Goal: Task Accomplishment & Management: Use online tool/utility

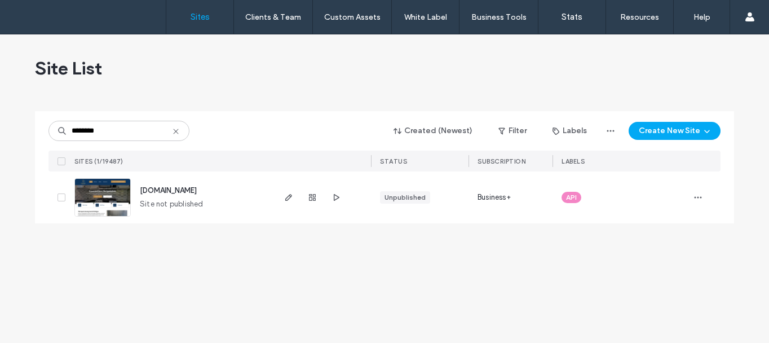
click at [105, 200] on img at bounding box center [102, 217] width 55 height 77
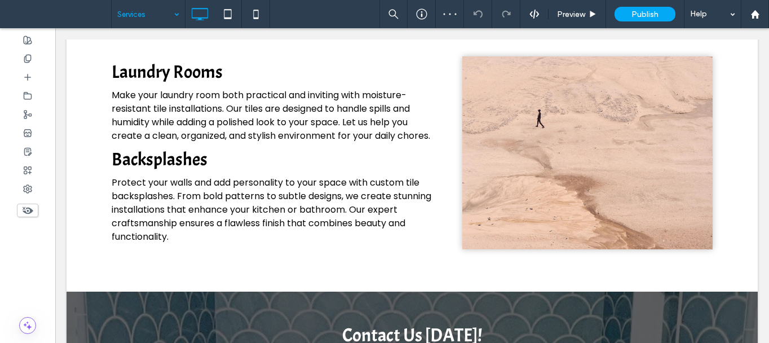
scroll to position [958, 0]
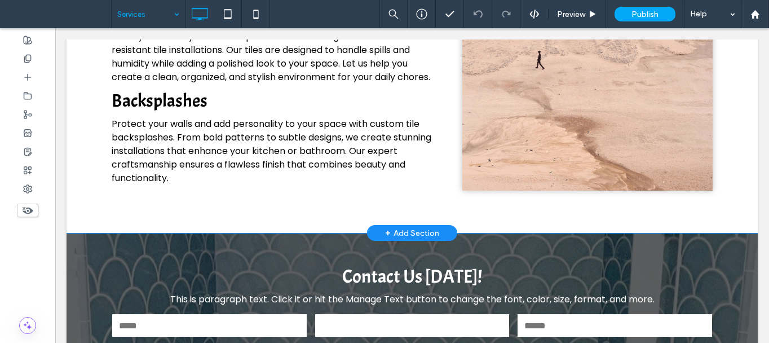
click at [551, 138] on div "Click To Paste" at bounding box center [587, 94] width 250 height 193
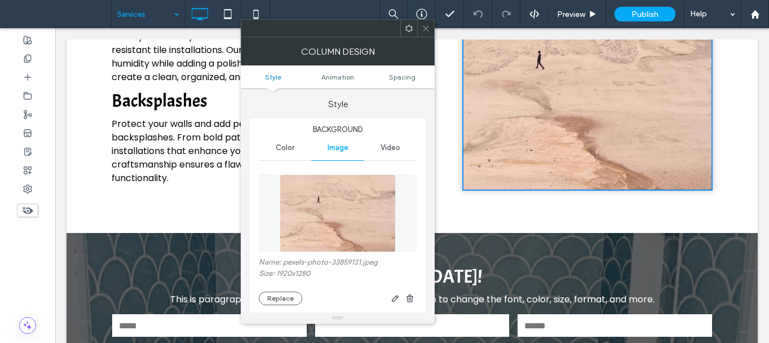
click at [351, 216] on img at bounding box center [338, 213] width 116 height 78
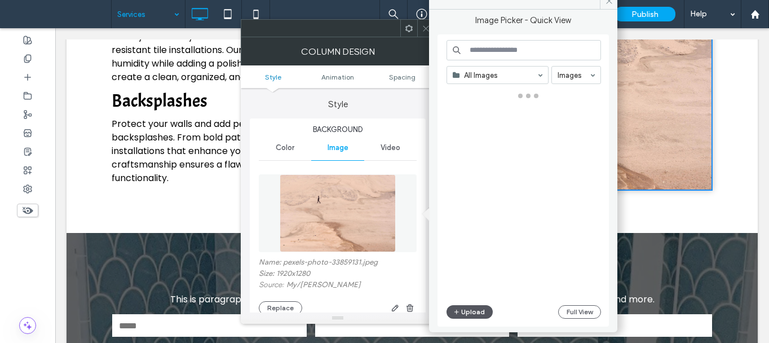
click at [481, 308] on button "Upload" at bounding box center [469, 312] width 46 height 14
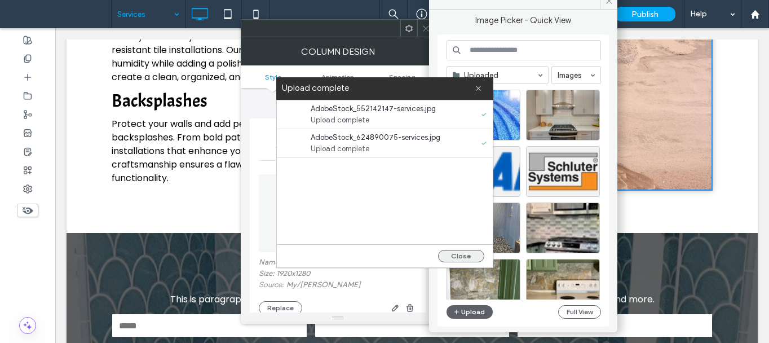
click at [446, 261] on button "Close" at bounding box center [461, 256] width 46 height 12
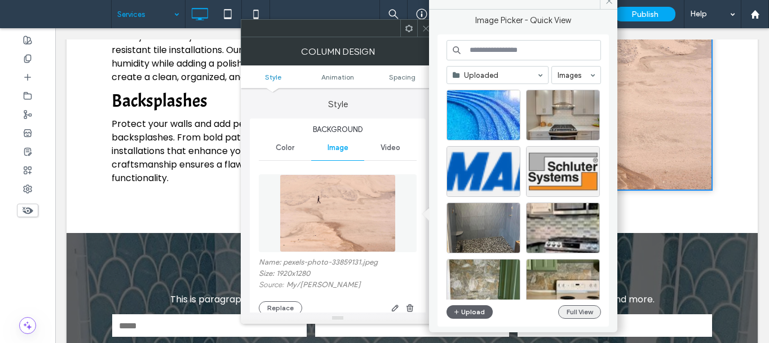
click at [576, 316] on button "Full View" at bounding box center [579, 312] width 43 height 14
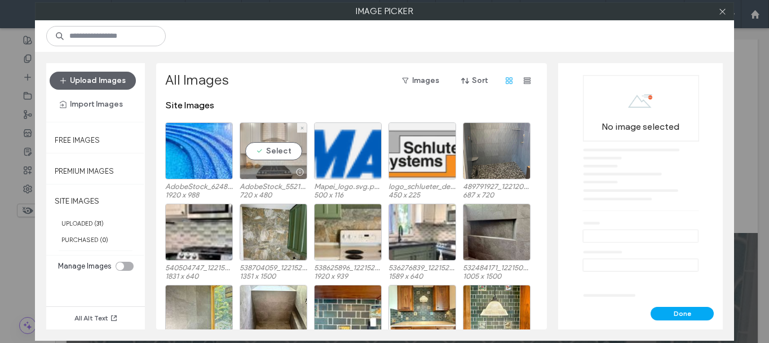
click at [278, 160] on div "Select" at bounding box center [274, 150] width 68 height 57
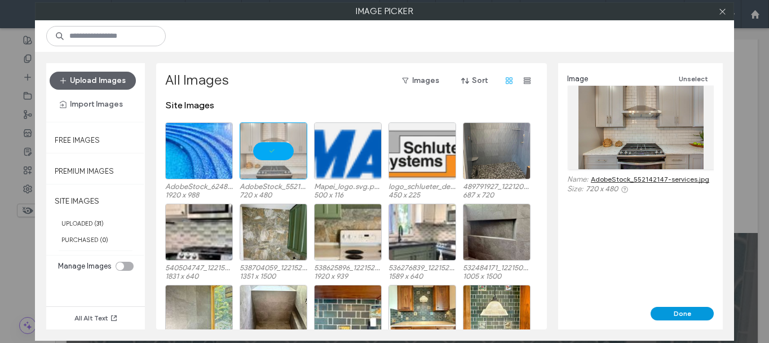
click at [692, 309] on button "Done" at bounding box center [681, 314] width 63 height 14
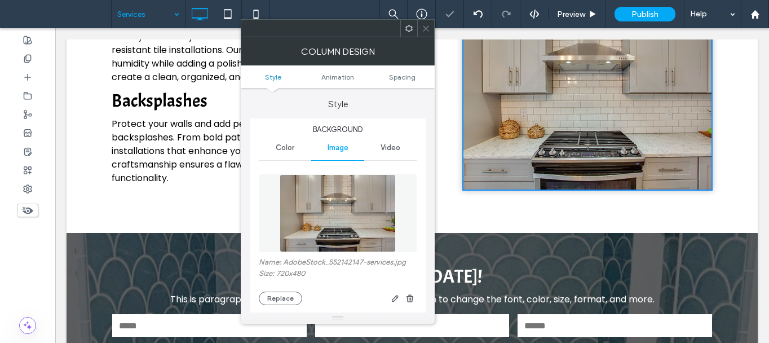
click at [428, 29] on icon at bounding box center [426, 28] width 8 height 8
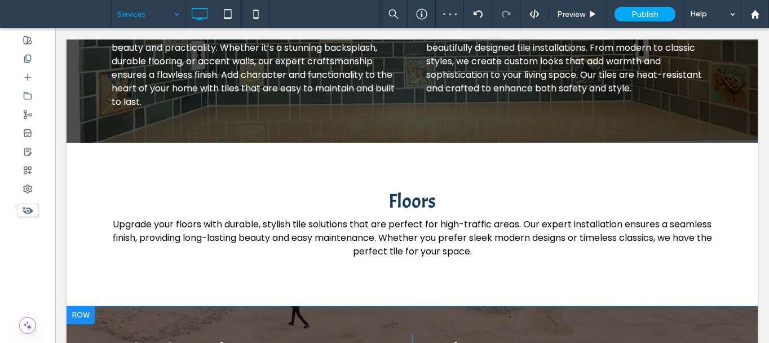
scroll to position [564, 0]
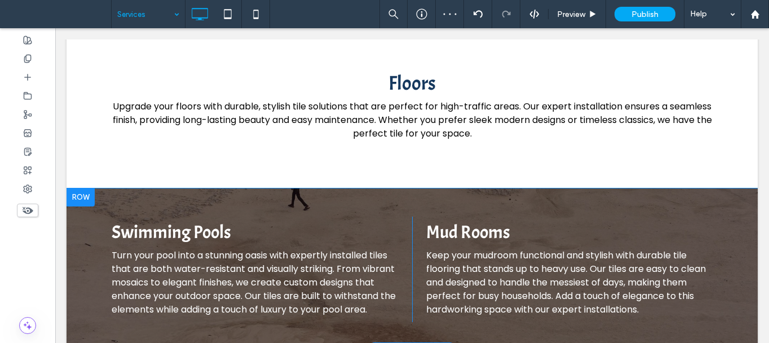
click at [563, 200] on div "Swimming Pools Turn your pool into a stunning oasis with expertly installed til…" at bounding box center [412, 269] width 691 height 162
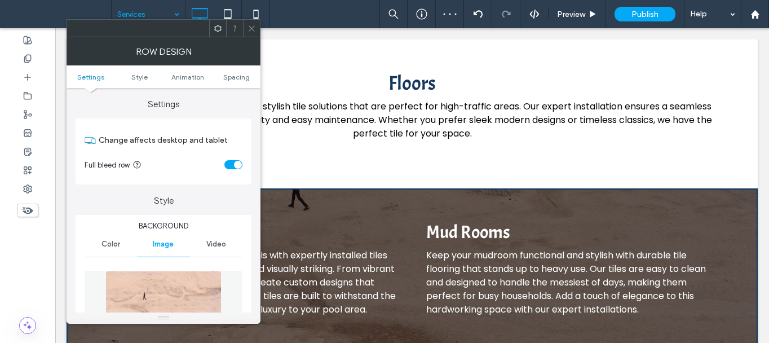
click at [176, 286] on img at bounding box center [163, 310] width 116 height 78
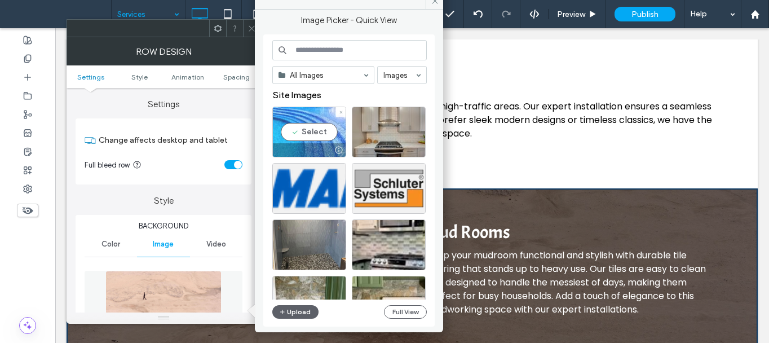
click at [310, 145] on div at bounding box center [309, 150] width 73 height 14
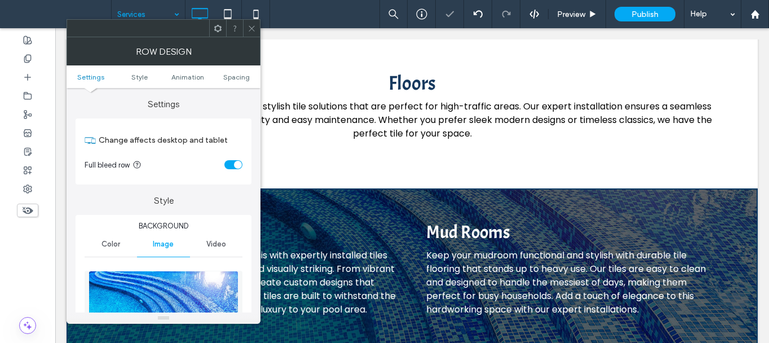
click at [251, 31] on icon at bounding box center [251, 28] width 8 height 8
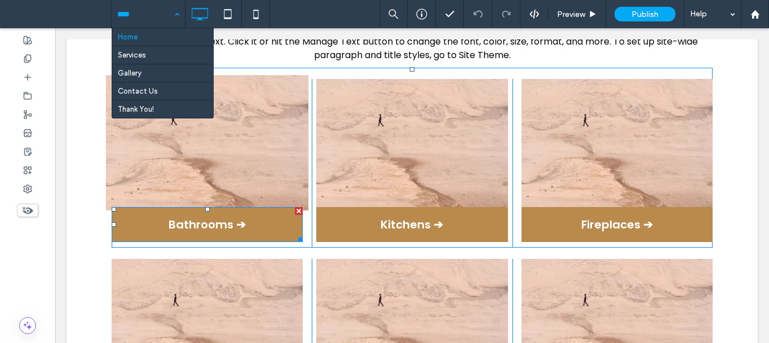
scroll to position [676, 0]
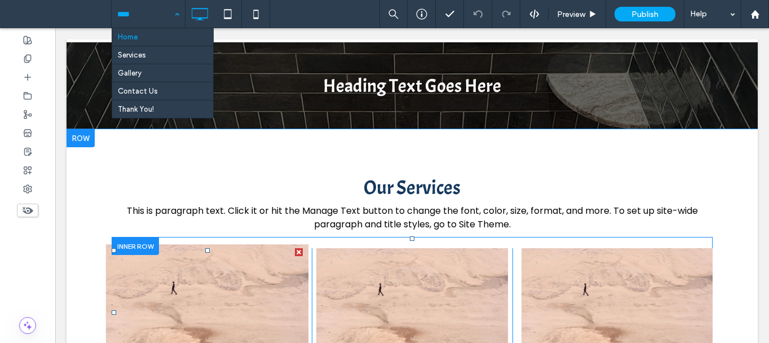
click at [254, 270] on img at bounding box center [207, 312] width 203 height 135
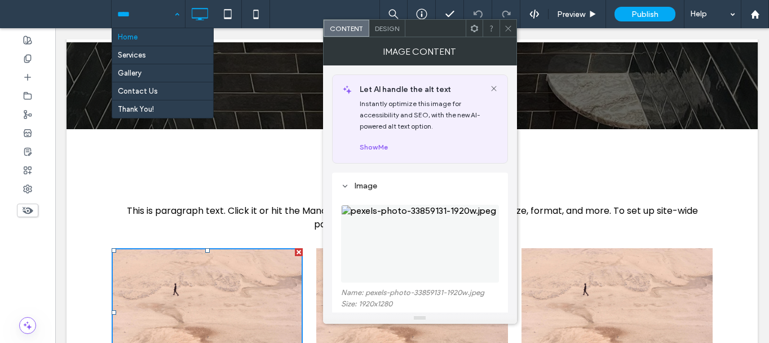
click at [391, 254] on img at bounding box center [420, 244] width 158 height 78
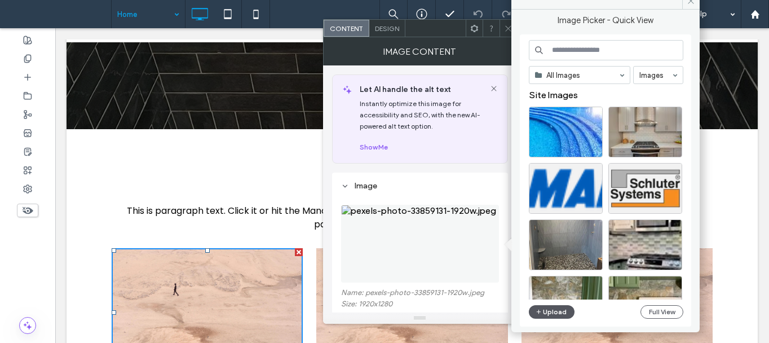
click at [554, 308] on button "Upload" at bounding box center [552, 312] width 46 height 14
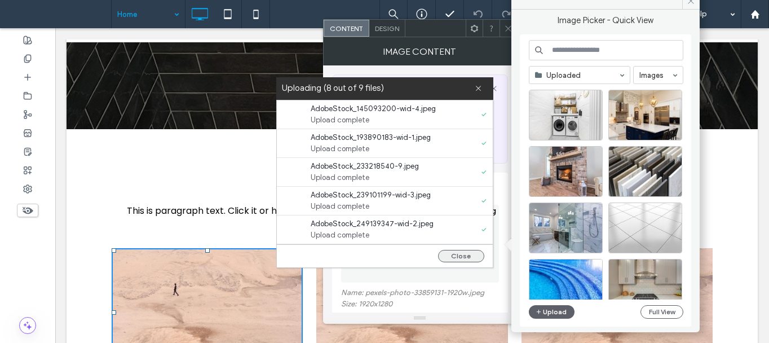
click at [460, 259] on button "Close" at bounding box center [461, 256] width 46 height 12
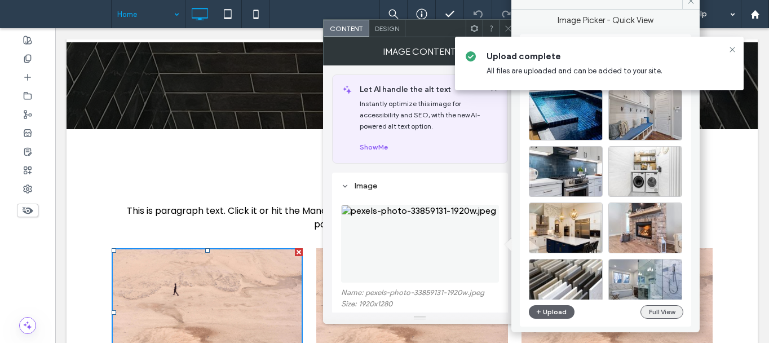
click at [656, 315] on button "Full View" at bounding box center [661, 312] width 43 height 14
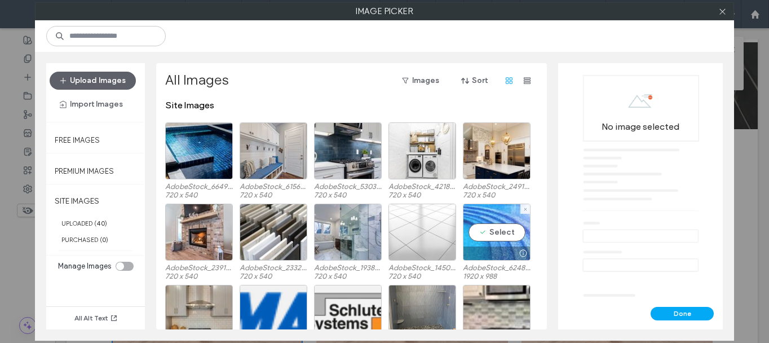
click at [481, 236] on div "Select" at bounding box center [497, 231] width 68 height 57
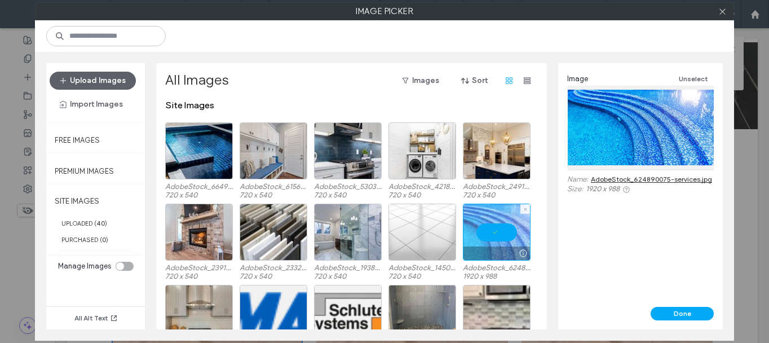
click at [481, 236] on div at bounding box center [497, 231] width 68 height 57
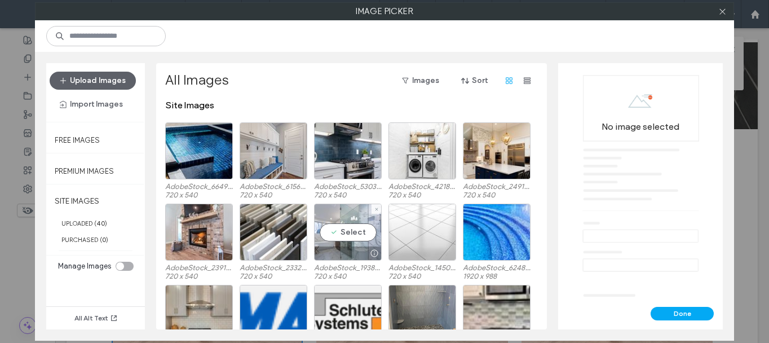
click at [355, 249] on div at bounding box center [348, 253] width 67 height 14
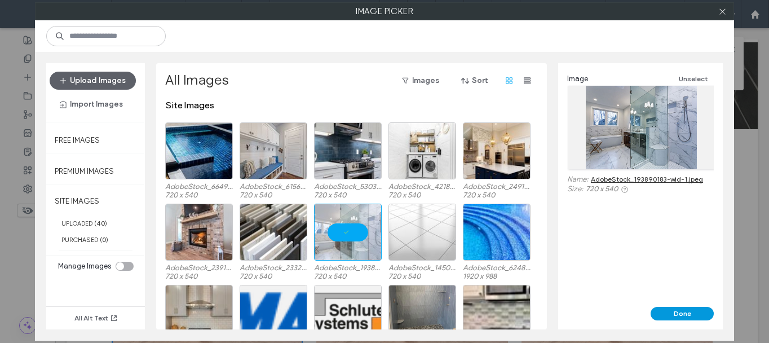
click at [701, 313] on button "Done" at bounding box center [681, 314] width 63 height 14
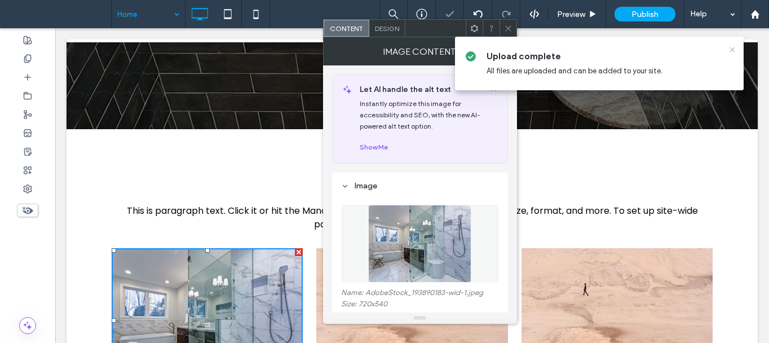
click at [731, 50] on icon at bounding box center [732, 49] width 9 height 9
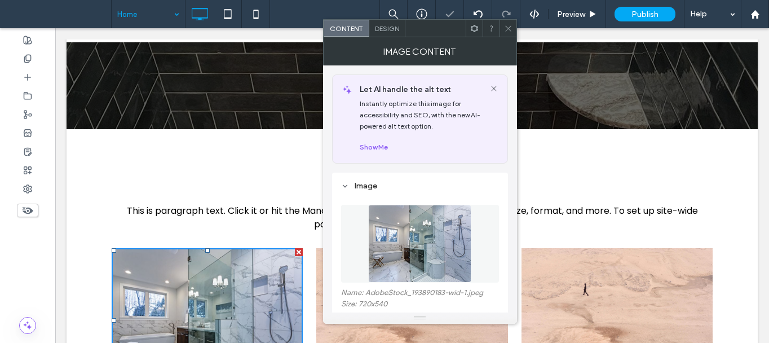
click at [506, 34] on span at bounding box center [508, 28] width 8 height 17
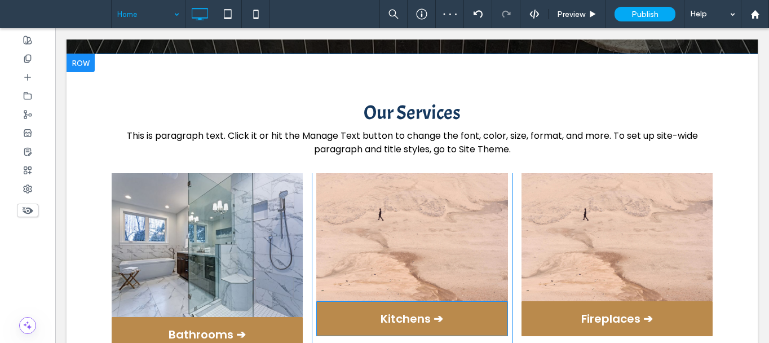
scroll to position [846, 0]
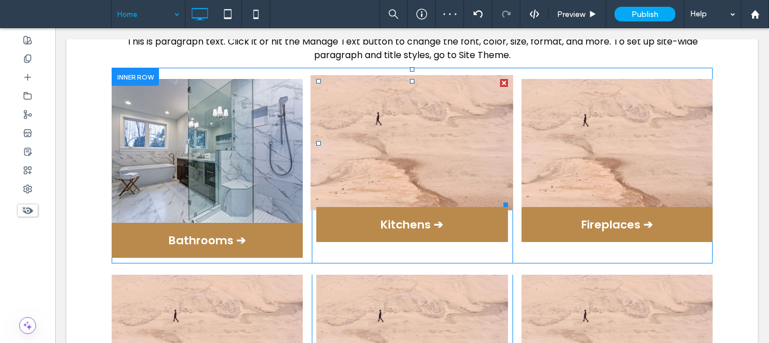
click at [396, 138] on img at bounding box center [412, 143] width 203 height 135
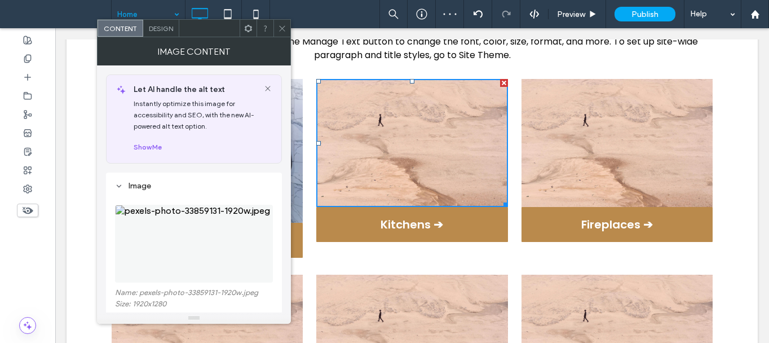
click at [180, 243] on img at bounding box center [194, 244] width 158 height 78
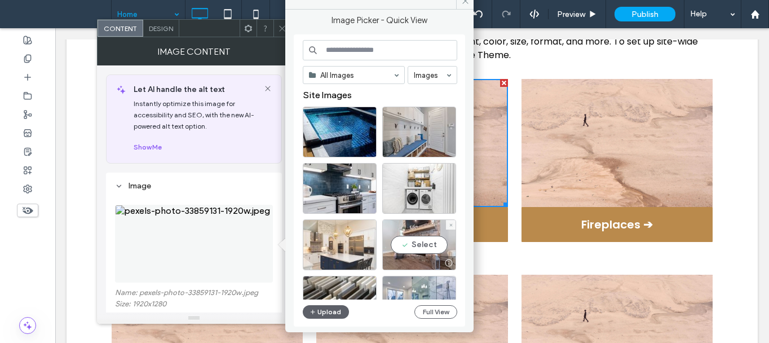
click at [369, 246] on div at bounding box center [340, 244] width 74 height 51
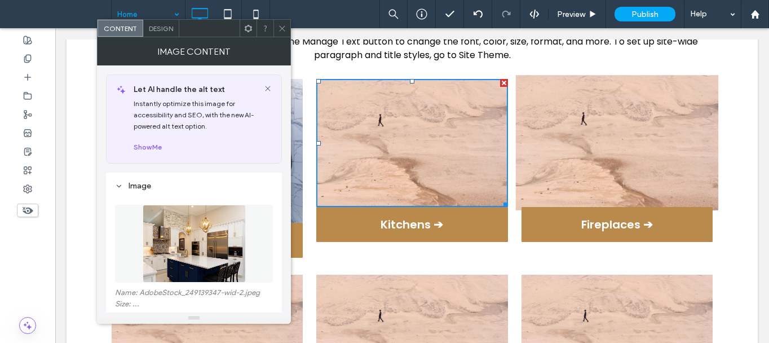
click at [635, 121] on img at bounding box center [616, 143] width 203 height 135
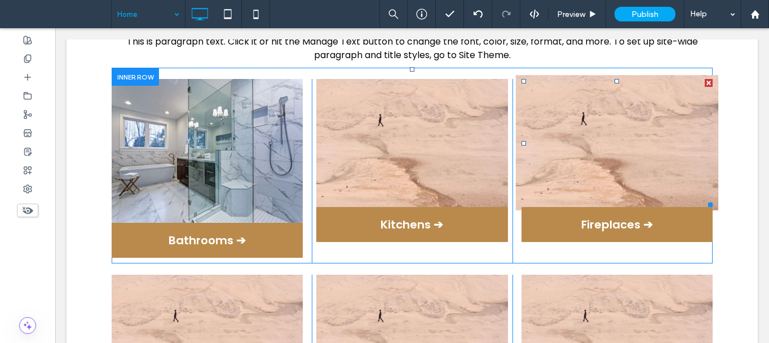
click at [625, 124] on img at bounding box center [616, 143] width 203 height 135
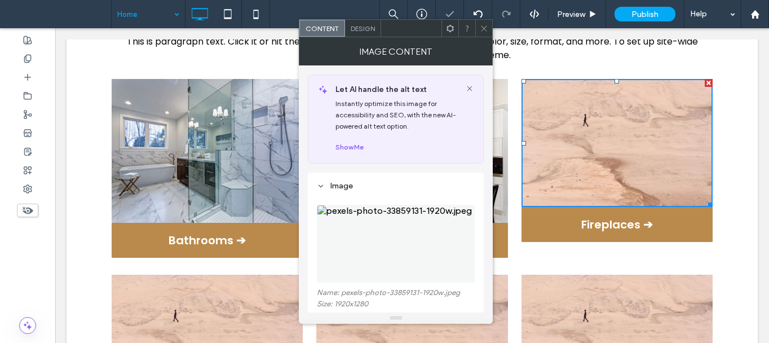
click at [377, 234] on img at bounding box center [396, 244] width 158 height 78
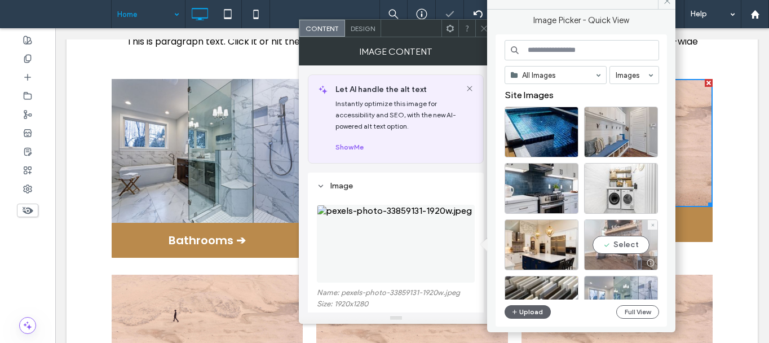
click at [647, 249] on div "Select" at bounding box center [621, 244] width 74 height 51
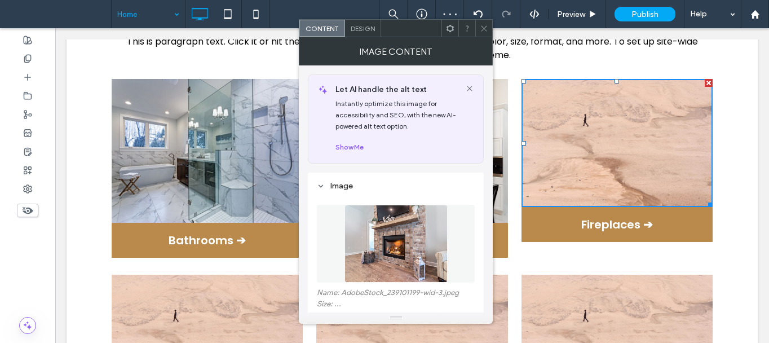
click at [484, 31] on icon at bounding box center [484, 28] width 8 height 8
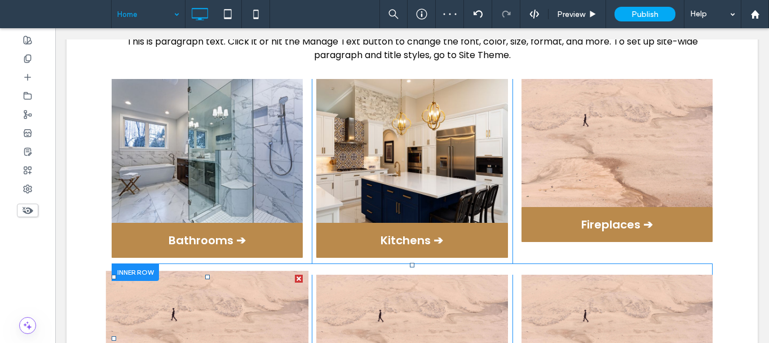
click at [267, 294] on img at bounding box center [207, 338] width 203 height 135
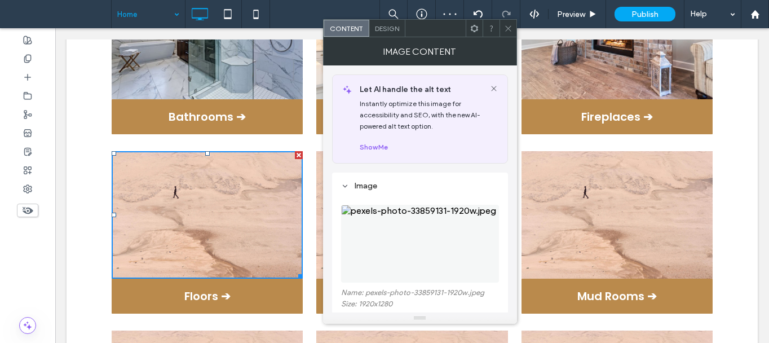
scroll to position [1071, 0]
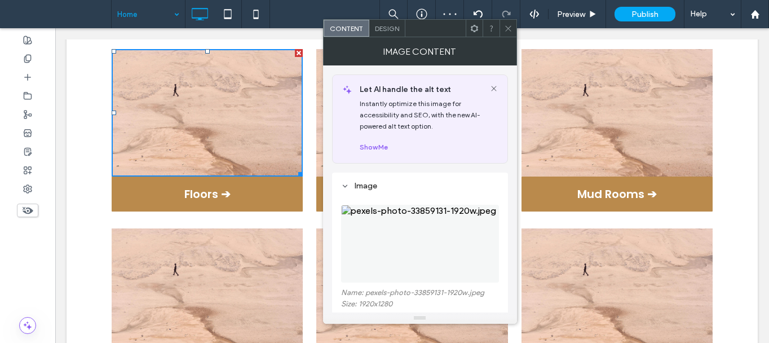
click at [417, 239] on img at bounding box center [420, 244] width 158 height 78
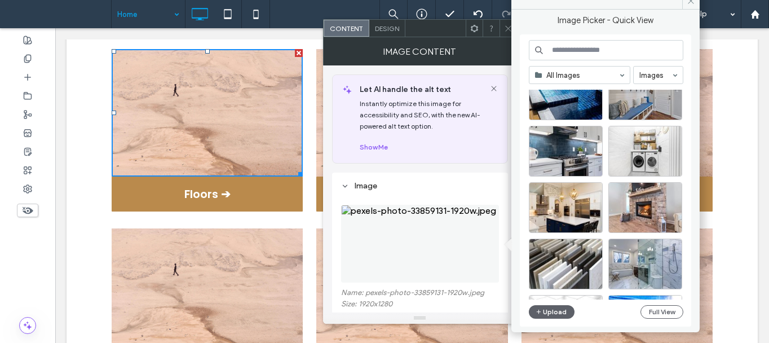
scroll to position [56, 0]
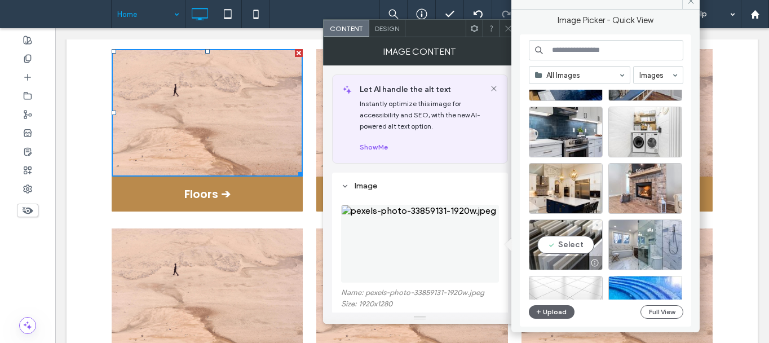
click at [573, 286] on div at bounding box center [566, 301] width 74 height 51
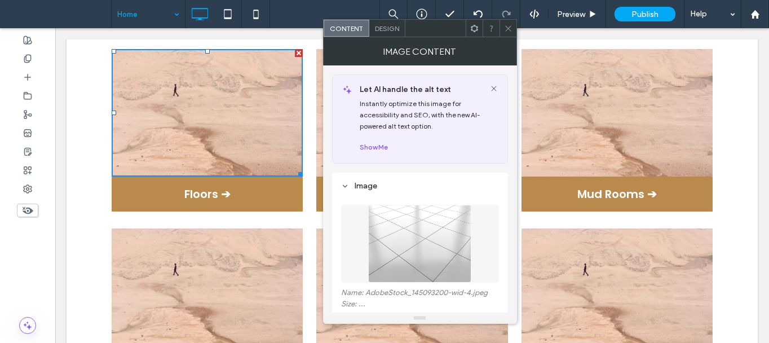
click at [506, 32] on icon at bounding box center [508, 28] width 8 height 8
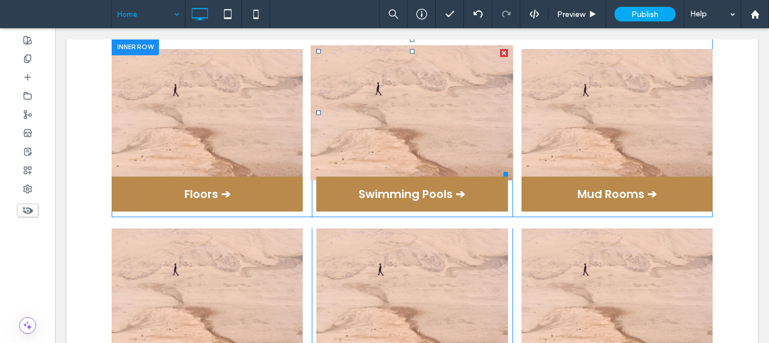
click at [387, 98] on img at bounding box center [412, 112] width 203 height 135
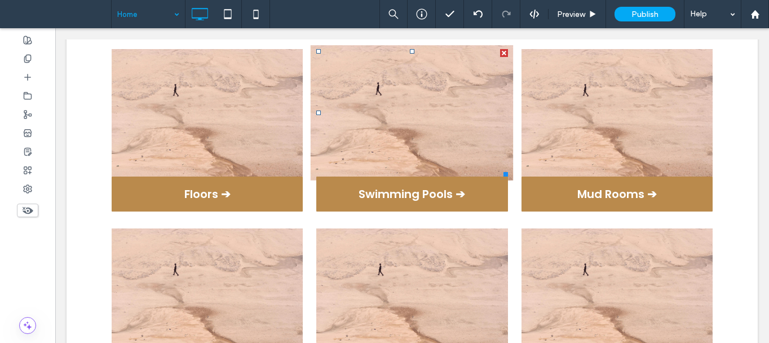
scroll to position [1087, 0]
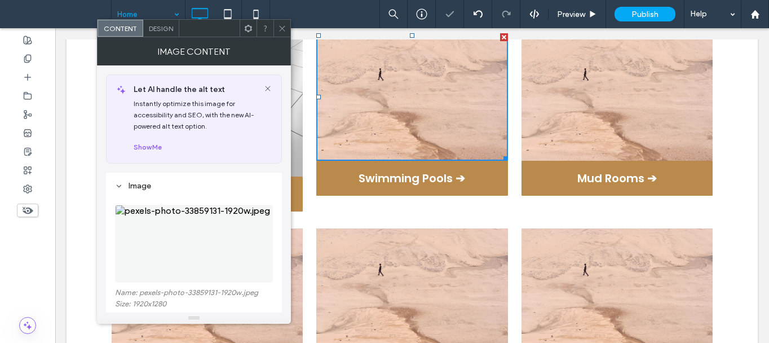
click at [178, 246] on img at bounding box center [194, 244] width 158 height 78
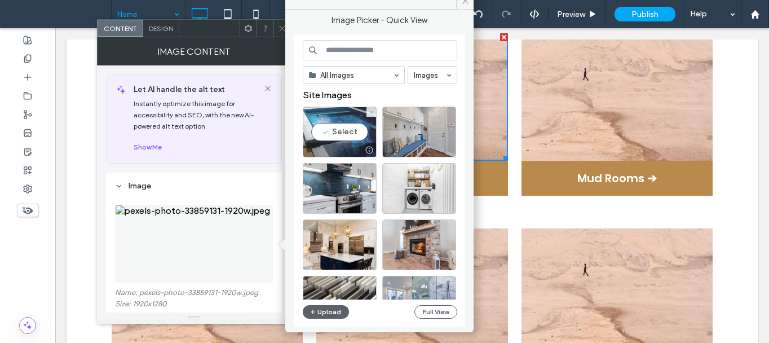
click at [355, 141] on div "Select" at bounding box center [340, 132] width 74 height 51
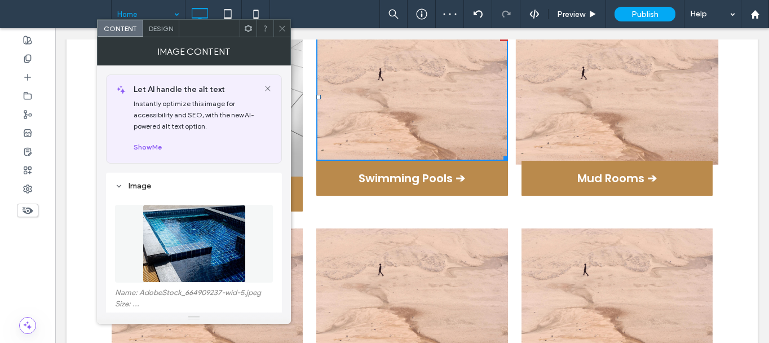
click at [569, 76] on img at bounding box center [616, 96] width 203 height 135
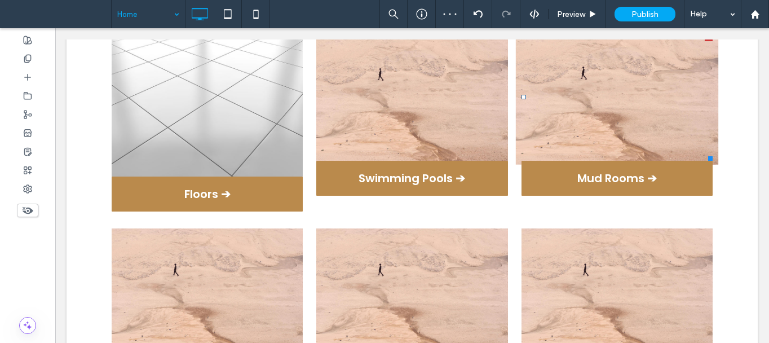
click at [574, 85] on img at bounding box center [616, 96] width 203 height 135
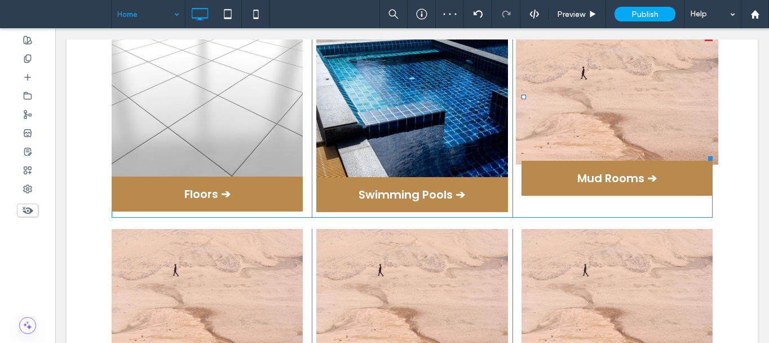
click at [601, 100] on img at bounding box center [616, 96] width 203 height 135
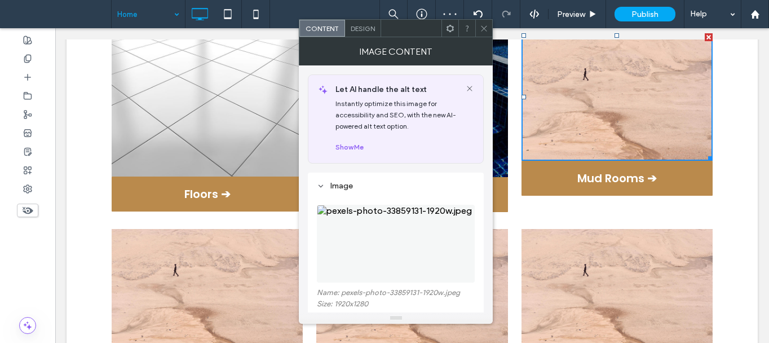
click at [417, 224] on img at bounding box center [396, 244] width 158 height 78
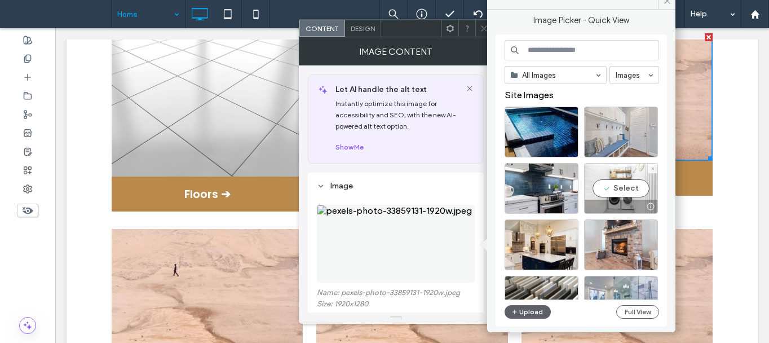
click at [629, 134] on div at bounding box center [621, 132] width 74 height 51
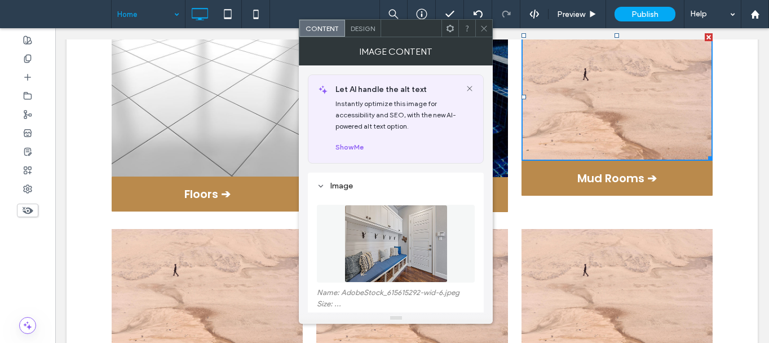
click at [481, 30] on icon at bounding box center [484, 28] width 8 height 8
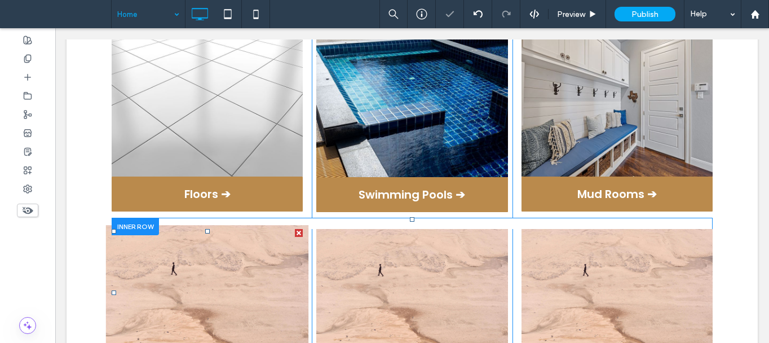
click at [228, 273] on img at bounding box center [207, 292] width 203 height 135
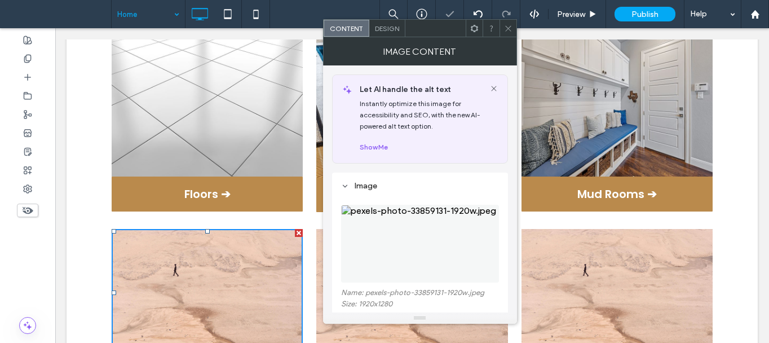
click at [442, 258] on img at bounding box center [420, 244] width 158 height 78
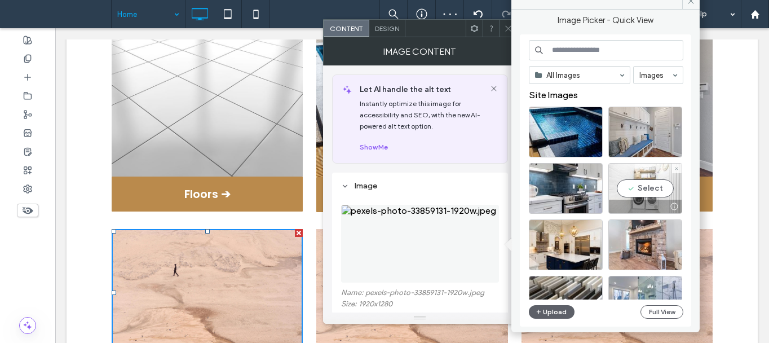
click at [663, 195] on div "Select" at bounding box center [645, 188] width 74 height 51
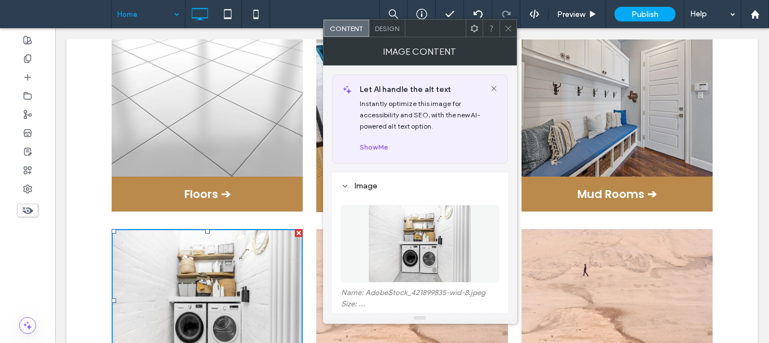
drag, startPoint x: 508, startPoint y: 29, endPoint x: 506, endPoint y: 63, distance: 33.9
click at [508, 29] on icon at bounding box center [508, 28] width 8 height 8
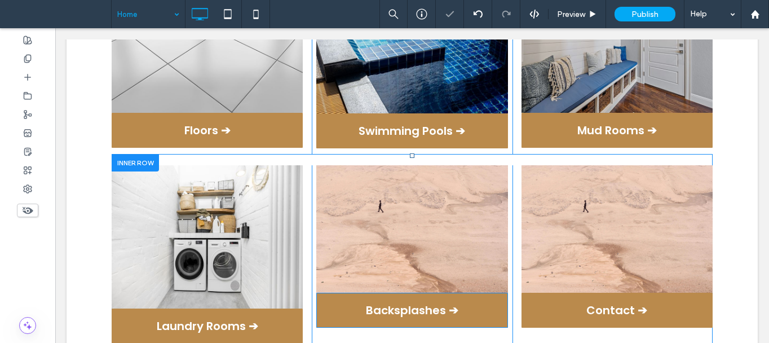
scroll to position [1200, 0]
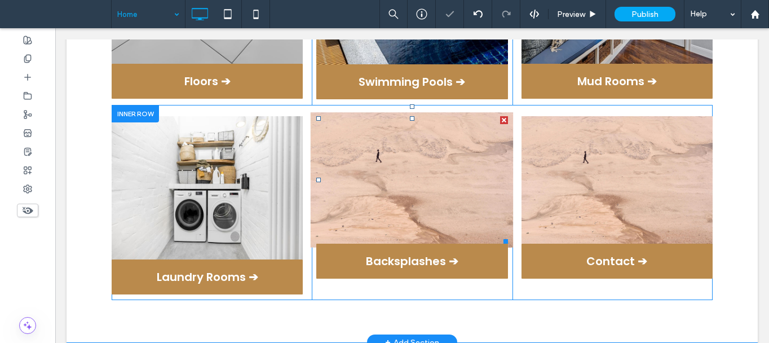
click at [370, 181] on img at bounding box center [412, 179] width 203 height 135
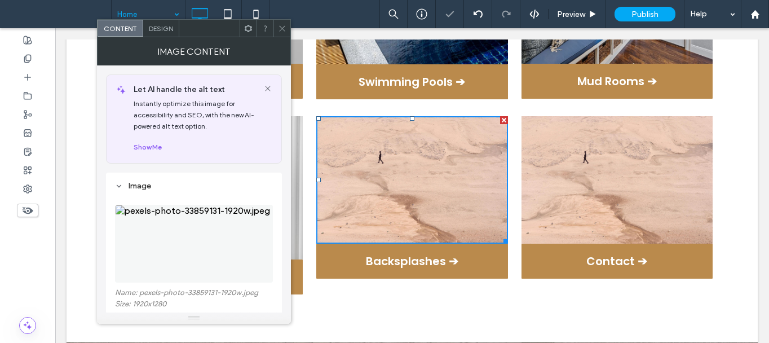
click at [207, 248] on img at bounding box center [194, 244] width 158 height 78
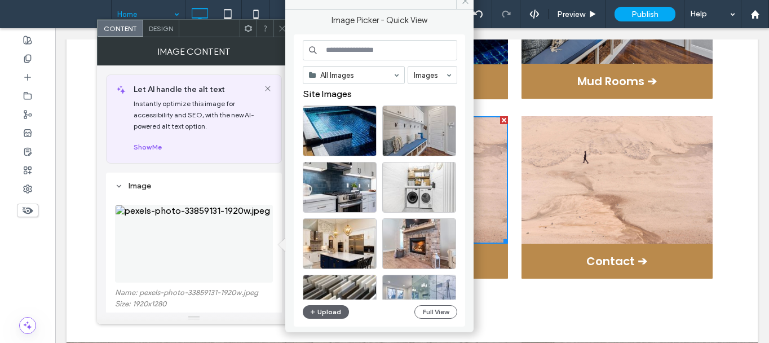
scroll to position [0, 0]
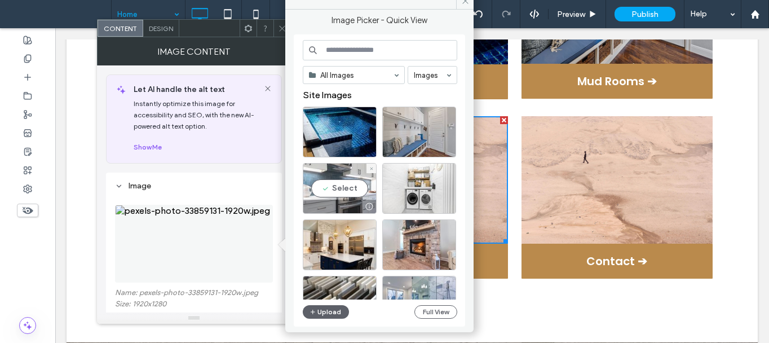
click at [336, 185] on div "Select" at bounding box center [340, 188] width 74 height 51
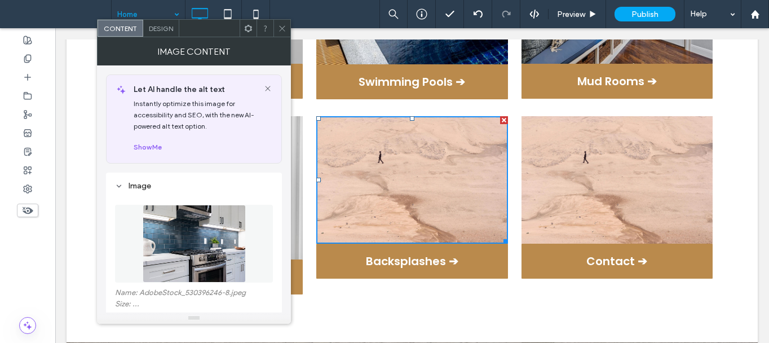
click at [284, 29] on icon at bounding box center [282, 28] width 8 height 8
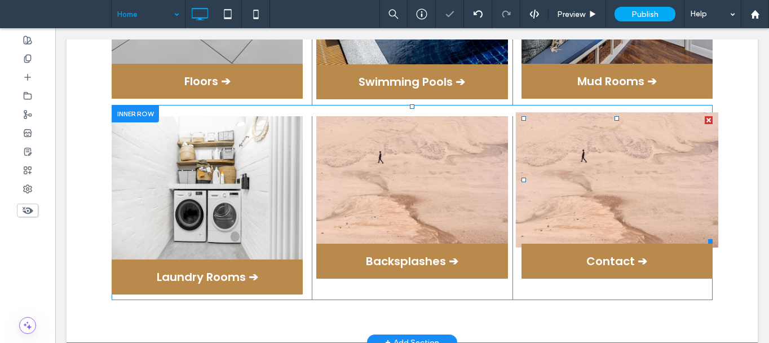
click at [625, 149] on img at bounding box center [616, 179] width 203 height 135
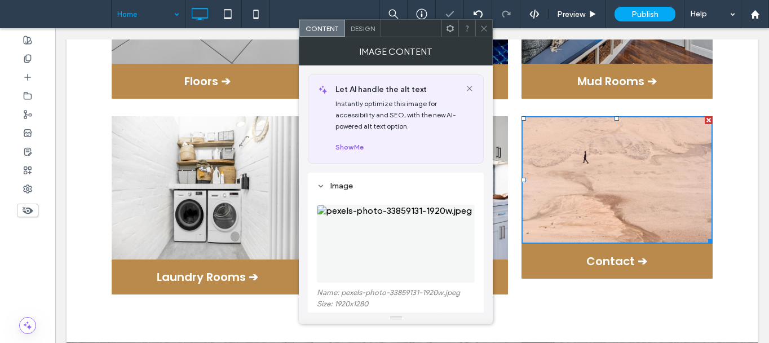
click at [378, 247] on img at bounding box center [396, 244] width 158 height 78
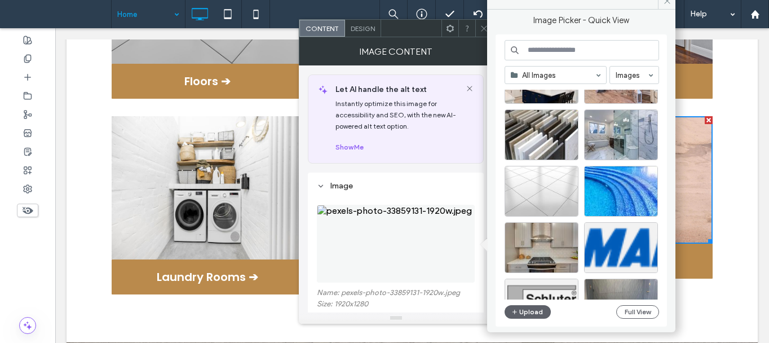
scroll to position [169, 0]
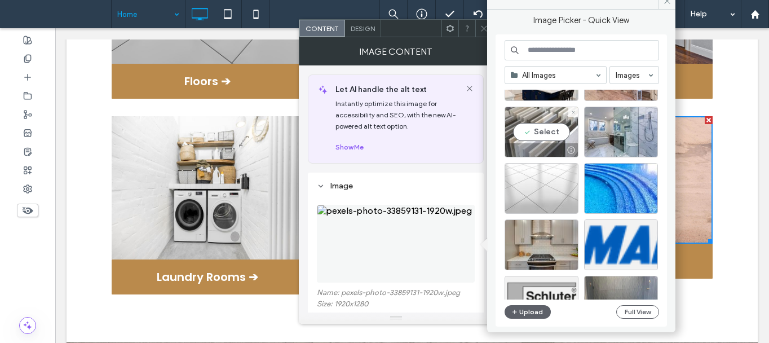
drag, startPoint x: 532, startPoint y: 133, endPoint x: 476, endPoint y: 103, distance: 62.8
click at [532, 133] on div "Select" at bounding box center [541, 132] width 74 height 51
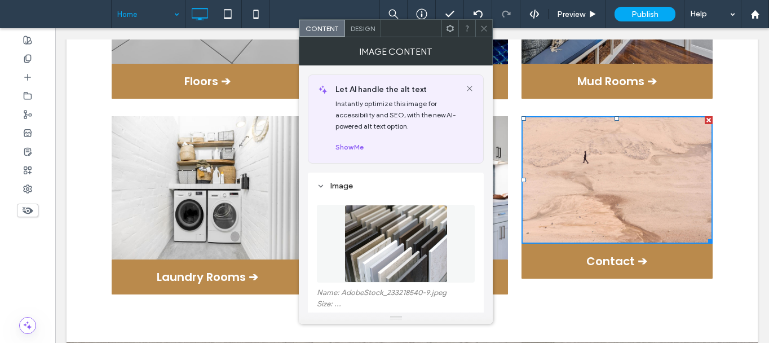
click at [480, 27] on icon at bounding box center [484, 28] width 8 height 8
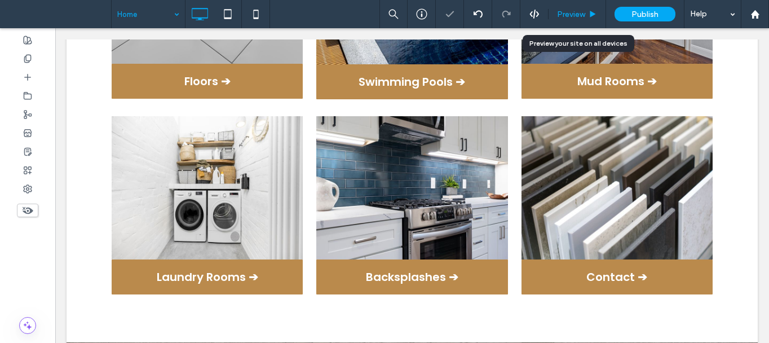
click at [581, 10] on span "Preview" at bounding box center [571, 15] width 28 height 10
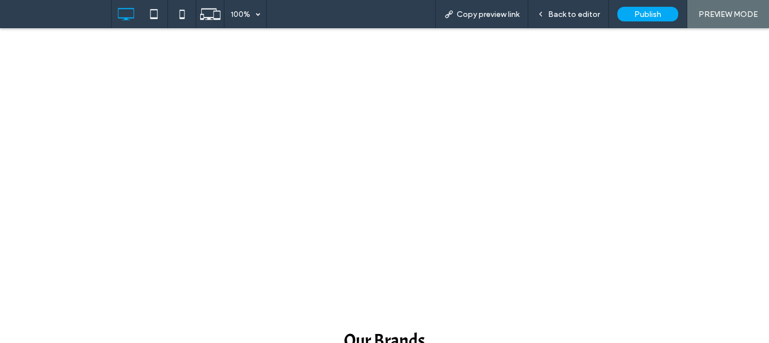
scroll to position [2537, 0]
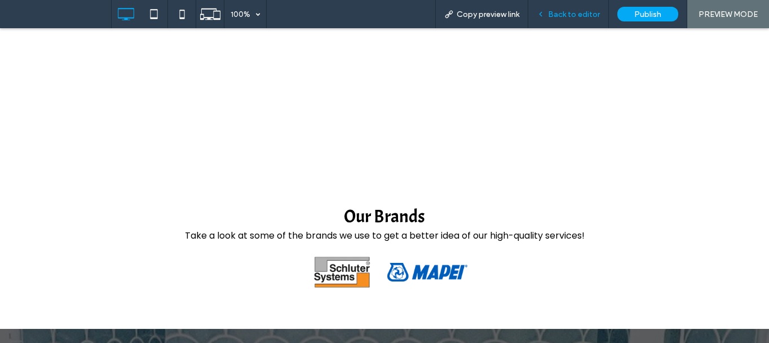
click at [574, 14] on span "Back to editor" at bounding box center [574, 15] width 52 height 10
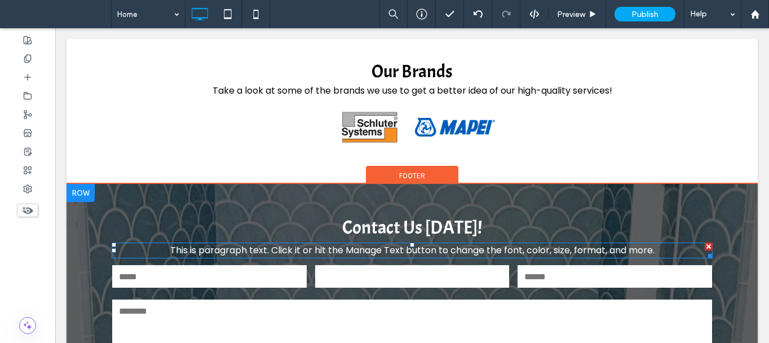
scroll to position [2605, 0]
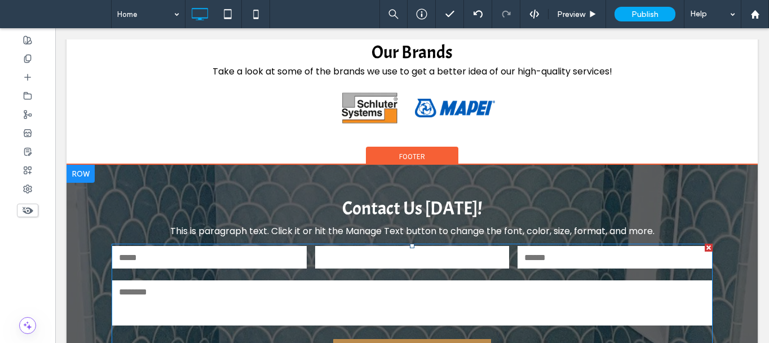
click at [523, 280] on textarea at bounding box center [412, 302] width 600 height 45
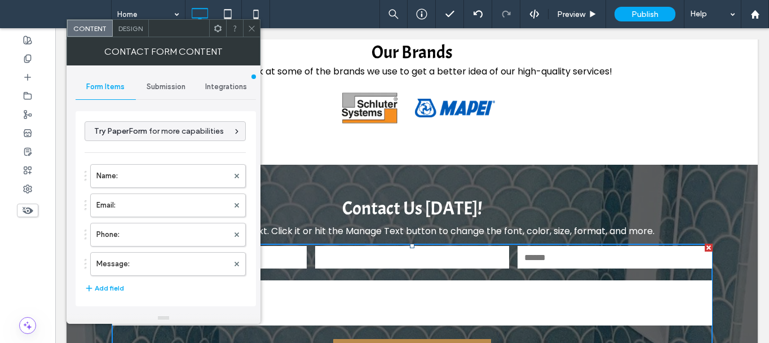
click at [166, 94] on div "Submission" at bounding box center [166, 86] width 60 height 25
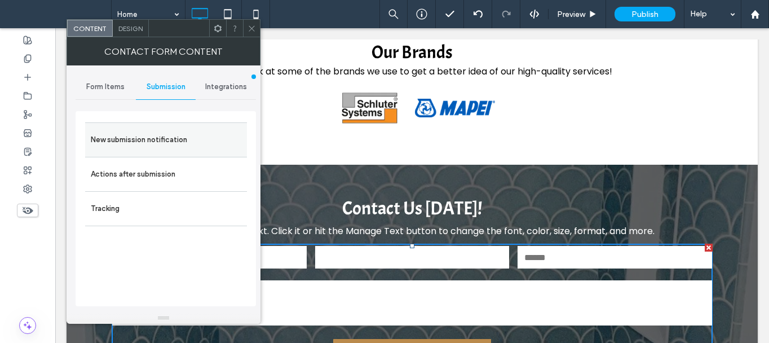
click at [170, 141] on label "New submission notification" at bounding box center [166, 140] width 151 height 23
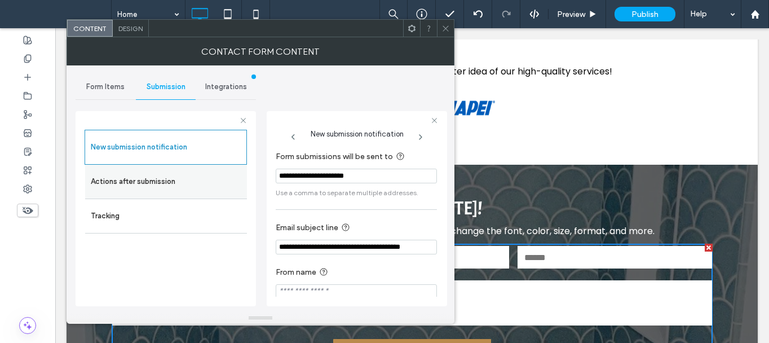
click at [165, 183] on label "Actions after submission" at bounding box center [166, 181] width 151 height 23
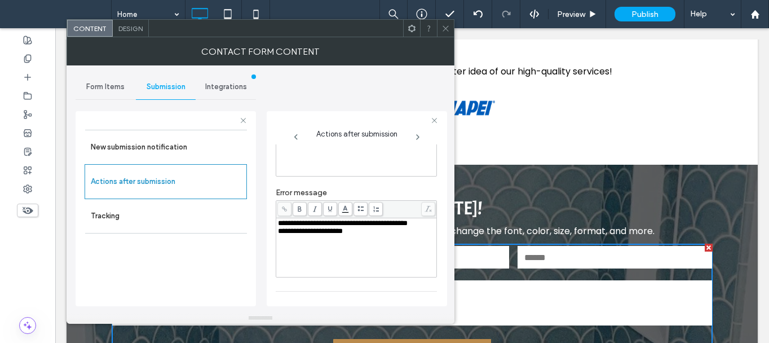
scroll to position [225, 0]
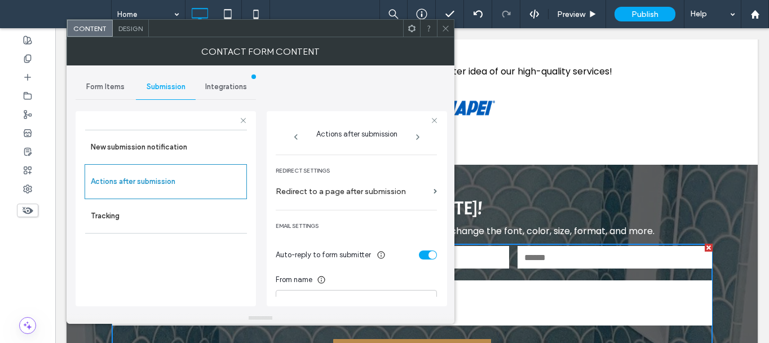
click at [388, 198] on label "Redirect to a page after submission" at bounding box center [352, 191] width 153 height 21
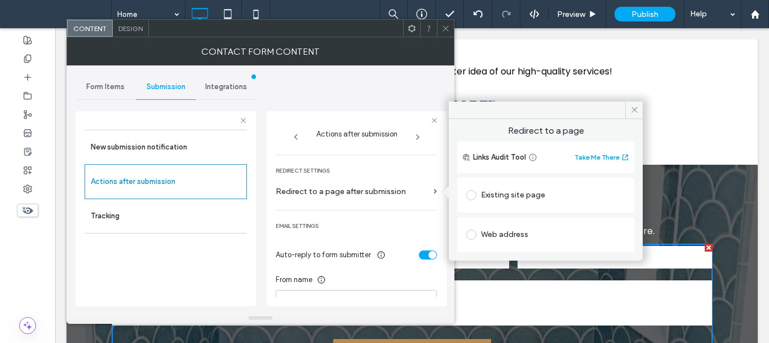
click at [521, 194] on div "Existing site page" at bounding box center [545, 195] width 159 height 18
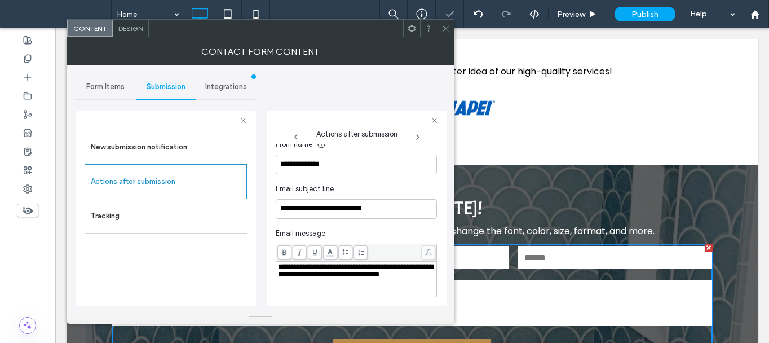
scroll to position [395, 0]
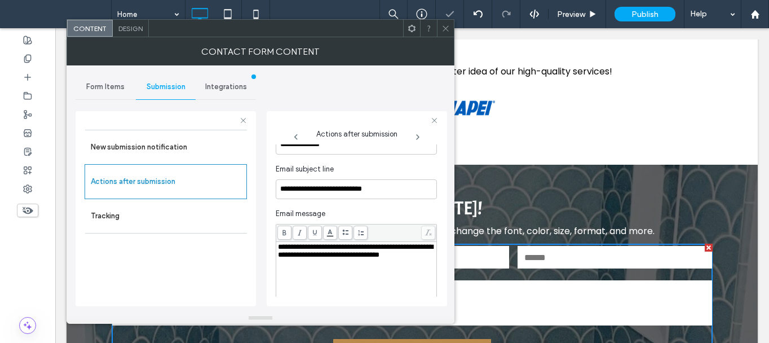
click at [138, 28] on span "Design" at bounding box center [130, 28] width 24 height 8
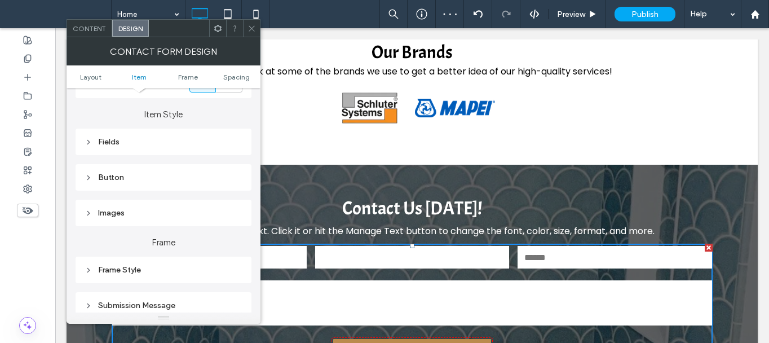
scroll to position [282, 0]
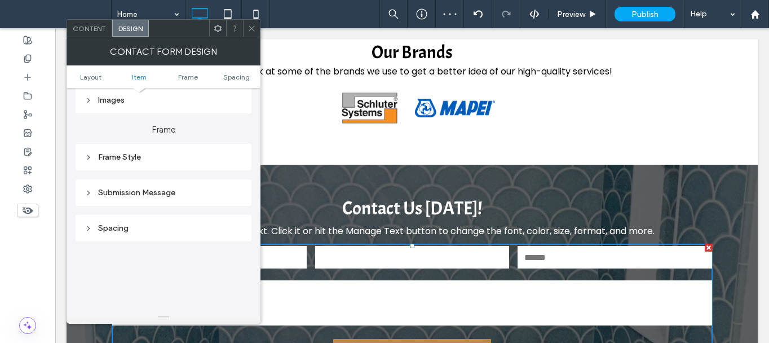
click at [180, 201] on div "Submission Message" at bounding box center [164, 192] width 176 height 26
click at [191, 197] on div "Submission Message" at bounding box center [164, 193] width 158 height 10
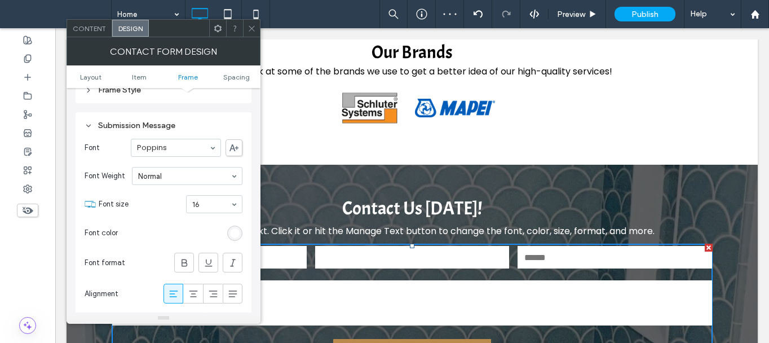
scroll to position [395, 0]
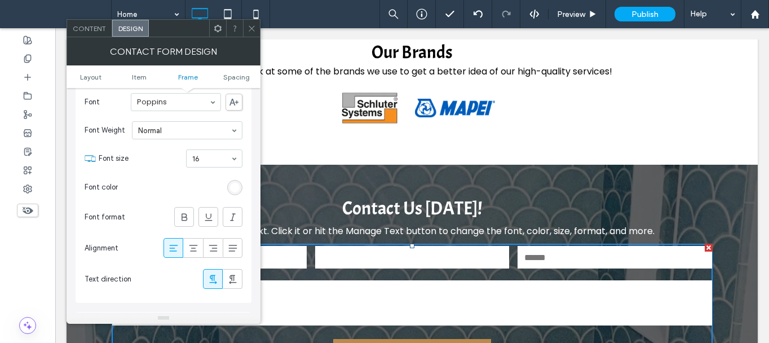
drag, startPoint x: 250, startPoint y: 30, endPoint x: 209, endPoint y: 29, distance: 41.7
click at [250, 30] on icon at bounding box center [251, 28] width 8 height 8
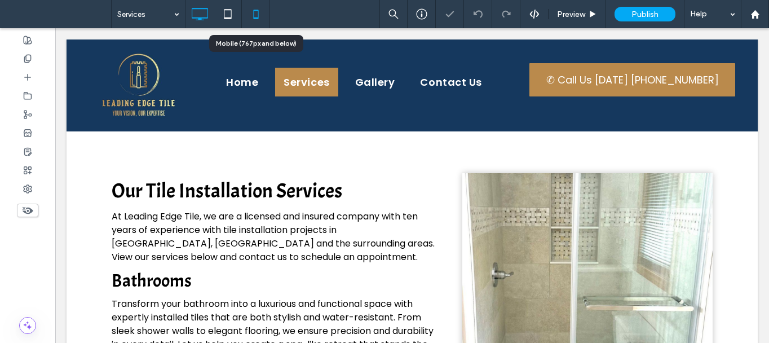
click at [250, 15] on icon at bounding box center [256, 14] width 23 height 23
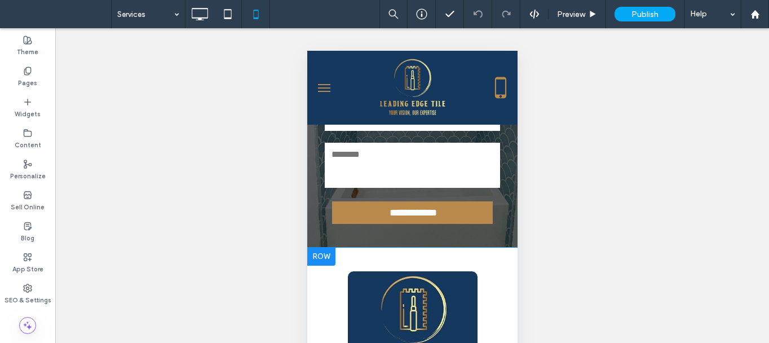
scroll to position [2198, 0]
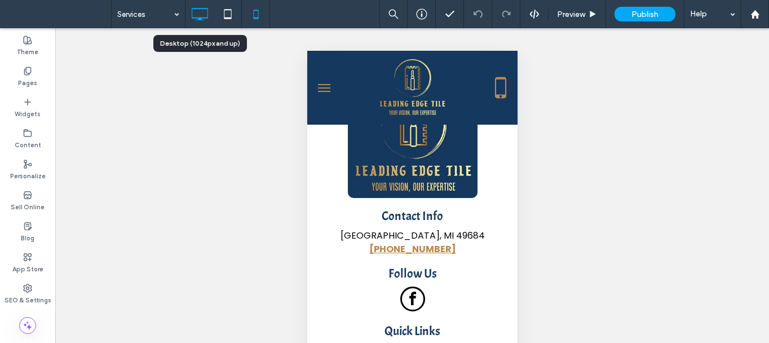
click at [195, 13] on icon at bounding box center [199, 14] width 23 height 23
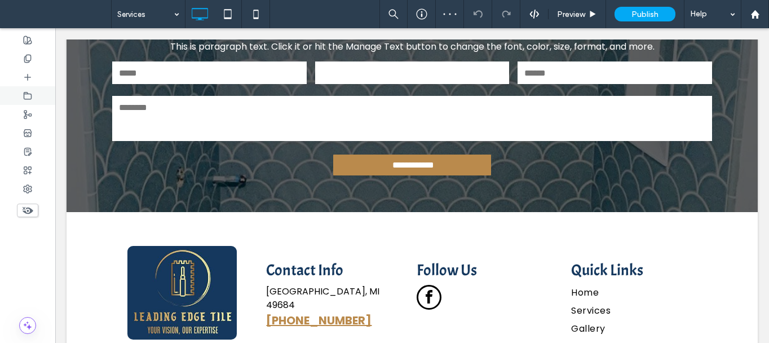
scroll to position [1296, 0]
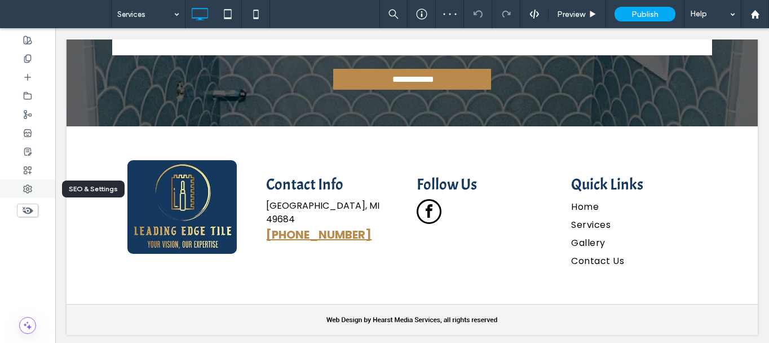
click at [36, 194] on div at bounding box center [27, 188] width 55 height 19
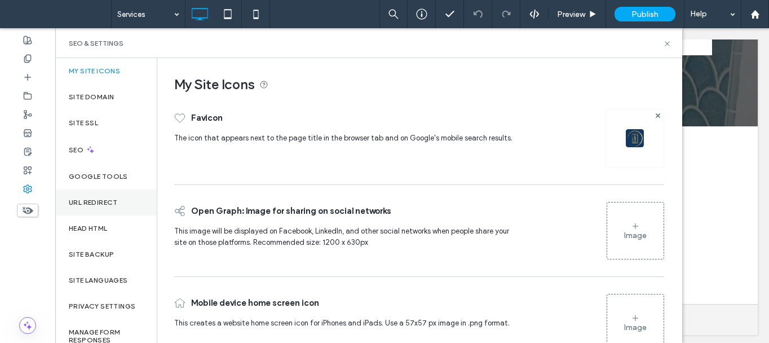
click at [113, 209] on div "URL Redirect" at bounding box center [105, 202] width 101 height 26
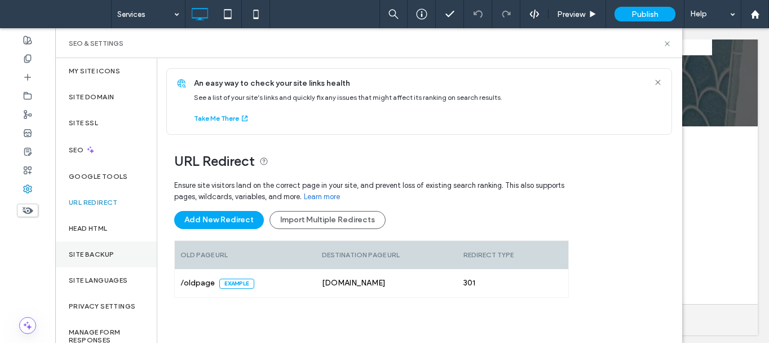
click at [109, 256] on label "Site Backup" at bounding box center [91, 254] width 45 height 8
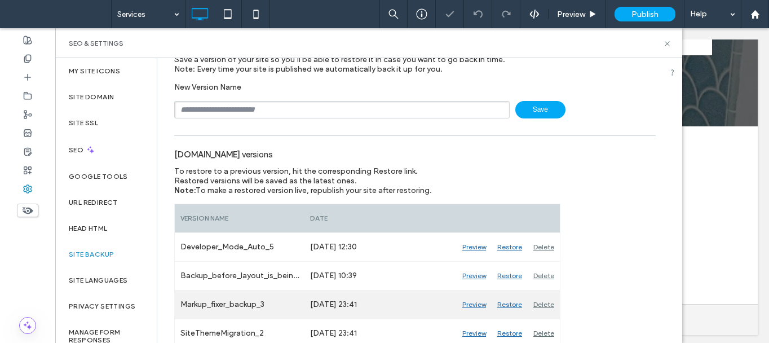
scroll to position [79, 0]
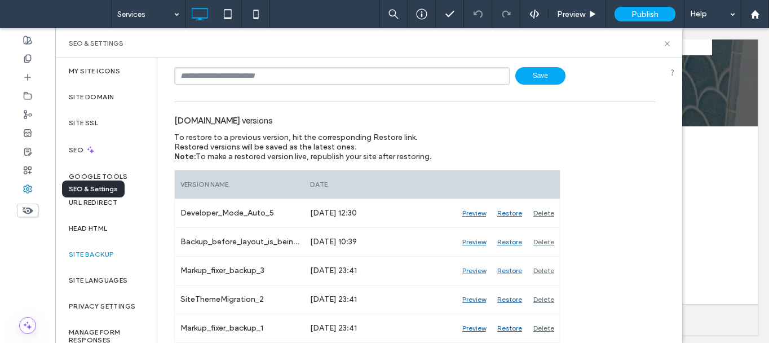
click at [24, 188] on use at bounding box center [28, 189] width 8 height 8
click at [667, 45] on icon at bounding box center [667, 43] width 8 height 8
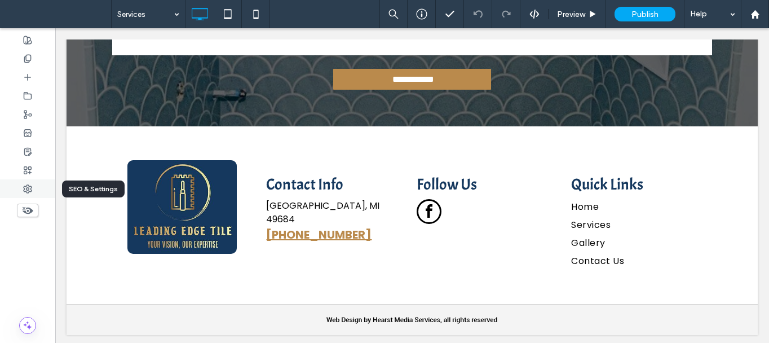
click at [29, 192] on use at bounding box center [28, 189] width 8 height 8
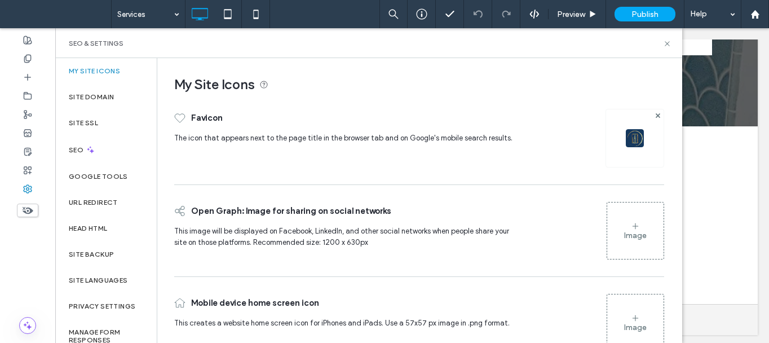
click at [625, 233] on div "Image" at bounding box center [635, 236] width 23 height 10
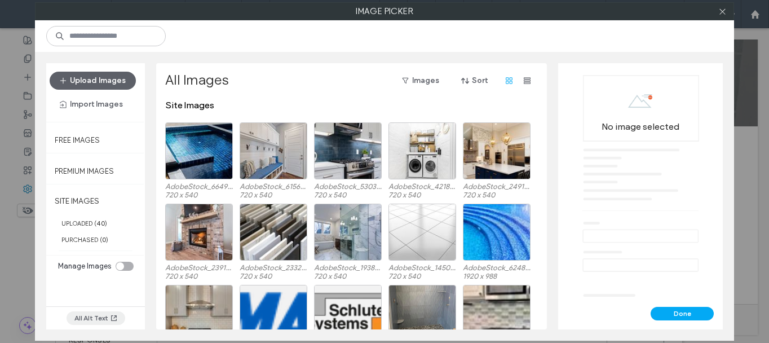
click at [92, 320] on button "All Alt Text" at bounding box center [96, 318] width 59 height 14
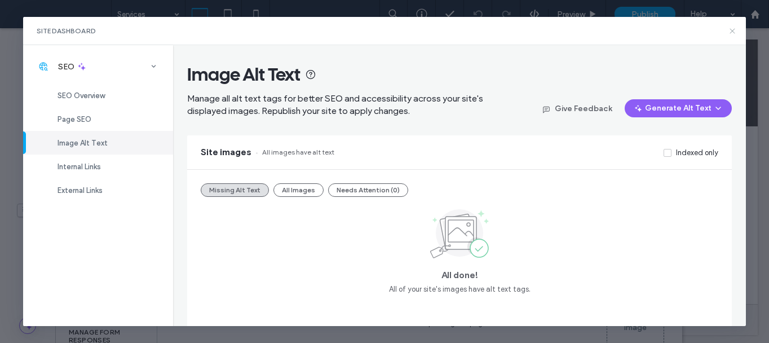
click at [729, 33] on icon at bounding box center [732, 30] width 9 height 9
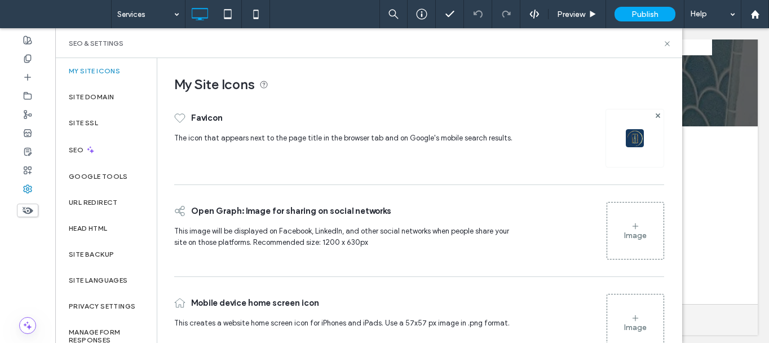
click at [635, 236] on div "Image" at bounding box center [635, 236] width 23 height 10
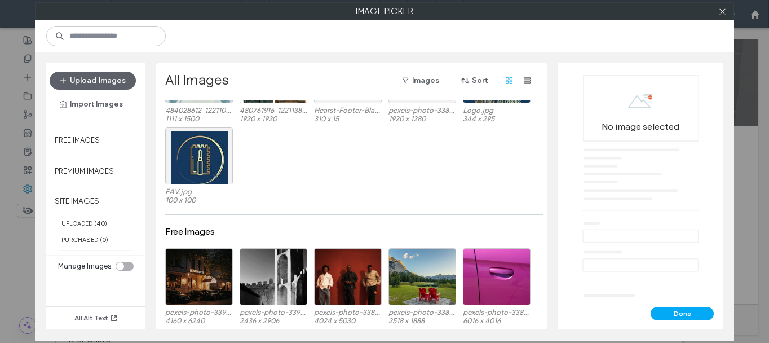
scroll to position [475, 0]
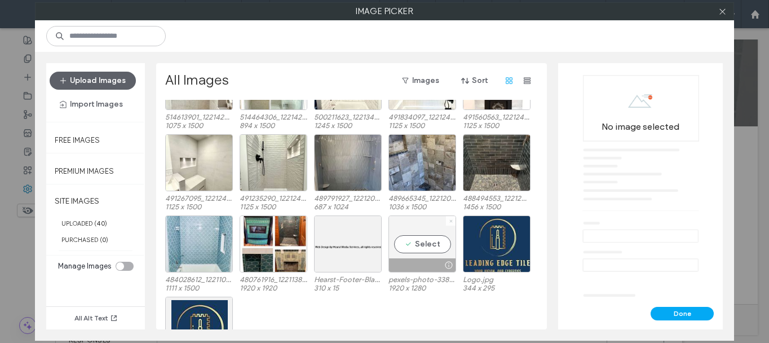
click at [452, 224] on div at bounding box center [451, 221] width 10 height 10
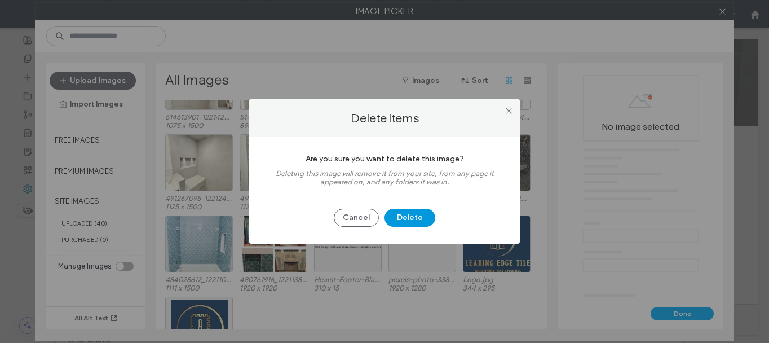
click at [410, 218] on button "Delete" at bounding box center [409, 218] width 51 height 18
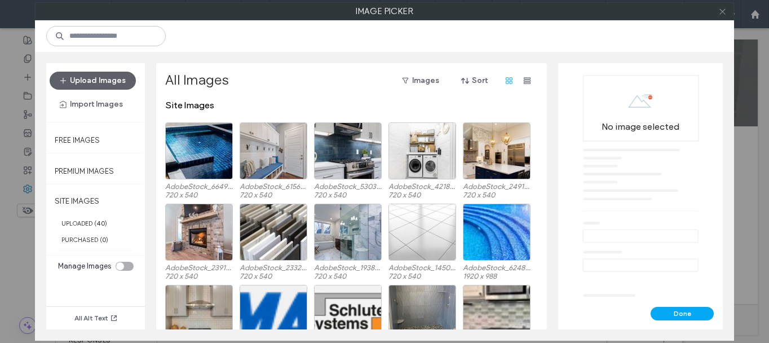
click at [721, 12] on icon at bounding box center [722, 11] width 8 height 8
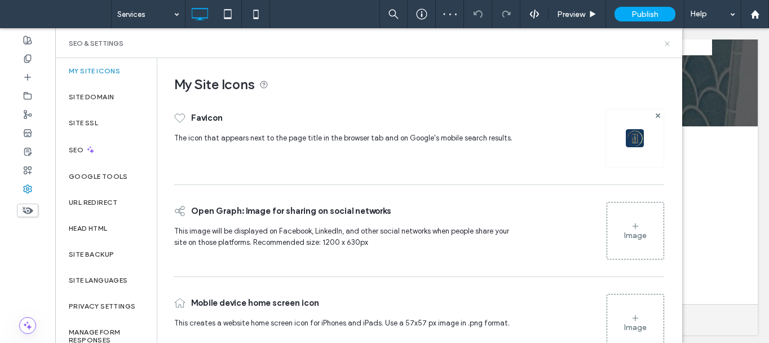
click at [665, 44] on icon at bounding box center [667, 43] width 8 height 8
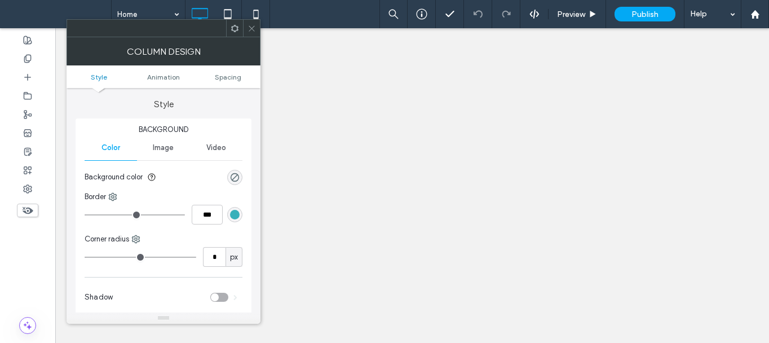
click at [250, 29] on icon at bounding box center [251, 28] width 8 height 8
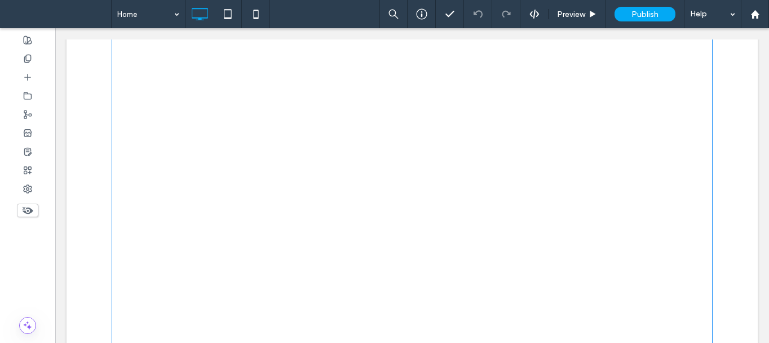
click at [340, 132] on link at bounding box center [412, 136] width 205 height 205
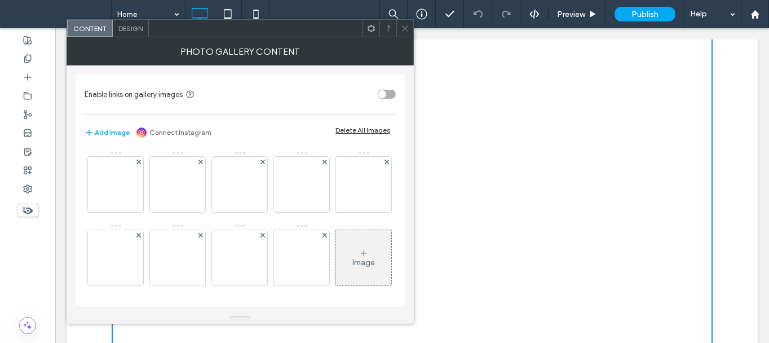
scroll to position [2198, 0]
click at [113, 180] on img at bounding box center [115, 184] width 9 height 9
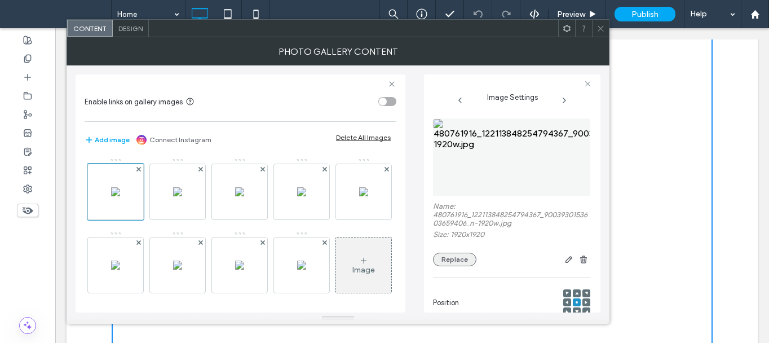
click at [462, 256] on button "Replace" at bounding box center [454, 260] width 43 height 14
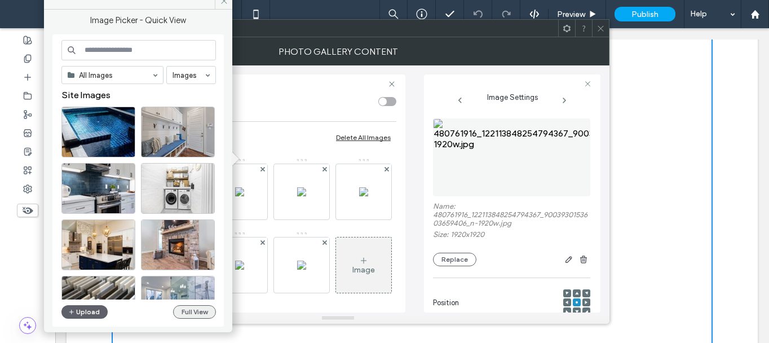
click at [194, 308] on button "Full View" at bounding box center [194, 312] width 43 height 14
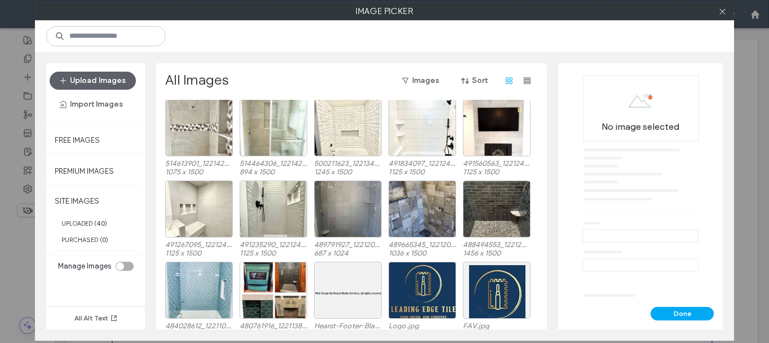
scroll to position [451, 0]
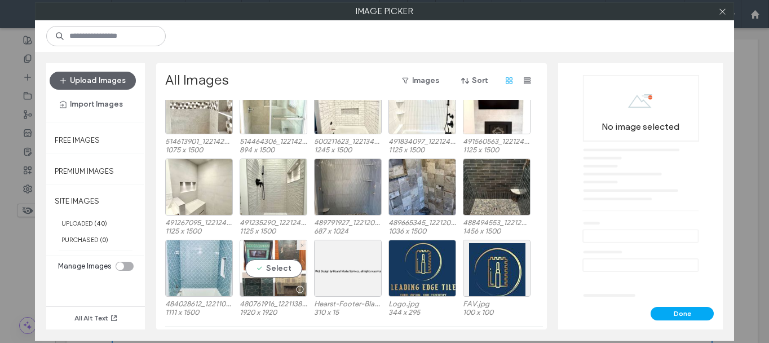
click at [291, 271] on div "Select" at bounding box center [274, 268] width 68 height 57
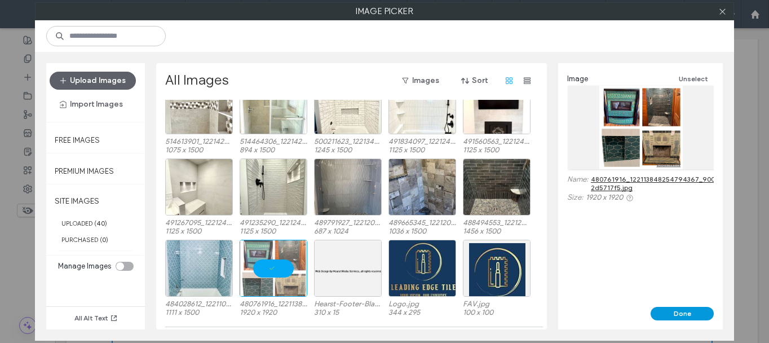
drag, startPoint x: 673, startPoint y: 317, endPoint x: 618, endPoint y: 288, distance: 62.5
click at [673, 317] on button "Done" at bounding box center [681, 314] width 63 height 14
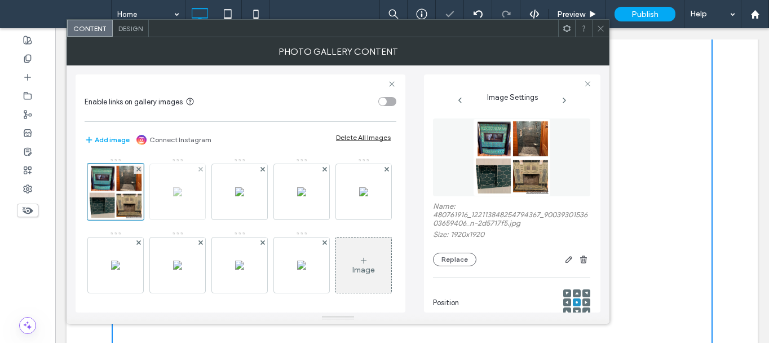
click at [176, 196] on img at bounding box center [177, 191] width 9 height 9
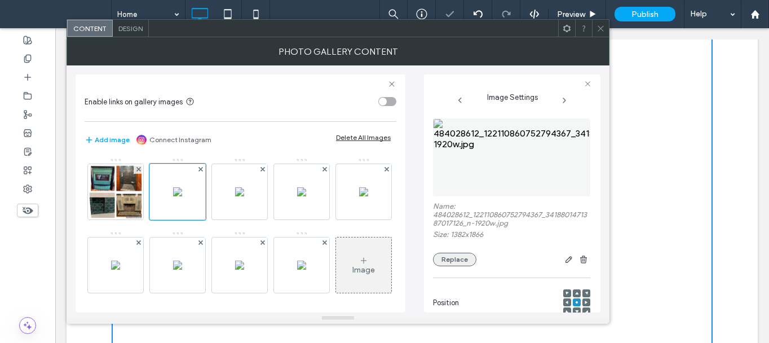
click at [449, 256] on button "Replace" at bounding box center [454, 260] width 43 height 14
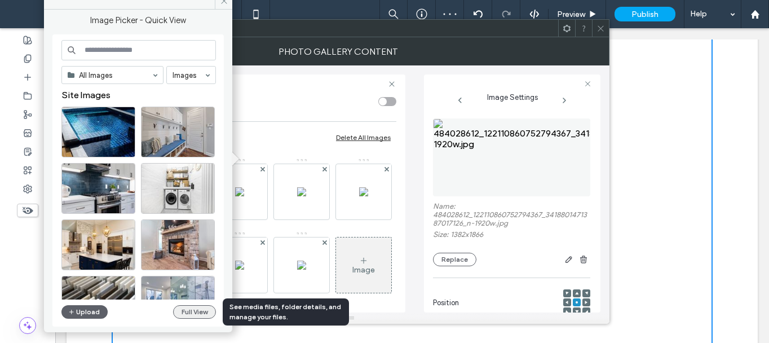
click at [188, 313] on button "Full View" at bounding box center [194, 312] width 43 height 14
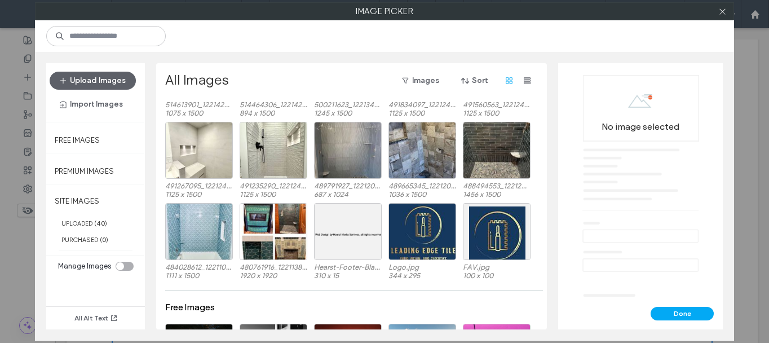
scroll to position [507, 0]
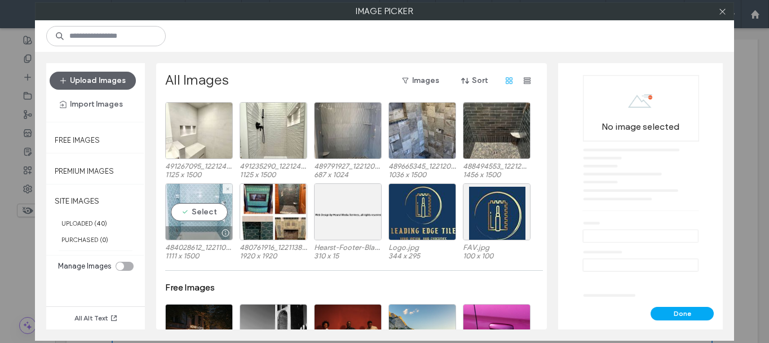
click at [191, 218] on div "Select" at bounding box center [199, 211] width 68 height 57
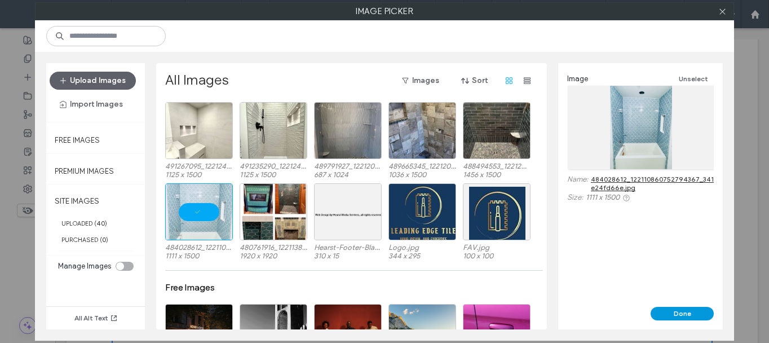
click at [676, 318] on button "Done" at bounding box center [681, 314] width 63 height 14
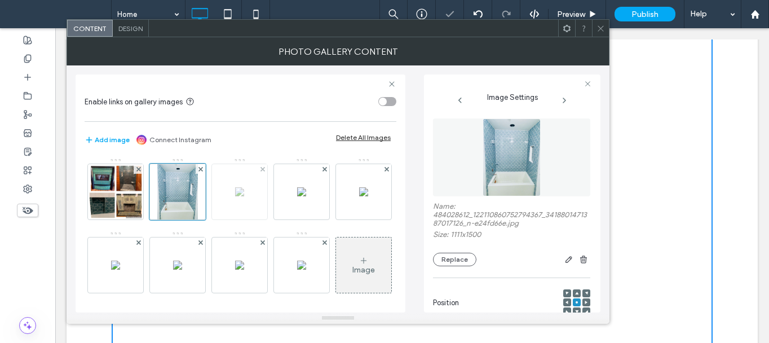
click at [235, 194] on img at bounding box center [239, 191] width 9 height 9
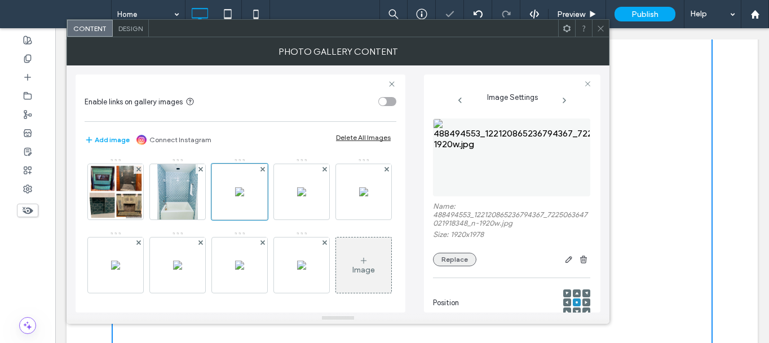
click at [459, 260] on button "Replace" at bounding box center [454, 260] width 43 height 14
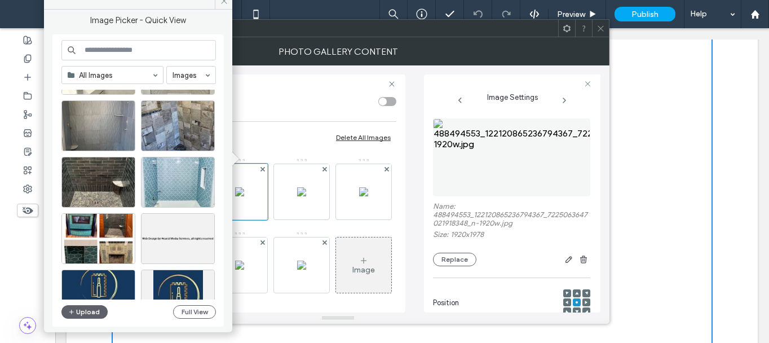
scroll to position [889, 0]
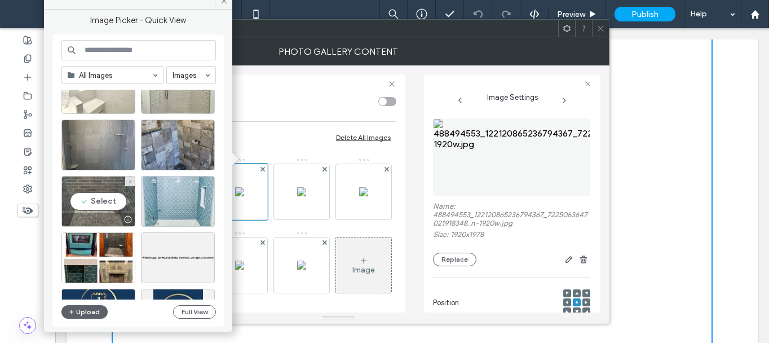
click at [98, 193] on div "Select" at bounding box center [98, 201] width 74 height 51
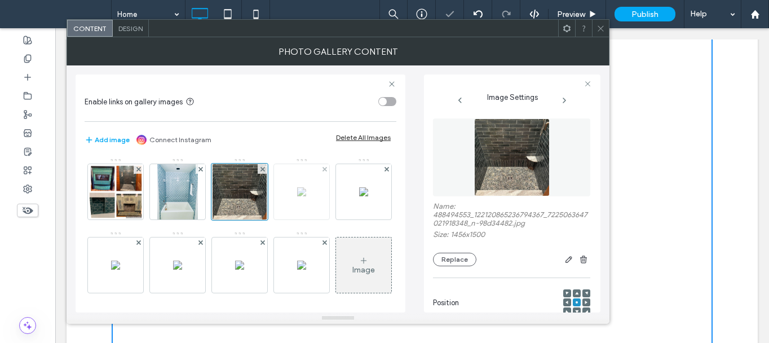
click at [306, 196] on img at bounding box center [301, 191] width 9 height 9
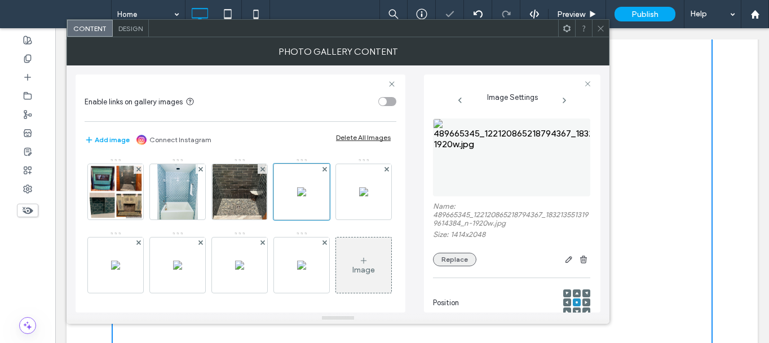
click at [453, 261] on button "Replace" at bounding box center [454, 260] width 43 height 14
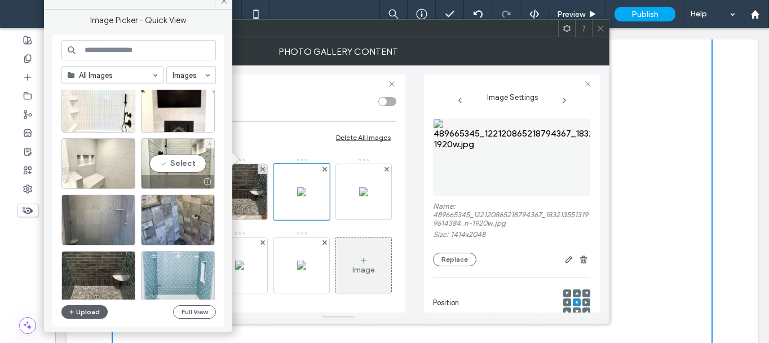
scroll to position [833, 0]
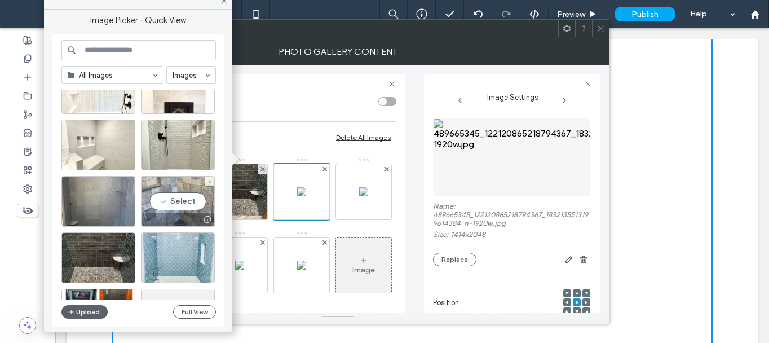
click at [182, 205] on div "Select" at bounding box center [178, 201] width 74 height 51
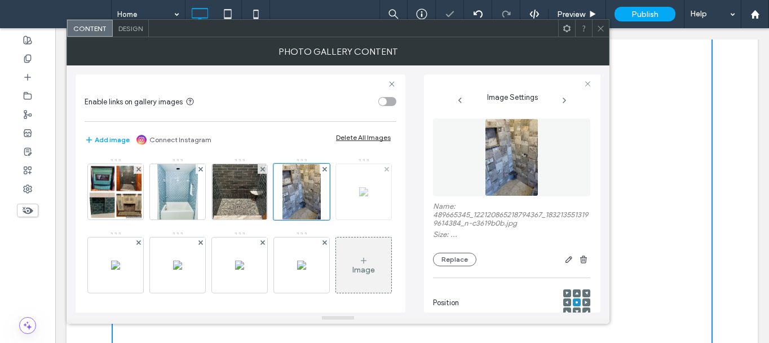
click at [359, 196] on img at bounding box center [363, 191] width 9 height 9
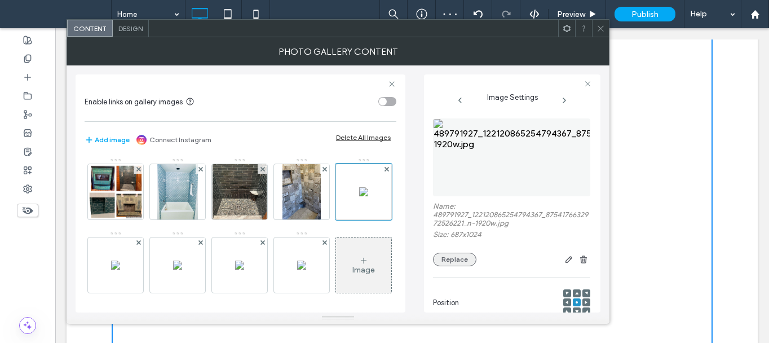
click at [452, 261] on button "Replace" at bounding box center [454, 260] width 43 height 14
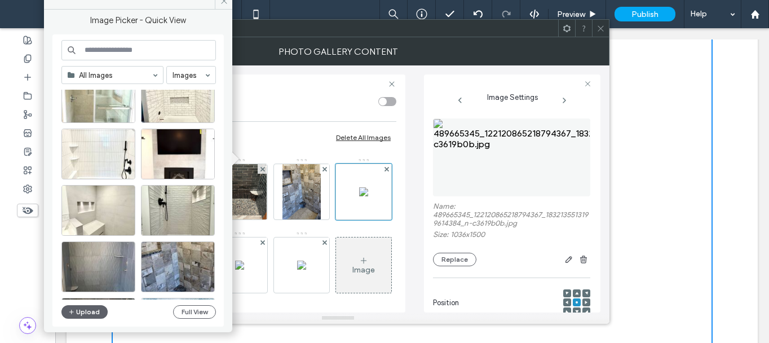
scroll to position [776, 0]
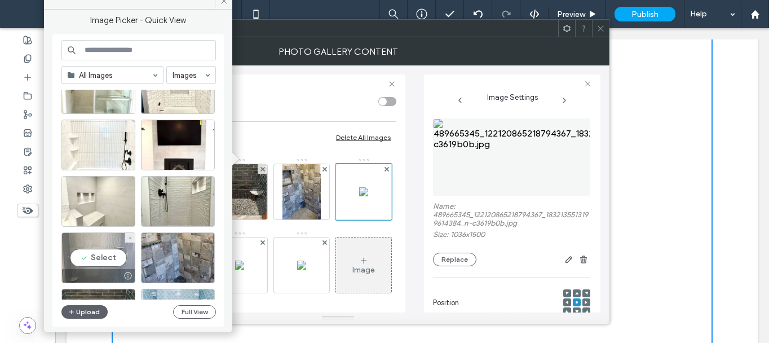
click at [78, 261] on div "Select" at bounding box center [98, 257] width 74 height 51
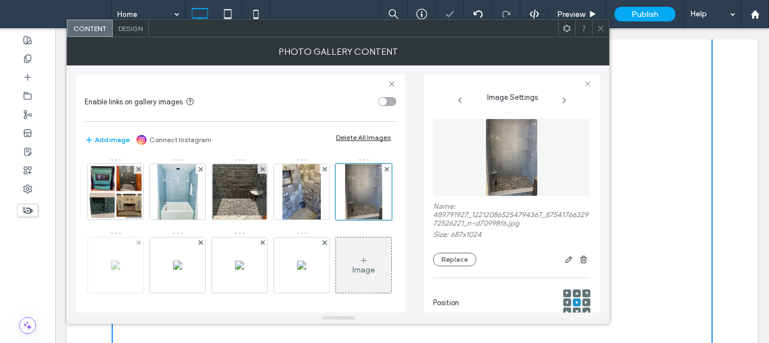
click at [120, 269] on img at bounding box center [115, 264] width 9 height 9
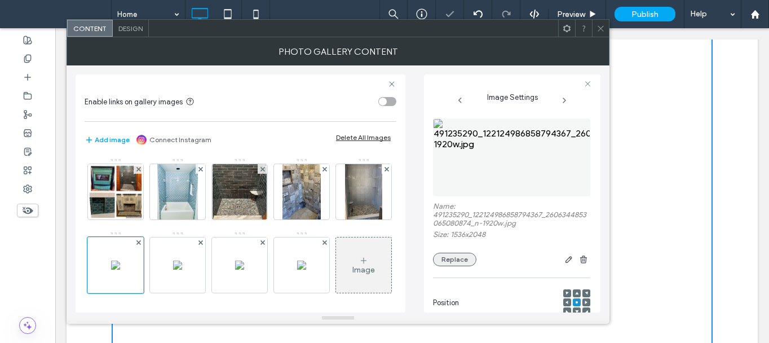
click at [453, 258] on button "Replace" at bounding box center [454, 260] width 43 height 14
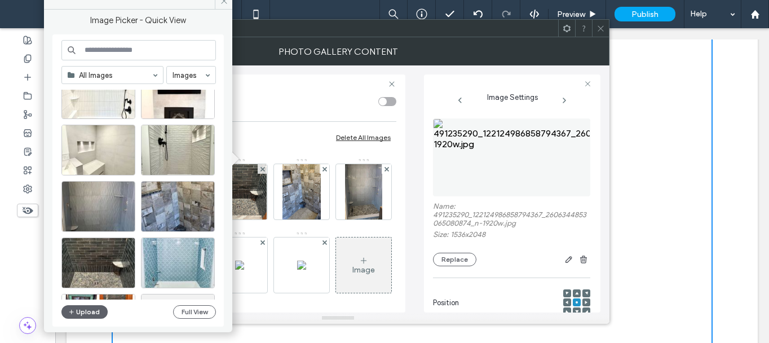
scroll to position [832, 0]
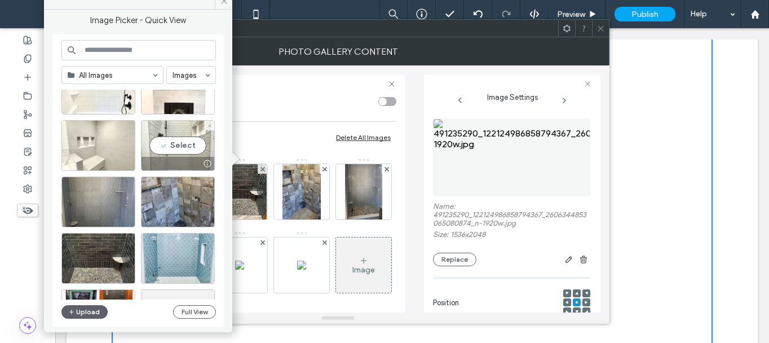
click at [195, 151] on div "Select" at bounding box center [178, 145] width 74 height 51
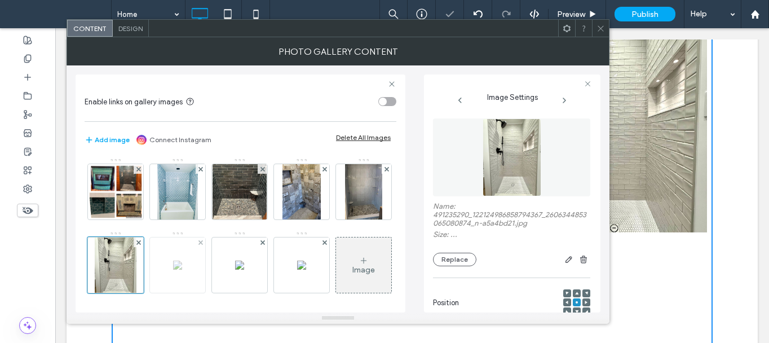
click at [182, 261] on img at bounding box center [177, 264] width 9 height 9
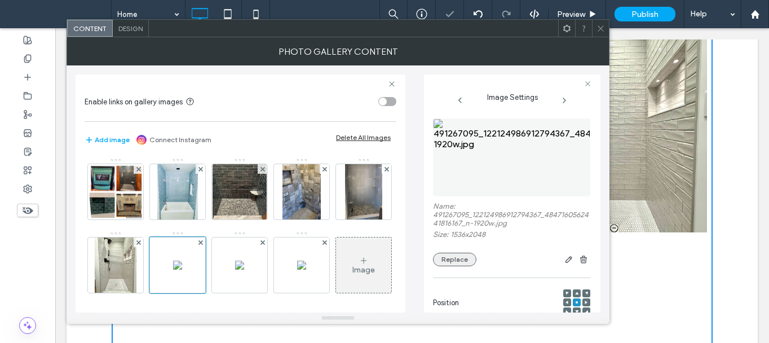
click at [464, 259] on button "Replace" at bounding box center [454, 260] width 43 height 14
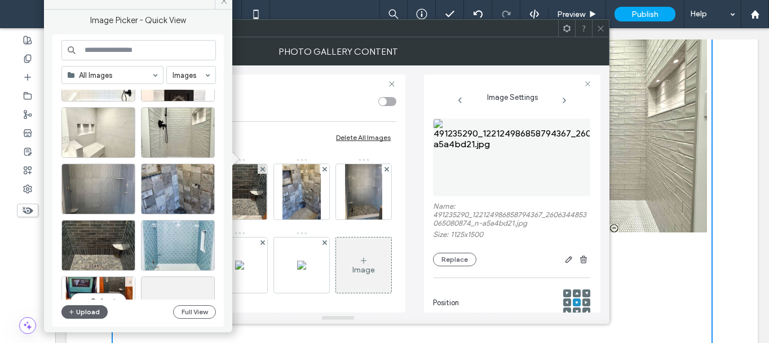
scroll to position [776, 0]
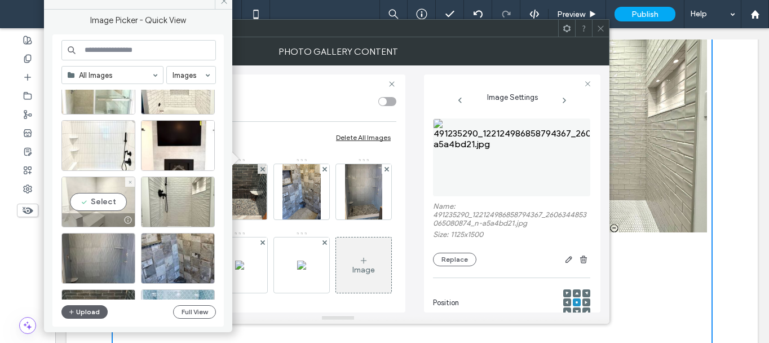
click at [123, 215] on div at bounding box center [128, 219] width 14 height 9
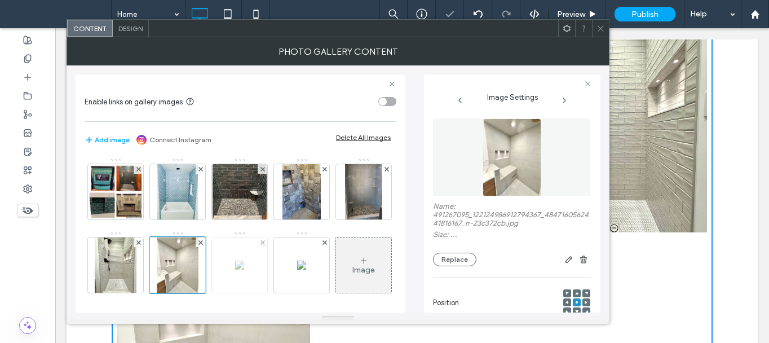
click at [244, 267] on img at bounding box center [239, 264] width 9 height 9
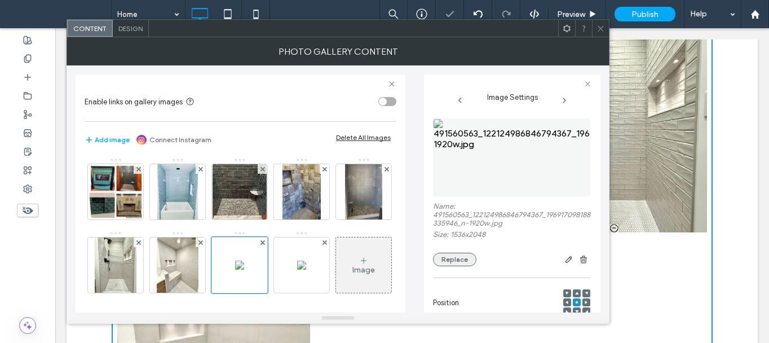
click at [455, 259] on button "Replace" at bounding box center [454, 260] width 43 height 14
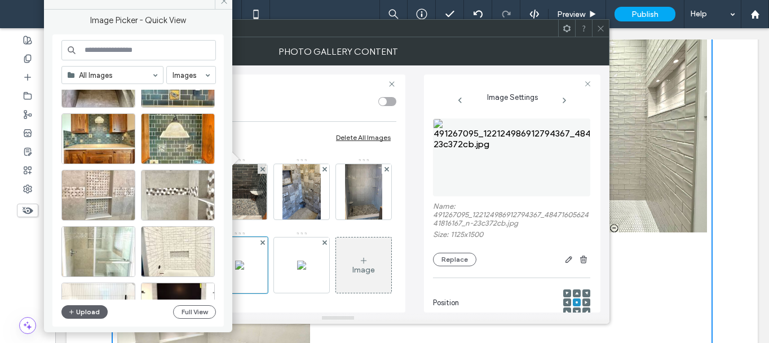
scroll to position [720, 0]
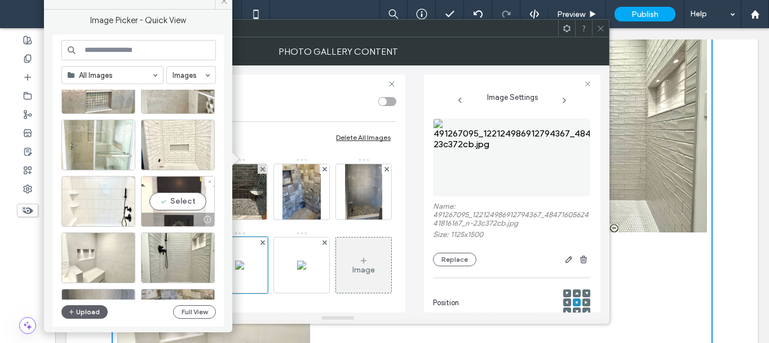
click at [186, 202] on div "Select" at bounding box center [178, 201] width 74 height 51
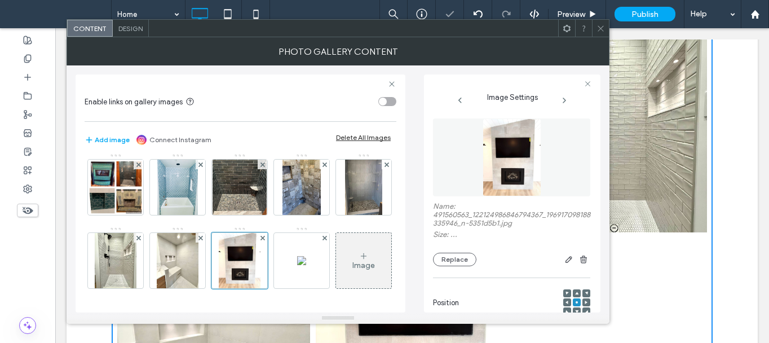
scroll to position [78, 0]
click at [297, 263] on img at bounding box center [301, 260] width 9 height 9
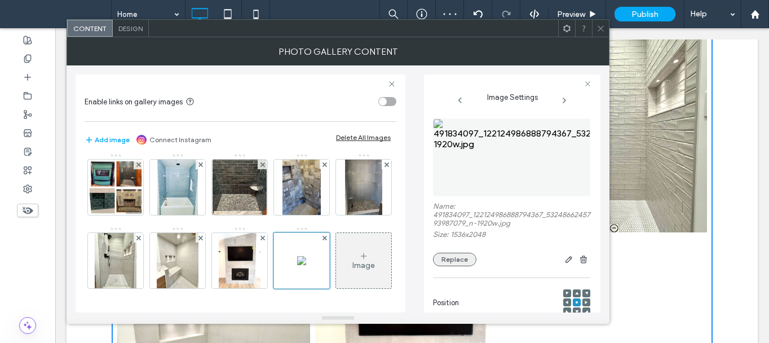
click at [442, 257] on button "Replace" at bounding box center [454, 260] width 43 height 14
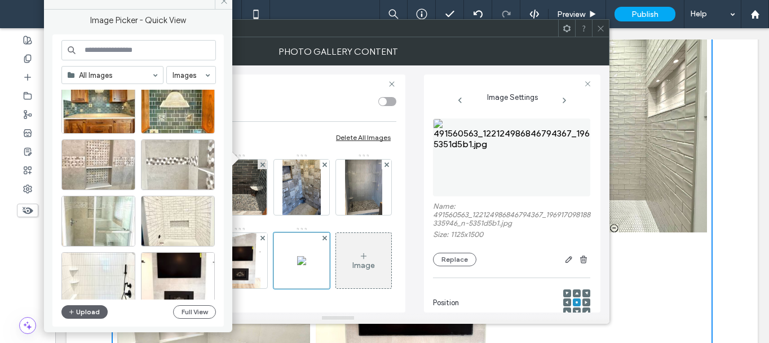
scroll to position [663, 0]
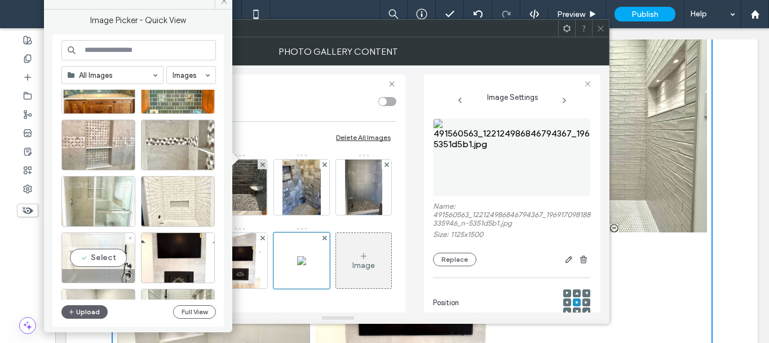
click at [114, 255] on div "Select" at bounding box center [98, 257] width 74 height 51
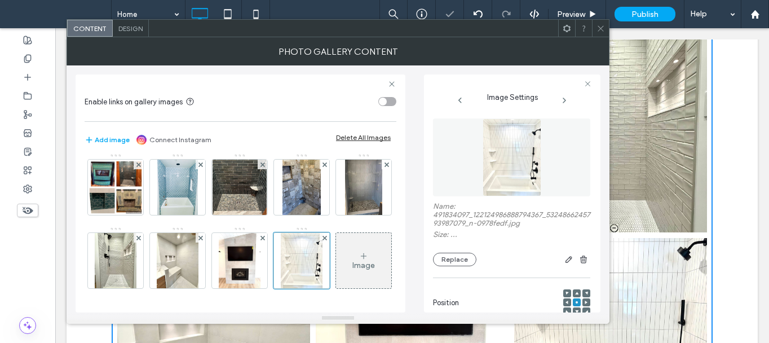
click at [596, 29] on div at bounding box center [600, 28] width 17 height 17
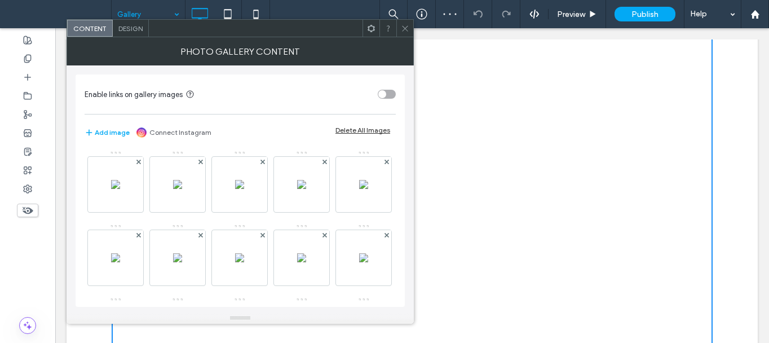
scroll to position [225, 0]
click at [120, 186] on img at bounding box center [115, 184] width 9 height 9
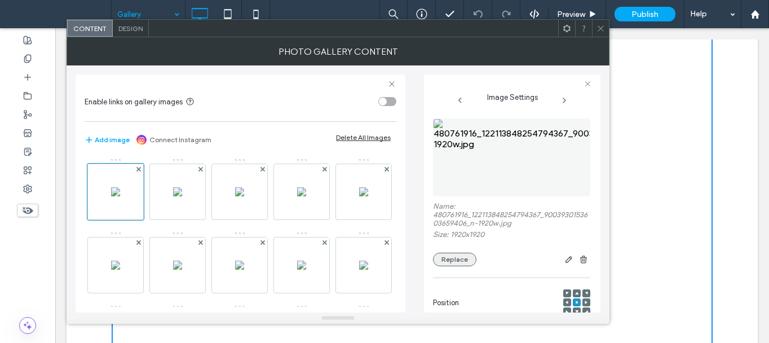
click at [452, 260] on button "Replace" at bounding box center [454, 260] width 43 height 14
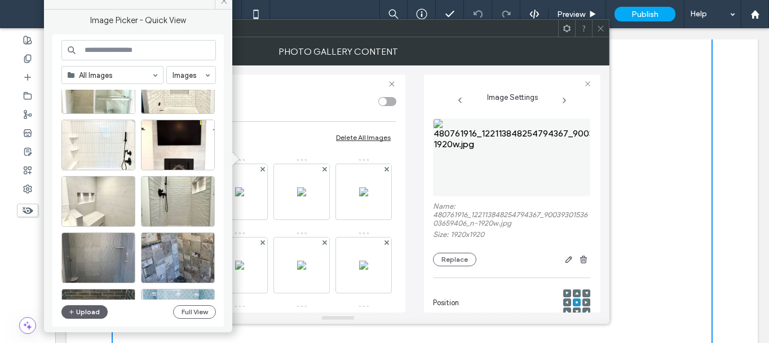
scroll to position [889, 0]
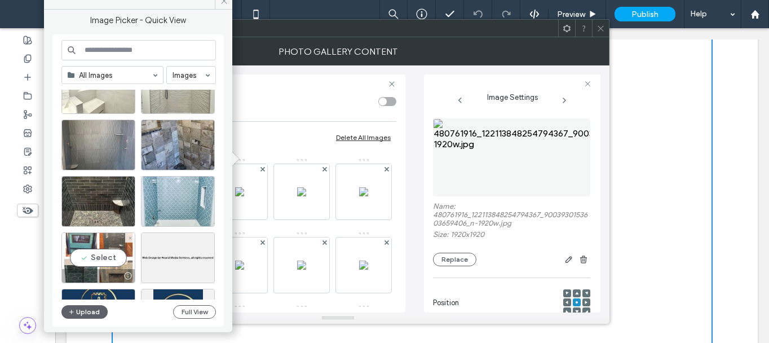
click at [98, 257] on div "Select" at bounding box center [98, 257] width 74 height 51
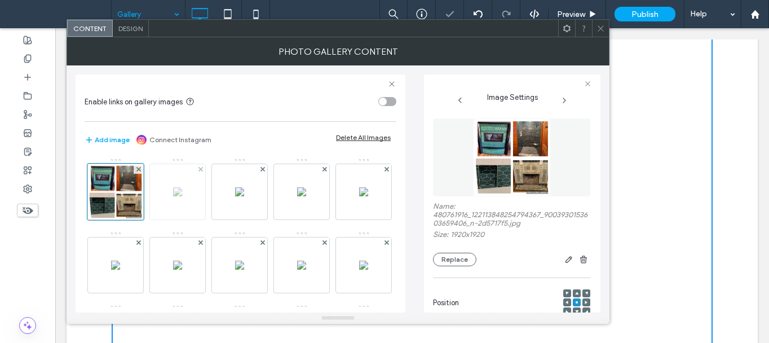
click at [175, 196] on img at bounding box center [177, 191] width 9 height 9
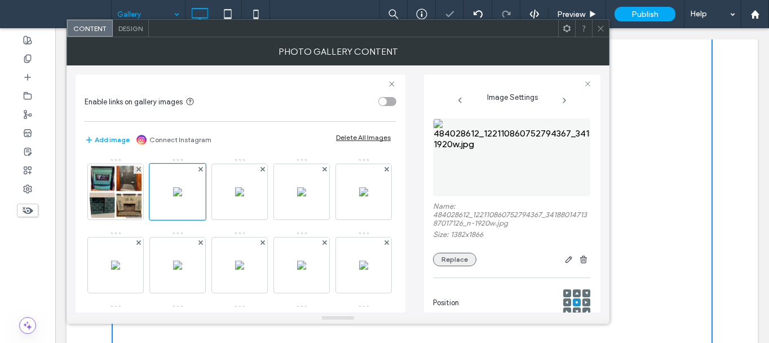
click at [470, 258] on button "Replace" at bounding box center [454, 260] width 43 height 14
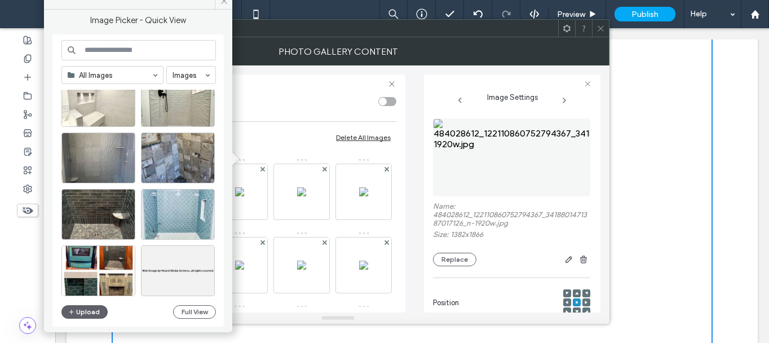
scroll to position [888, 0]
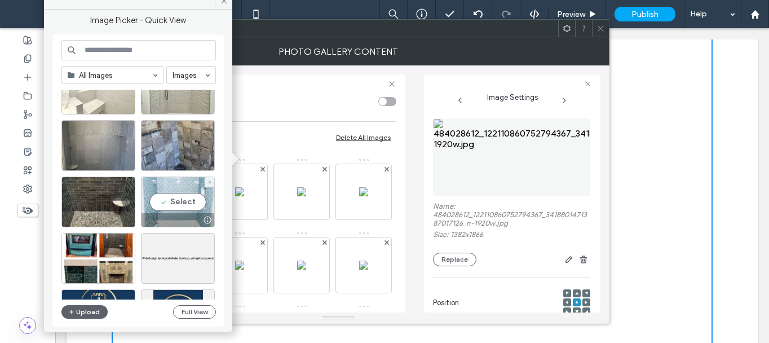
click at [179, 198] on div "Select" at bounding box center [178, 201] width 74 height 51
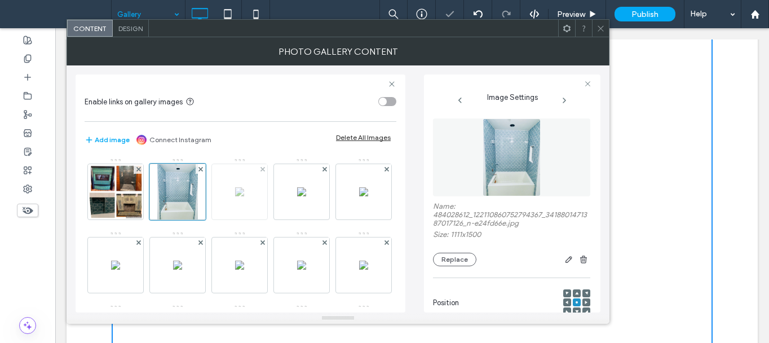
click at [244, 196] on img at bounding box center [239, 191] width 9 height 9
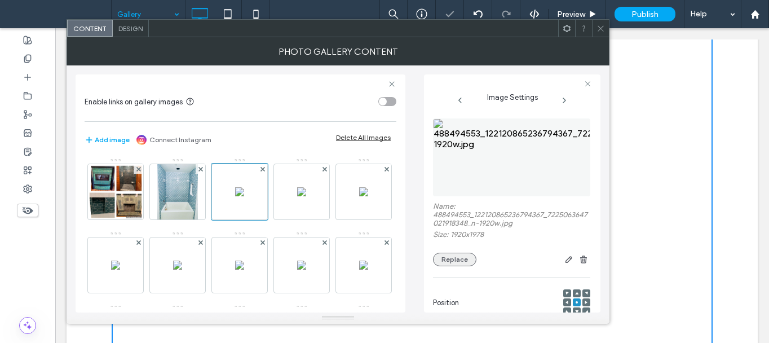
click at [461, 255] on button "Replace" at bounding box center [454, 260] width 43 height 14
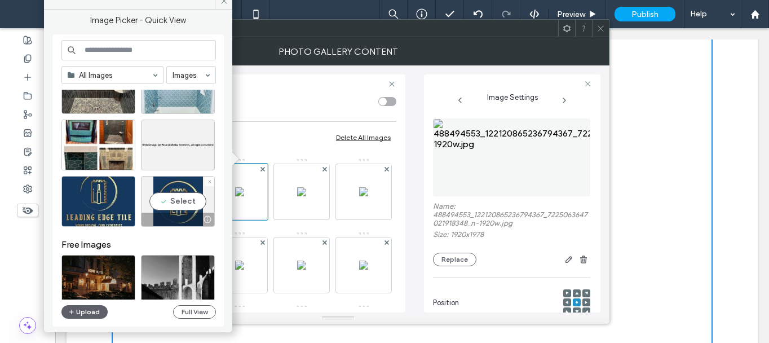
scroll to position [945, 0]
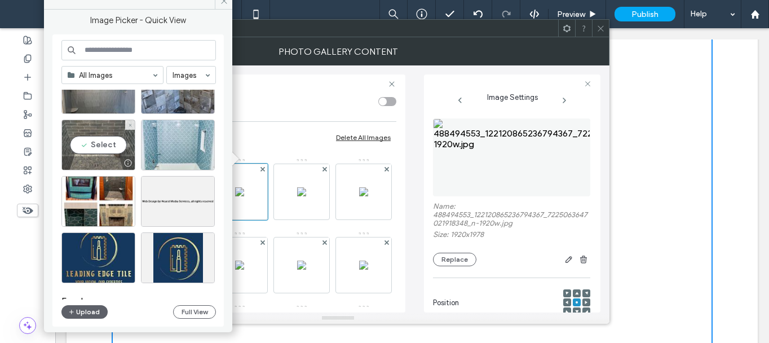
click at [114, 154] on div "Select" at bounding box center [98, 144] width 74 height 51
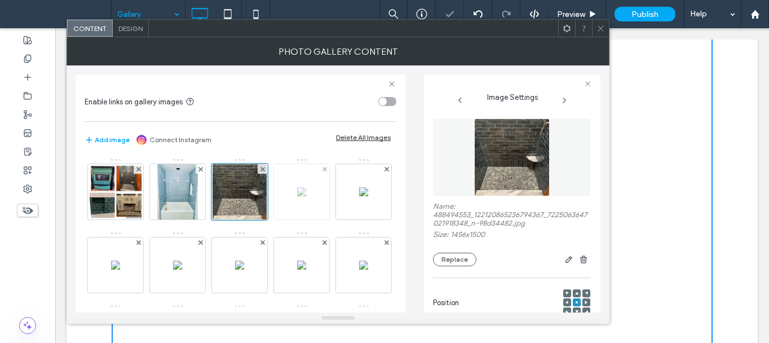
click at [297, 196] on img at bounding box center [301, 191] width 9 height 9
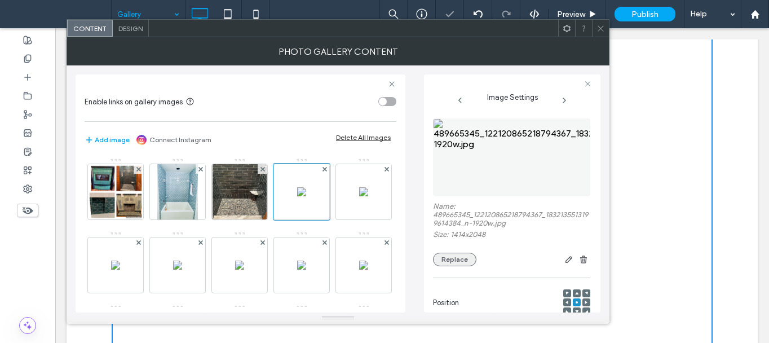
click at [472, 254] on button "Replace" at bounding box center [454, 260] width 43 height 14
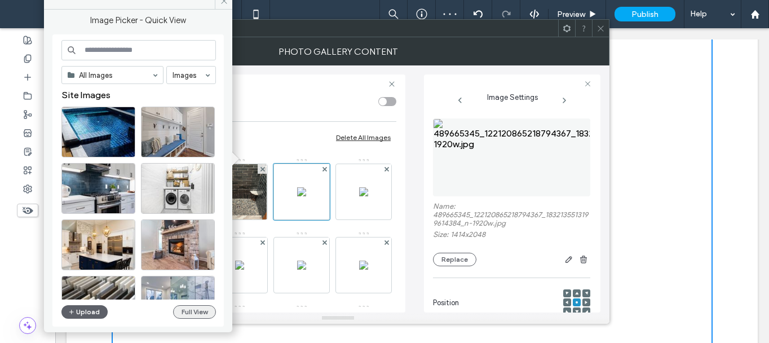
click at [194, 308] on button "Full View" at bounding box center [194, 312] width 43 height 14
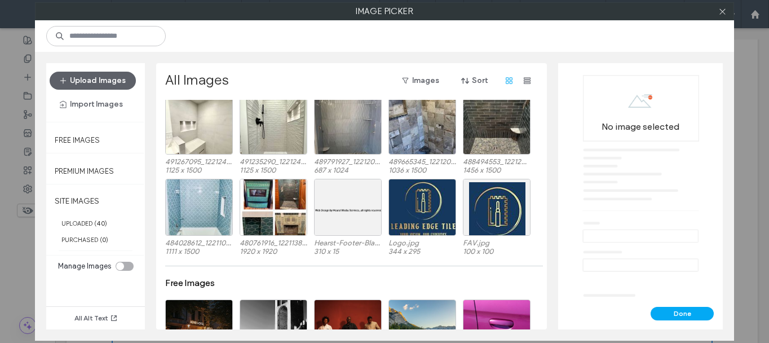
scroll to position [450, 0]
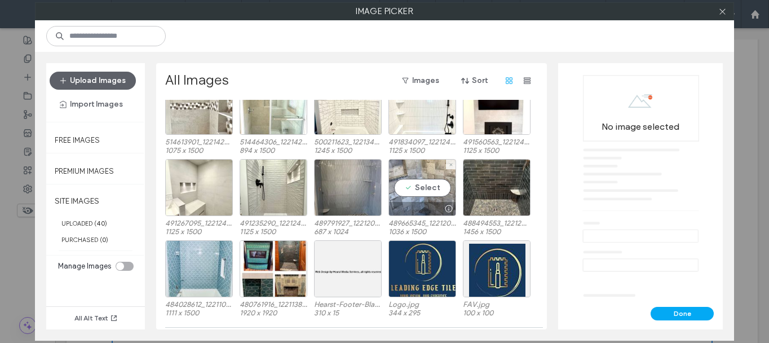
click at [440, 197] on div "Select" at bounding box center [422, 187] width 68 height 57
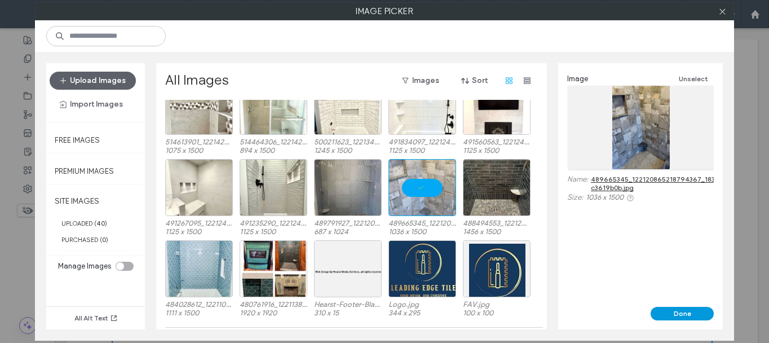
click at [673, 308] on button "Done" at bounding box center [681, 314] width 63 height 14
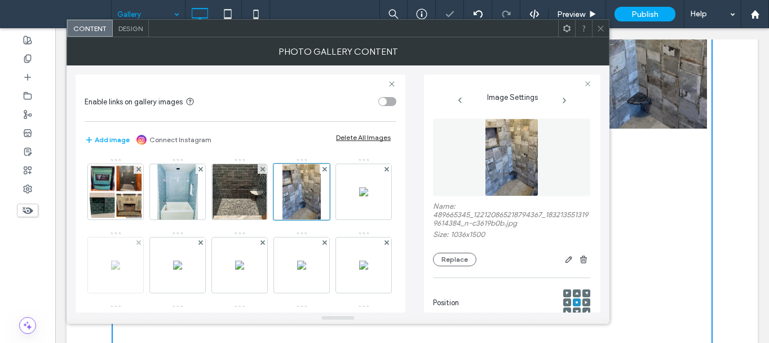
click at [359, 196] on img at bounding box center [363, 191] width 9 height 9
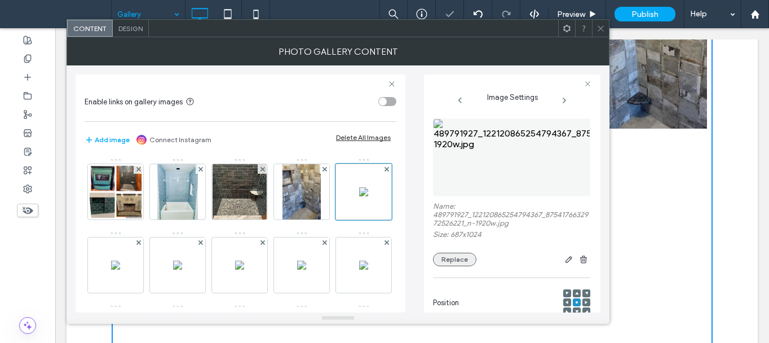
drag, startPoint x: 454, startPoint y: 258, endPoint x: 462, endPoint y: 260, distance: 8.2
click at [454, 258] on button "Replace" at bounding box center [454, 260] width 43 height 14
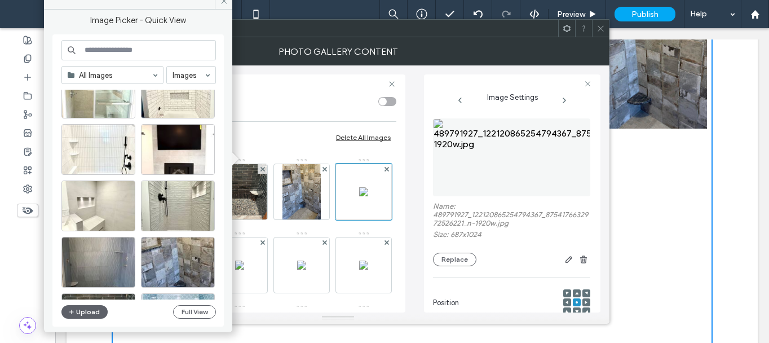
scroll to position [776, 0]
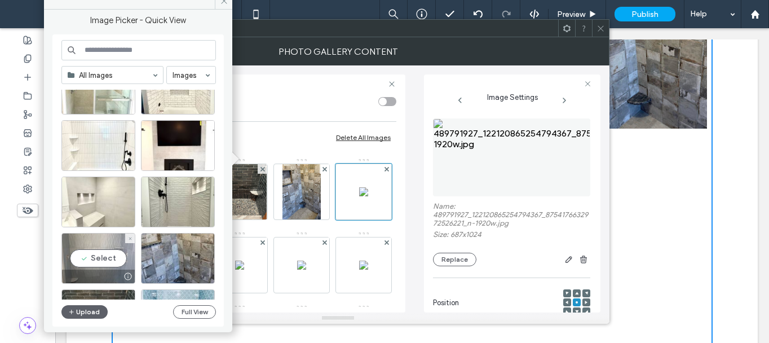
click at [101, 257] on div "Select" at bounding box center [98, 258] width 74 height 51
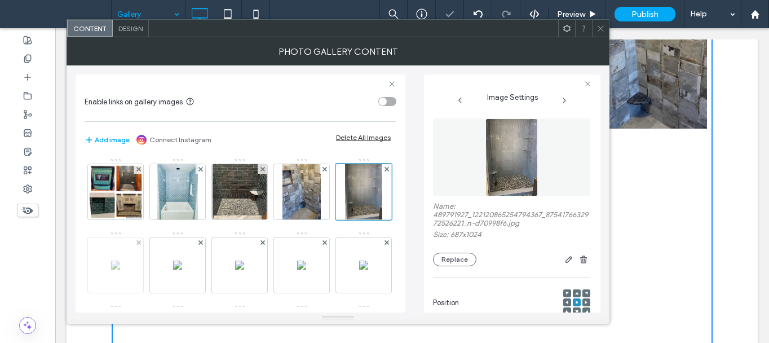
click at [120, 269] on img at bounding box center [115, 264] width 9 height 9
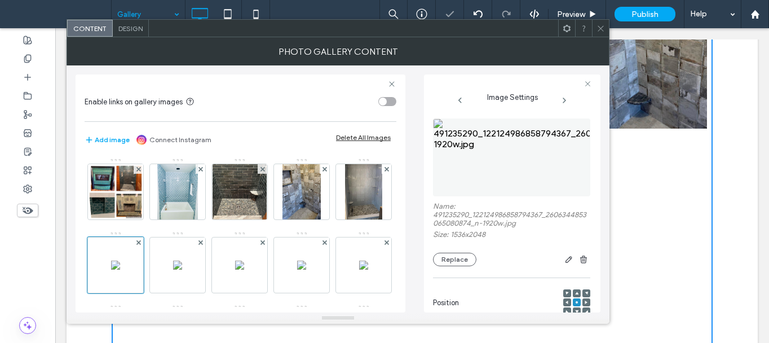
click at [467, 251] on div "Name: 491235290_122124986858794367_2606344853065080874_n-1920w.jpg Size: 1536x2…" at bounding box center [511, 234] width 157 height 64
click at [464, 258] on button "Replace" at bounding box center [454, 260] width 43 height 14
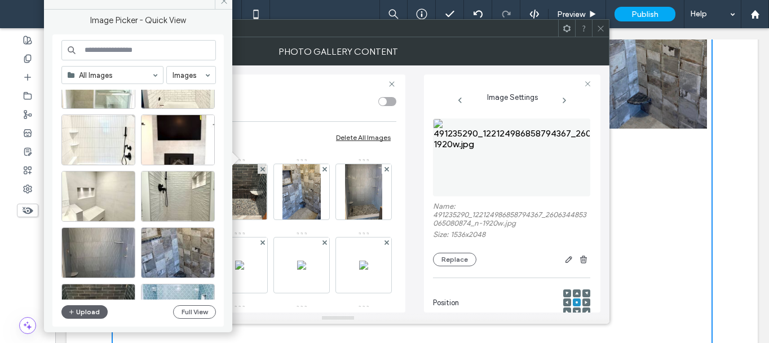
scroll to position [833, 0]
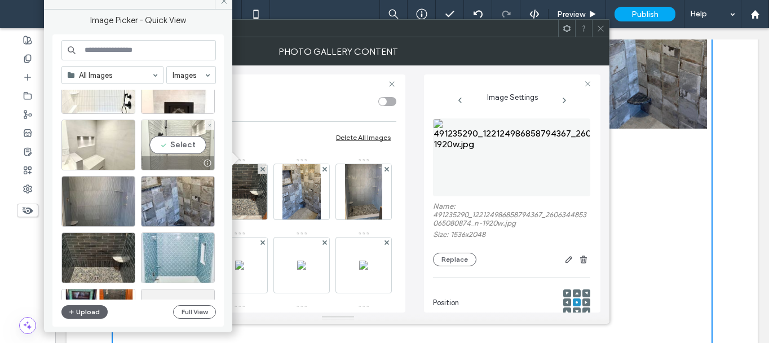
click at [177, 157] on div at bounding box center [177, 163] width 73 height 14
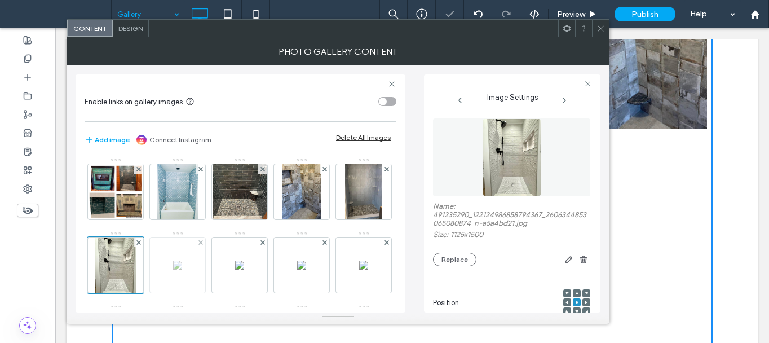
click at [182, 269] on img at bounding box center [177, 264] width 9 height 9
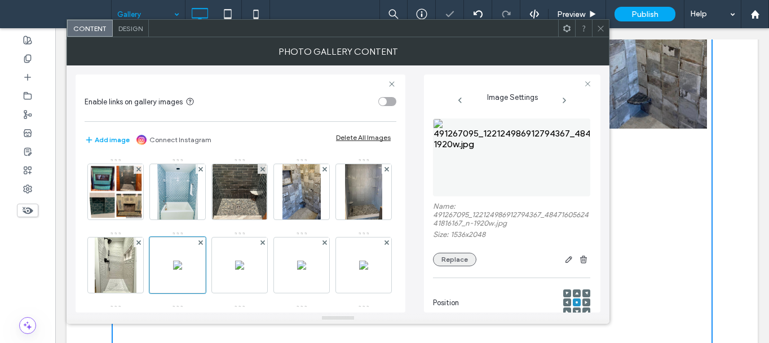
click at [455, 258] on button "Replace" at bounding box center [454, 260] width 43 height 14
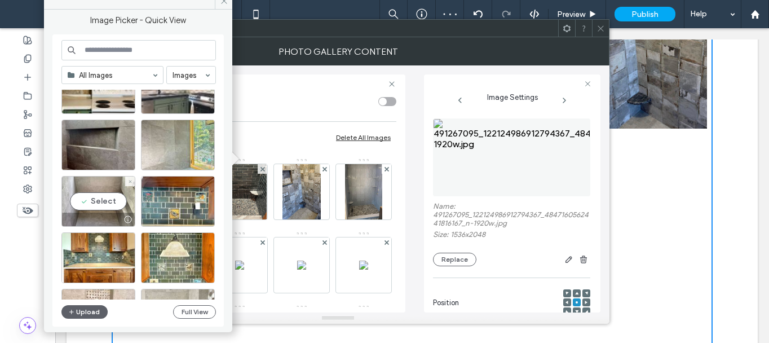
scroll to position [720, 0]
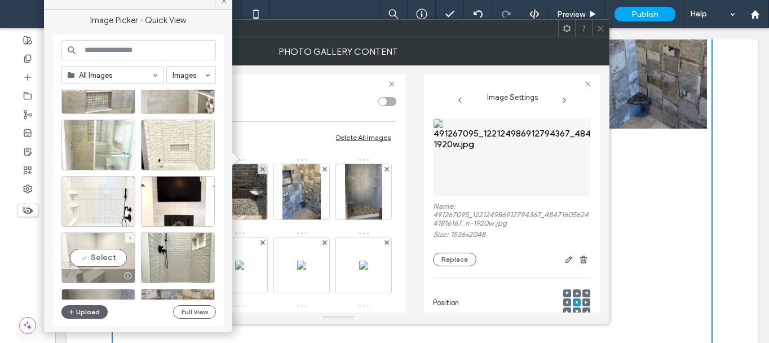
click at [112, 255] on div "Select" at bounding box center [98, 257] width 74 height 51
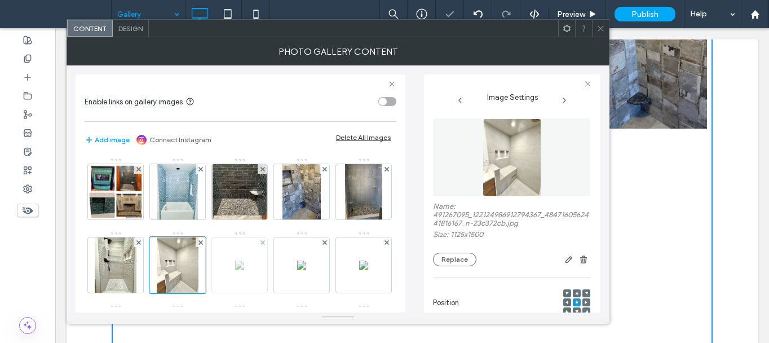
click at [244, 269] on img at bounding box center [239, 264] width 9 height 9
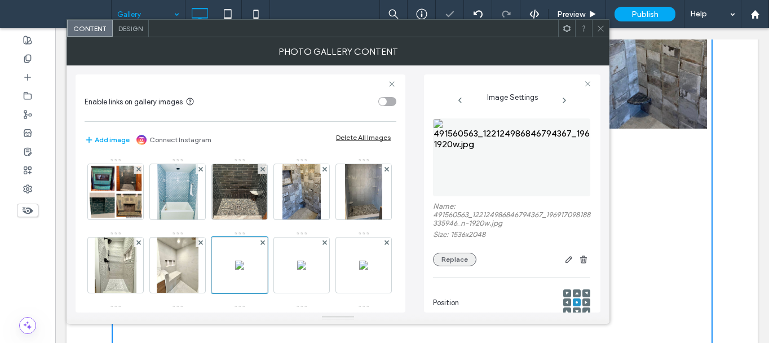
click at [459, 258] on button "Replace" at bounding box center [454, 260] width 43 height 14
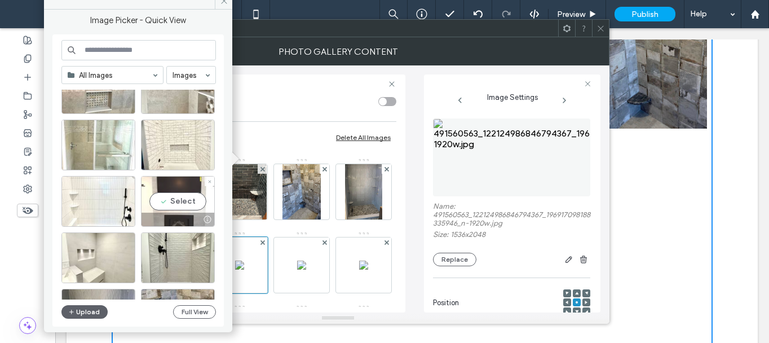
click at [175, 203] on div "Select" at bounding box center [178, 201] width 74 height 51
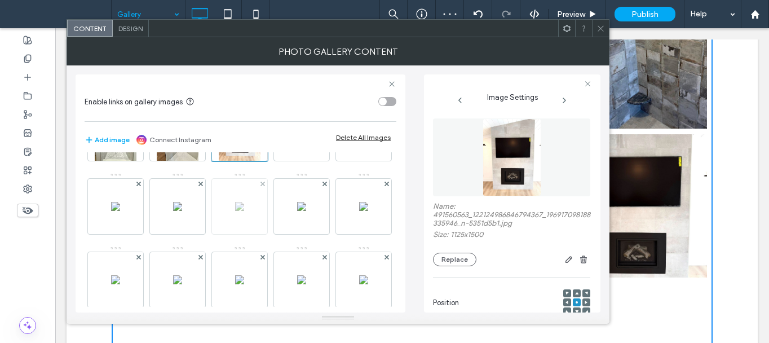
scroll to position [113, 0]
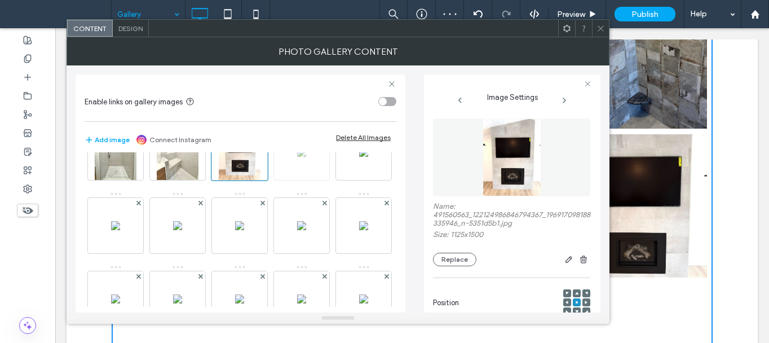
click at [297, 157] on img at bounding box center [301, 152] width 9 height 9
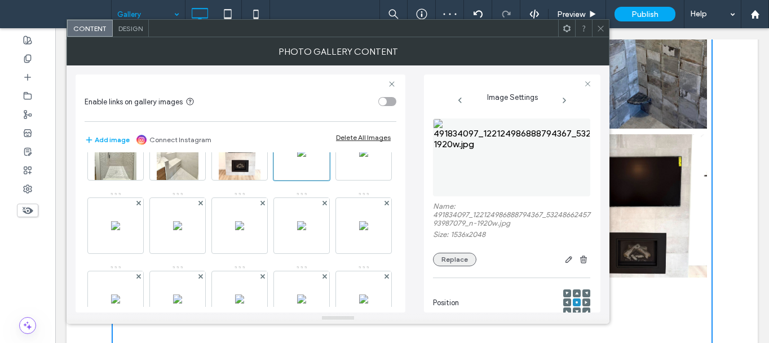
click at [443, 257] on button "Replace" at bounding box center [454, 260] width 43 height 14
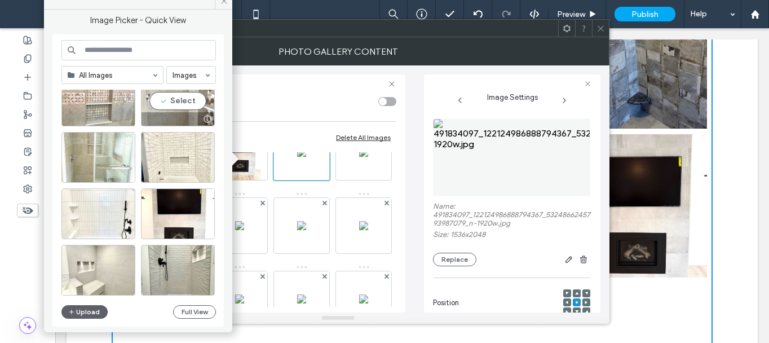
scroll to position [720, 0]
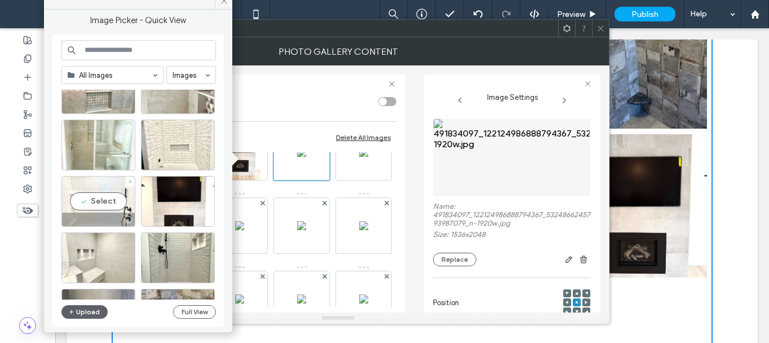
click at [107, 193] on div "Select" at bounding box center [98, 201] width 74 height 51
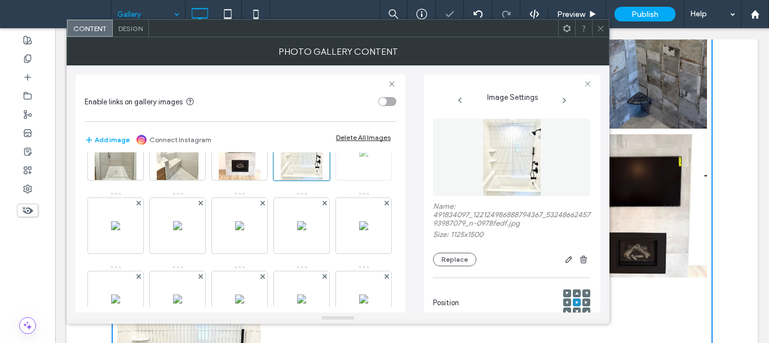
click at [359, 157] on img at bounding box center [363, 152] width 9 height 9
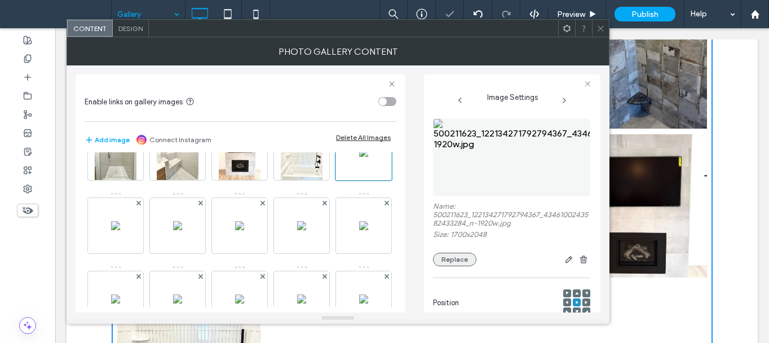
click at [455, 262] on button "Replace" at bounding box center [454, 260] width 43 height 14
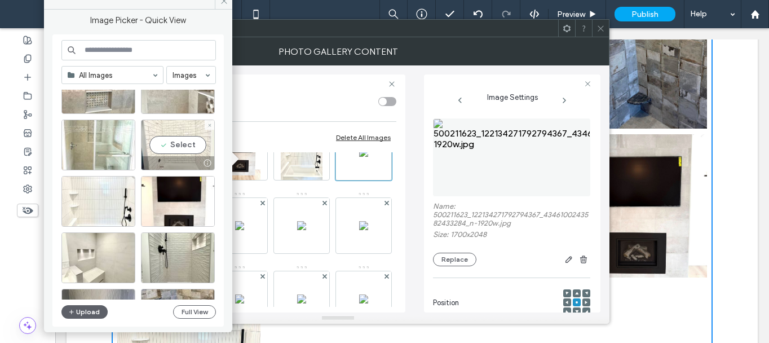
click at [195, 141] on div "Select" at bounding box center [178, 144] width 74 height 51
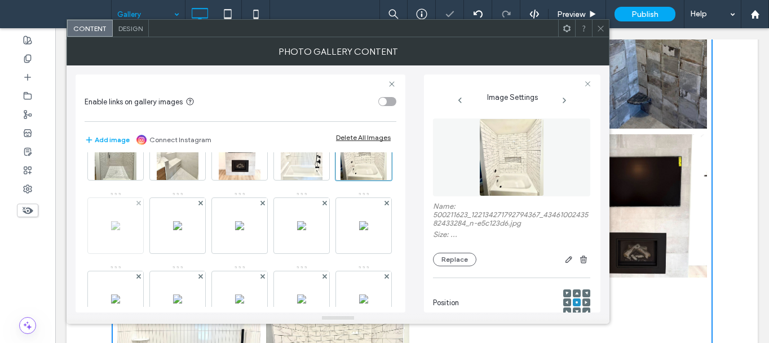
click at [143, 233] on div at bounding box center [115, 225] width 55 height 55
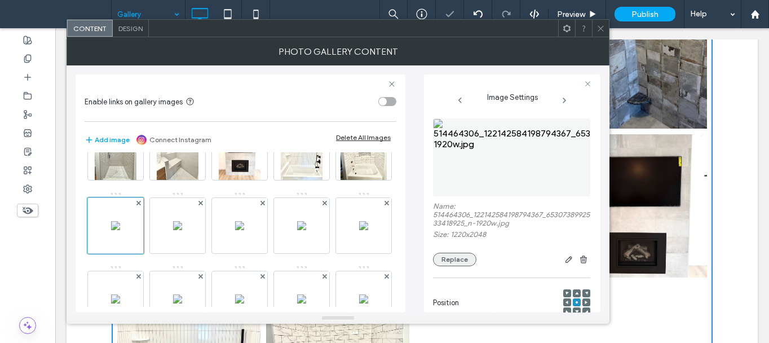
click at [455, 259] on button "Replace" at bounding box center [454, 260] width 43 height 14
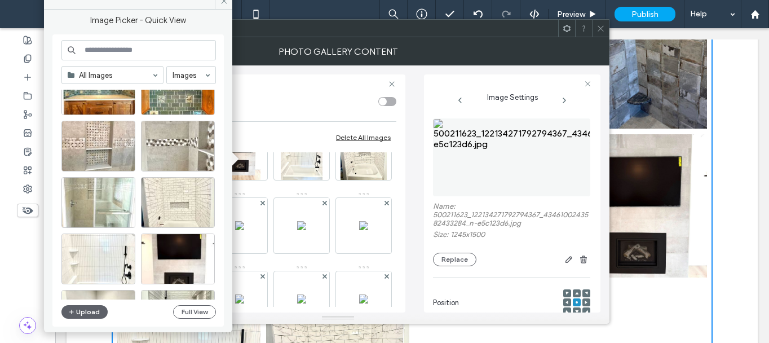
scroll to position [663, 0]
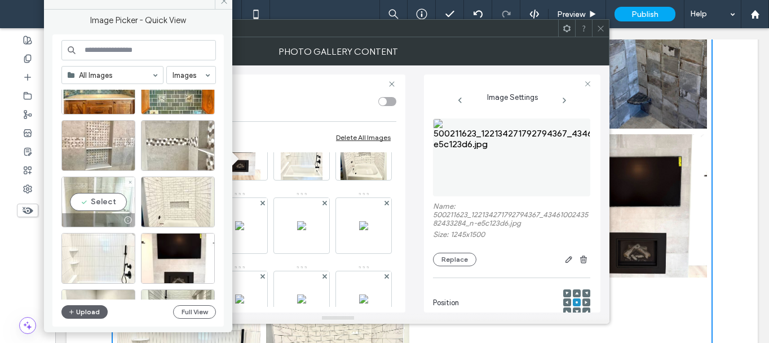
click at [105, 198] on div "Select" at bounding box center [98, 201] width 74 height 51
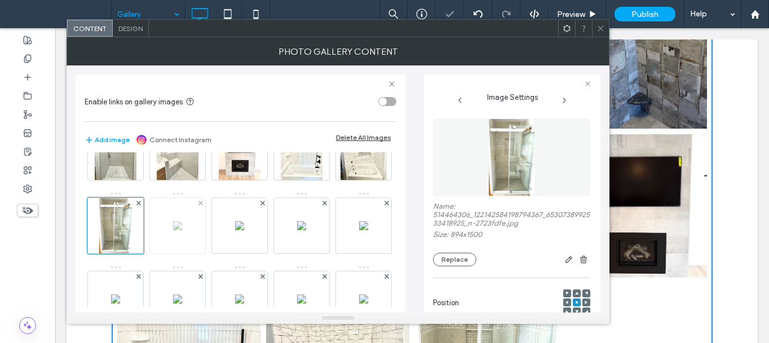
click at [182, 230] on img at bounding box center [177, 225] width 9 height 9
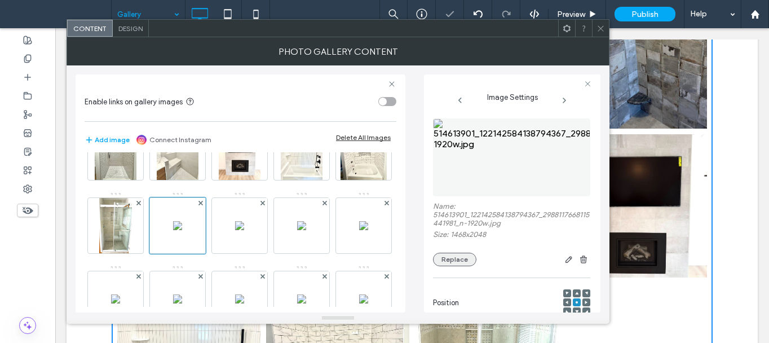
click at [457, 263] on button "Replace" at bounding box center [454, 260] width 43 height 14
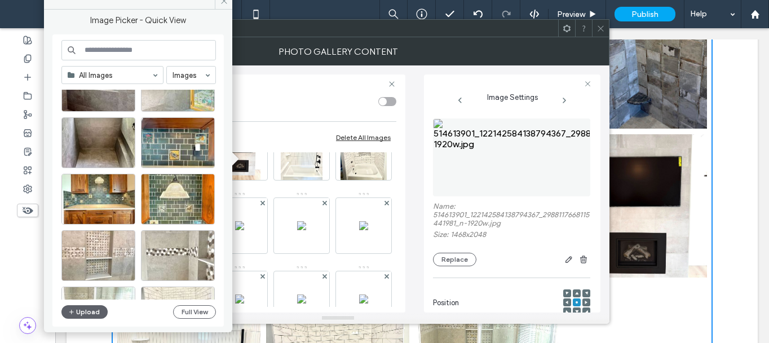
scroll to position [653, 0]
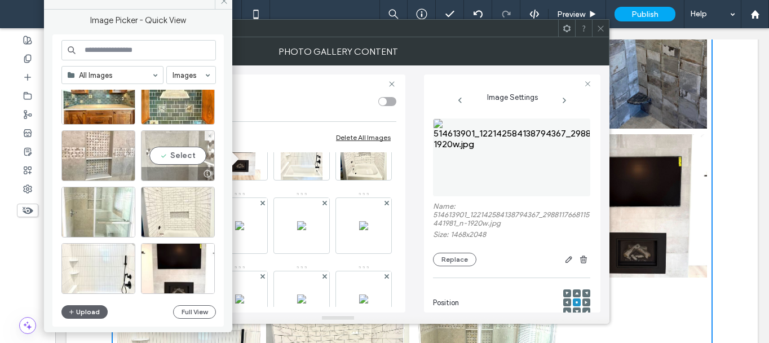
click at [164, 164] on div "Select" at bounding box center [178, 155] width 74 height 51
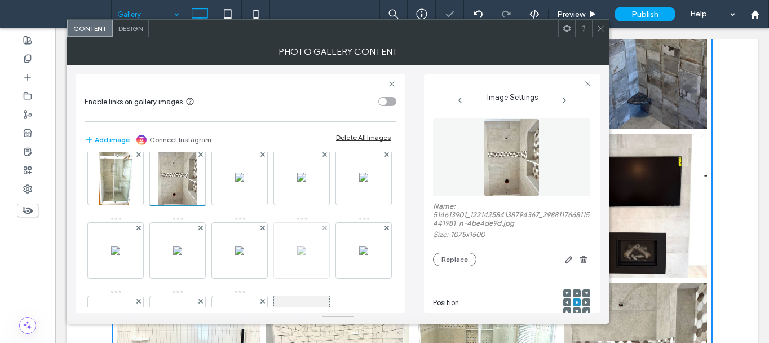
scroll to position [225, 0]
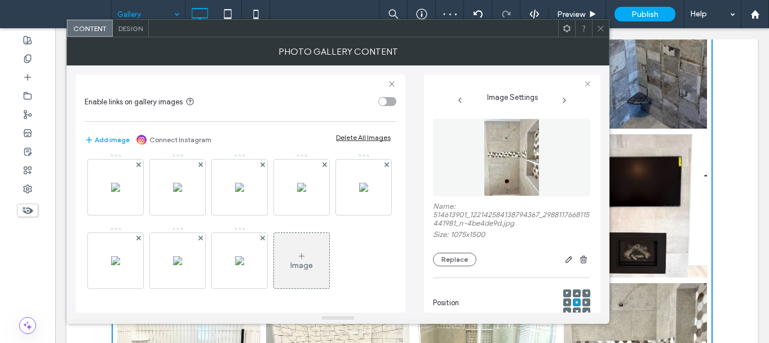
click at [235, 118] on img at bounding box center [239, 113] width 9 height 9
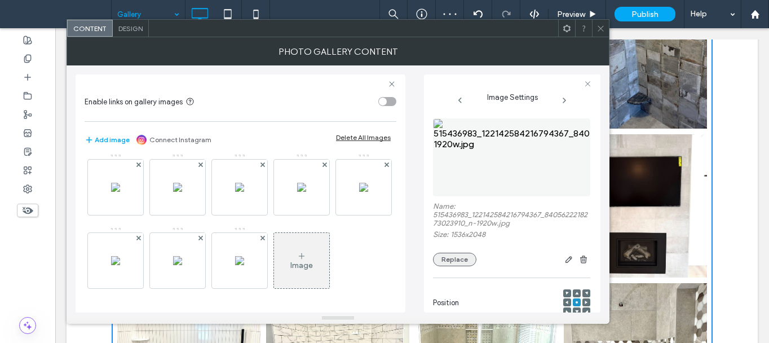
click at [461, 262] on button "Replace" at bounding box center [454, 260] width 43 height 14
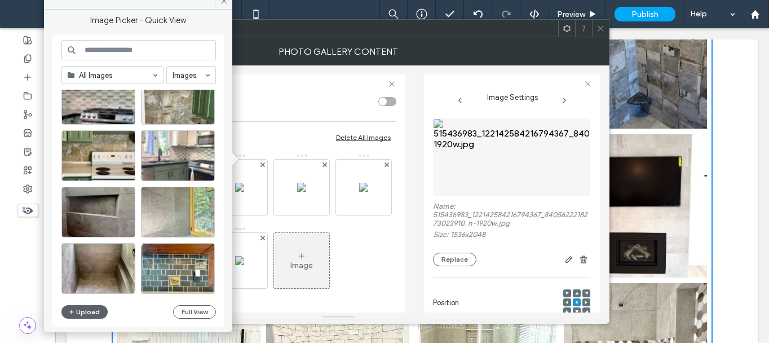
scroll to position [0, 0]
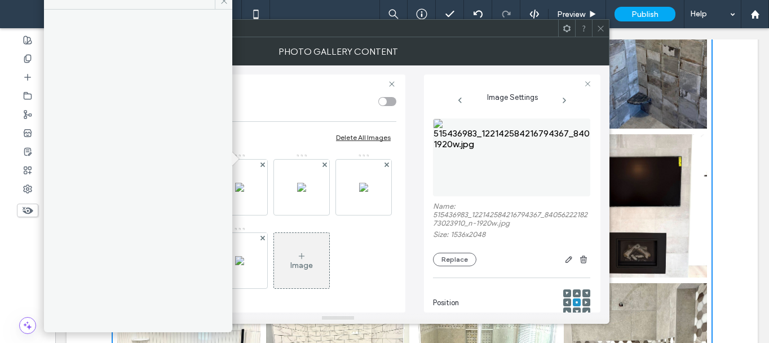
click at [226, 2] on icon at bounding box center [224, 1] width 8 height 8
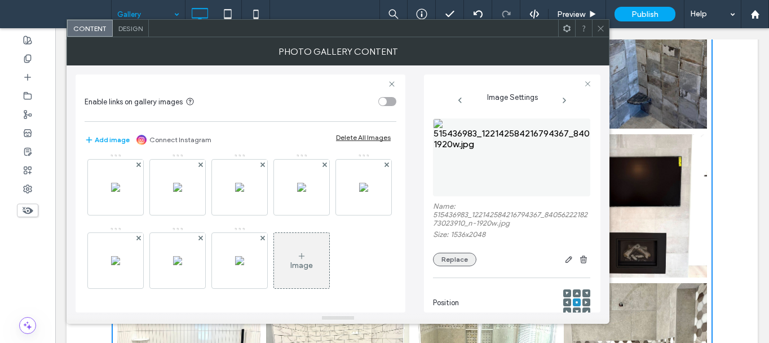
click at [466, 258] on button "Replace" at bounding box center [454, 260] width 43 height 14
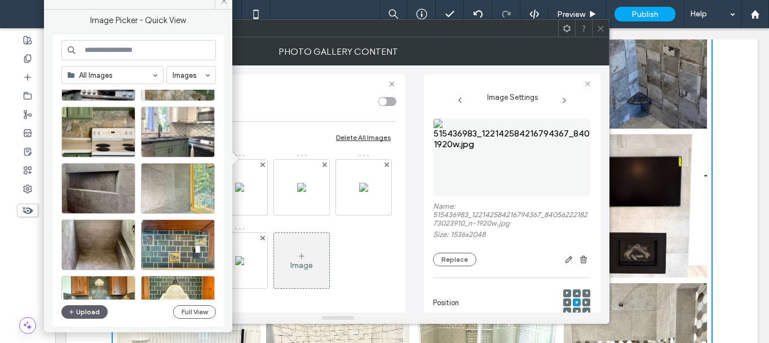
scroll to position [484, 0]
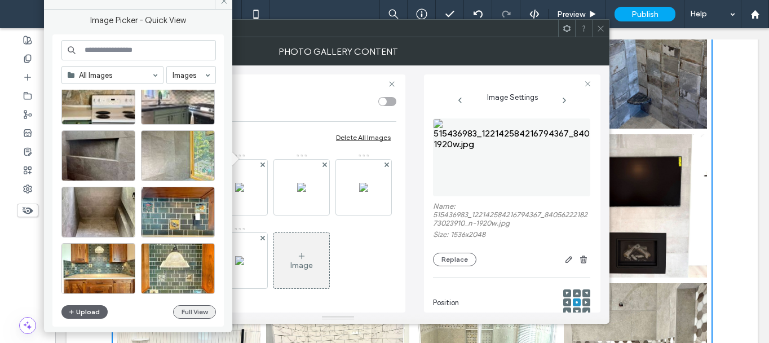
click at [187, 305] on button "Full View" at bounding box center [194, 312] width 43 height 14
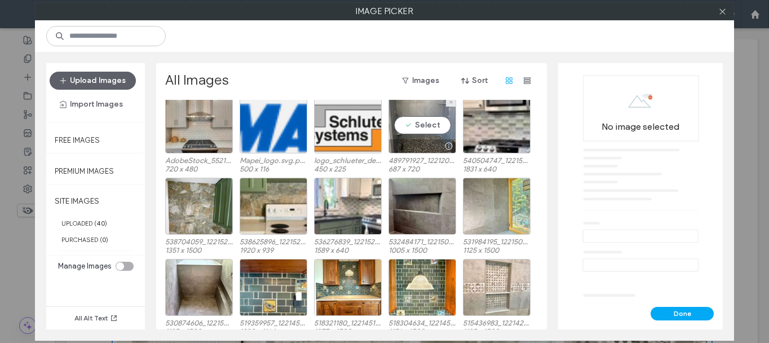
scroll to position [241, 0]
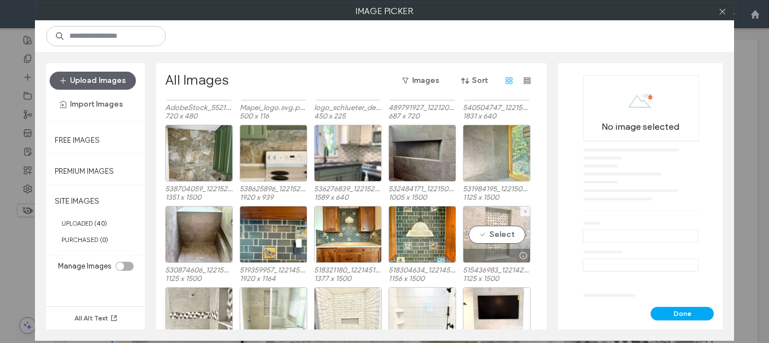
click at [500, 242] on div "Select" at bounding box center [497, 234] width 68 height 57
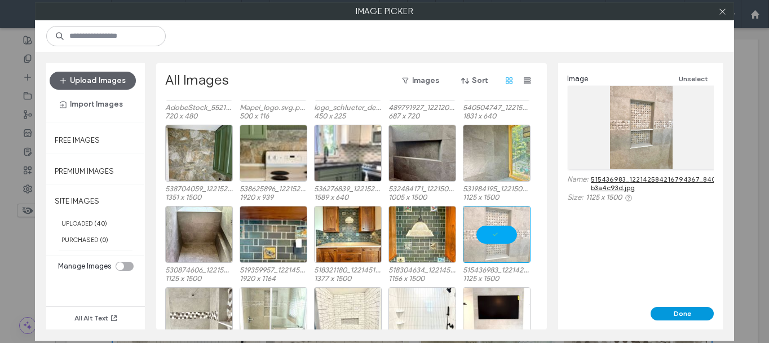
click at [688, 308] on button "Done" at bounding box center [681, 314] width 63 height 14
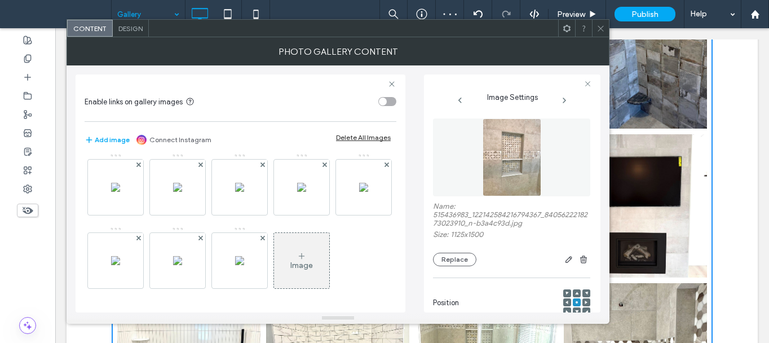
click at [297, 118] on img at bounding box center [301, 113] width 9 height 9
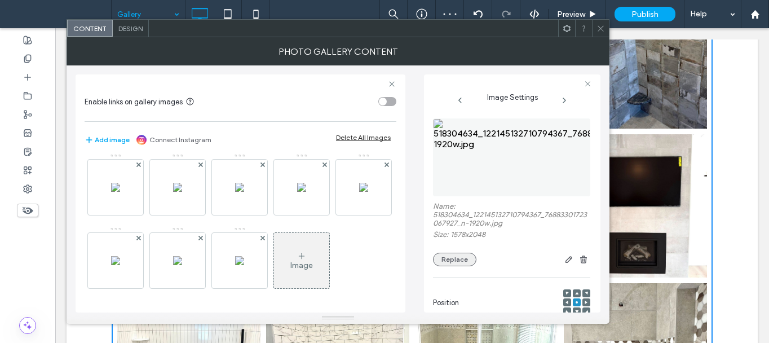
click at [457, 260] on button "Replace" at bounding box center [454, 260] width 43 height 14
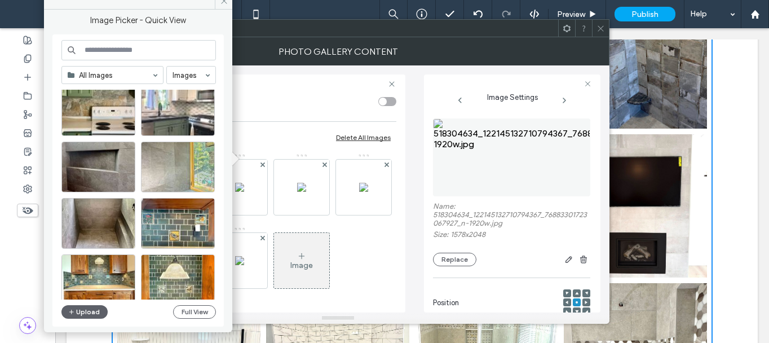
scroll to position [484, 0]
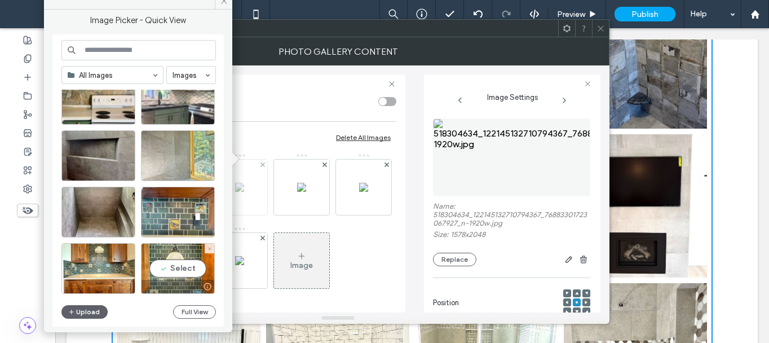
click at [175, 257] on div "Select" at bounding box center [178, 268] width 74 height 51
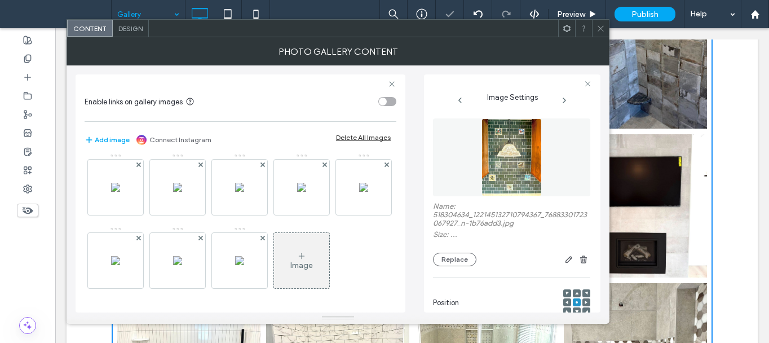
click at [359, 118] on img at bounding box center [363, 113] width 9 height 9
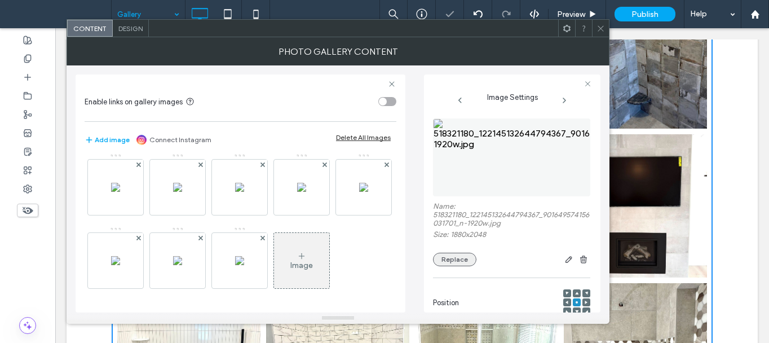
click at [453, 257] on button "Replace" at bounding box center [454, 260] width 43 height 14
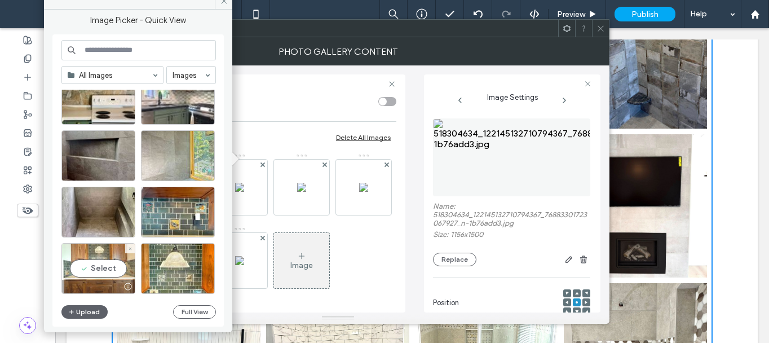
click at [103, 261] on div "Select" at bounding box center [98, 268] width 74 height 51
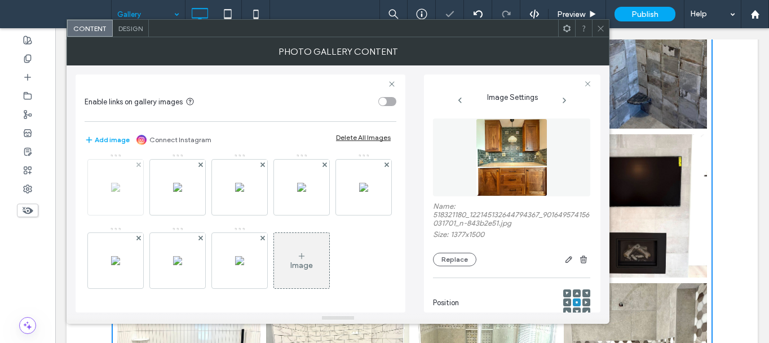
click at [120, 192] on img at bounding box center [115, 187] width 9 height 9
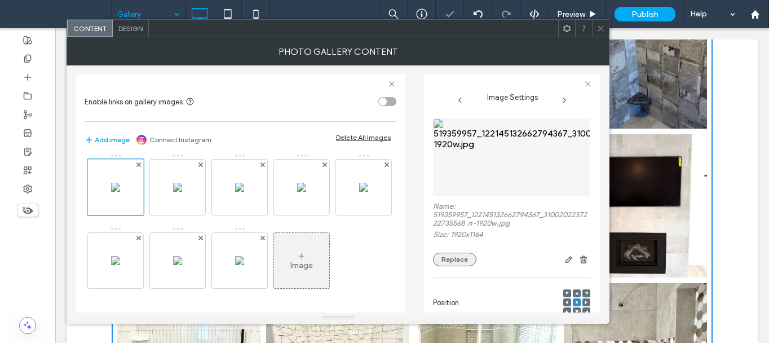
click at [462, 262] on button "Replace" at bounding box center [454, 260] width 43 height 14
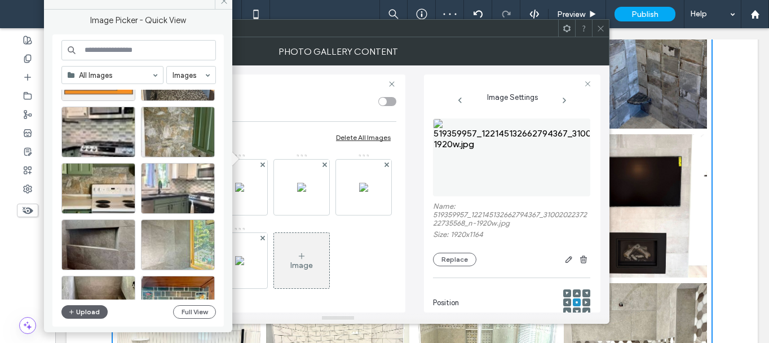
scroll to position [451, 0]
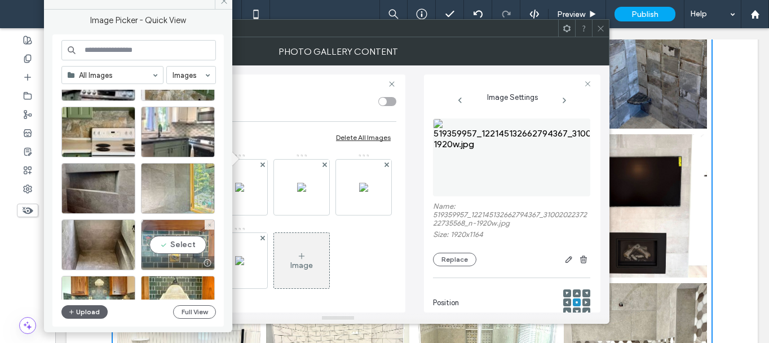
click at [161, 244] on div "Select" at bounding box center [178, 244] width 74 height 51
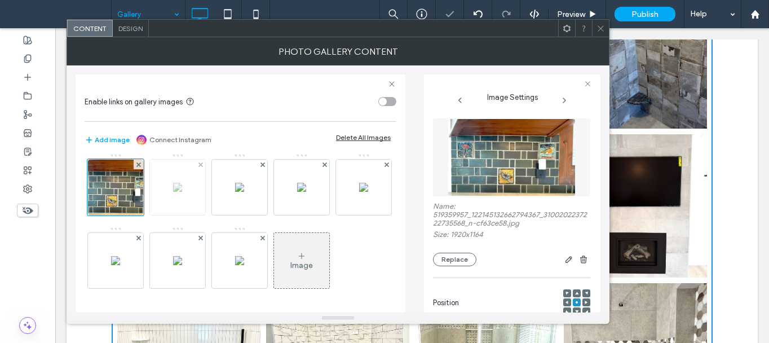
click at [173, 192] on img at bounding box center [177, 187] width 9 height 9
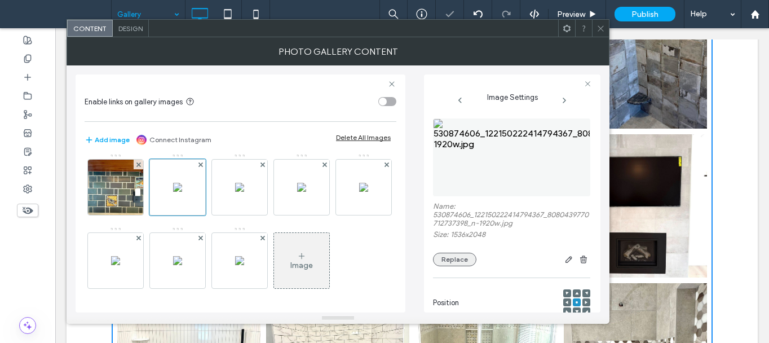
click at [442, 256] on button "Replace" at bounding box center [454, 260] width 43 height 14
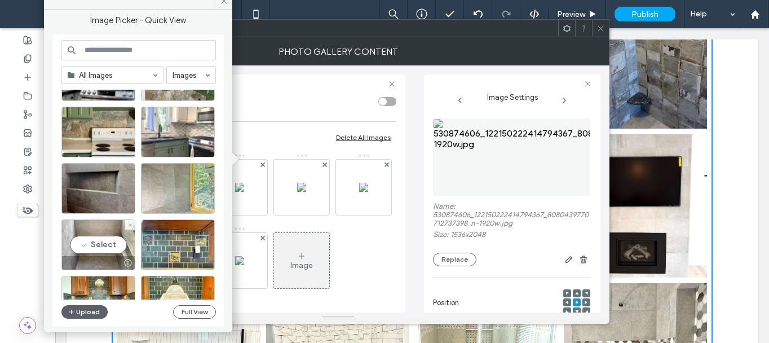
click at [98, 242] on div "Select" at bounding box center [98, 244] width 74 height 51
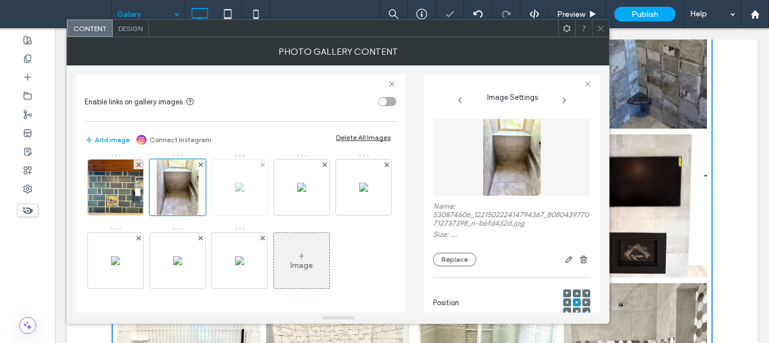
click at [235, 192] on img at bounding box center [239, 187] width 9 height 9
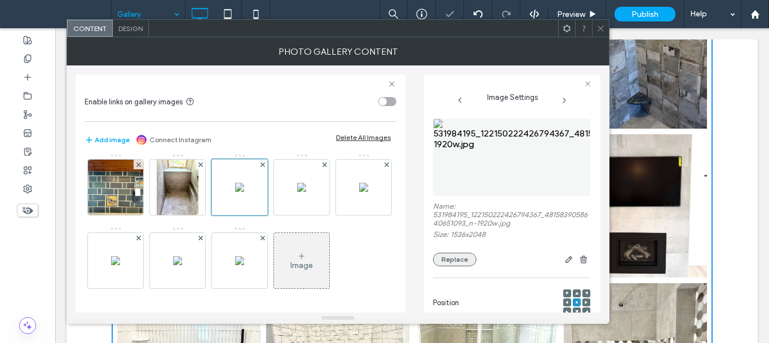
click at [450, 258] on button "Replace" at bounding box center [454, 260] width 43 height 14
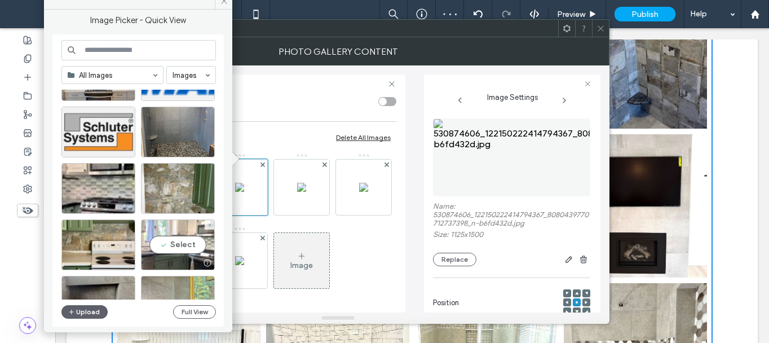
scroll to position [395, 0]
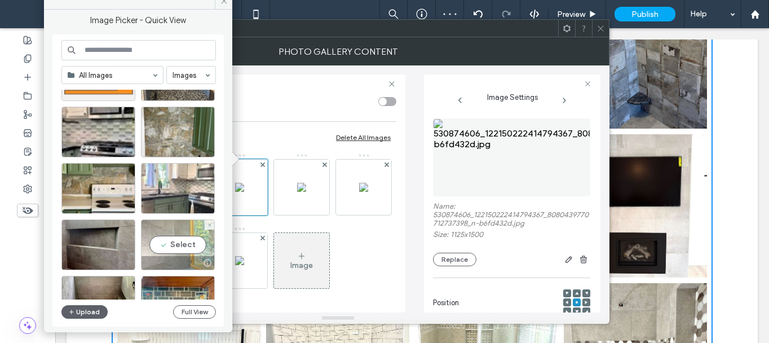
click at [169, 240] on div "Select" at bounding box center [178, 244] width 74 height 51
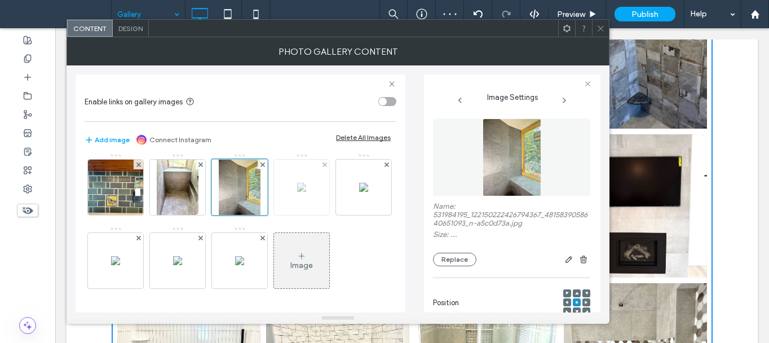
click at [297, 192] on img at bounding box center [301, 187] width 9 height 9
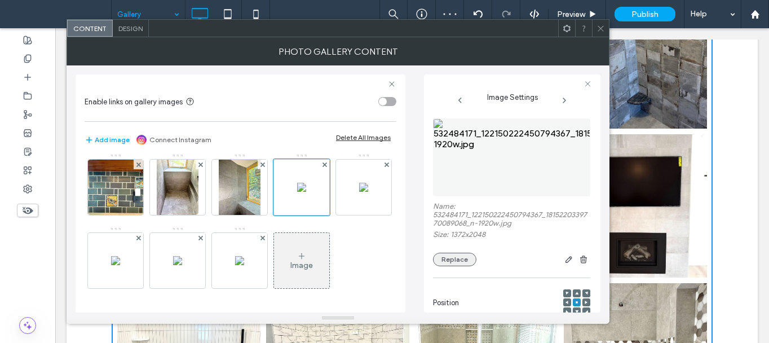
click at [449, 260] on button "Replace" at bounding box center [454, 260] width 43 height 14
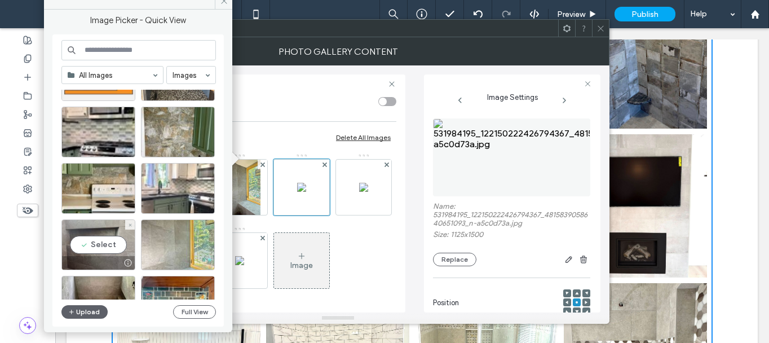
click at [106, 240] on div "Select" at bounding box center [98, 244] width 74 height 51
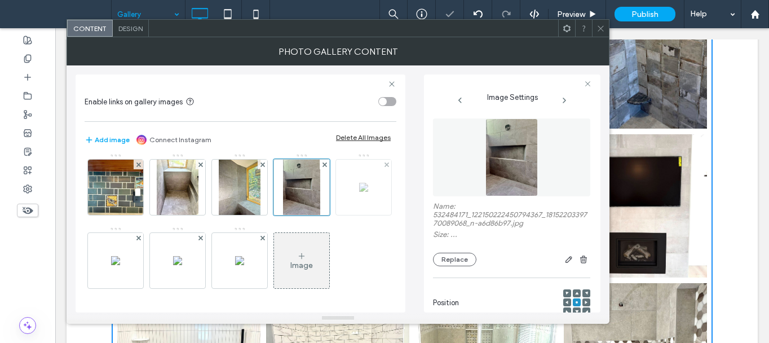
click at [359, 192] on img at bounding box center [363, 187] width 9 height 9
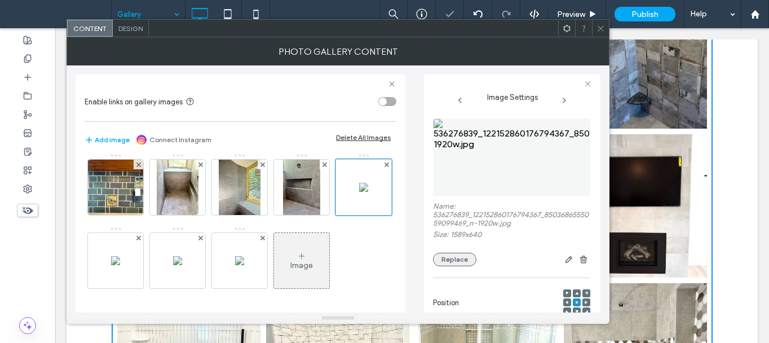
click at [457, 262] on button "Replace" at bounding box center [454, 260] width 43 height 14
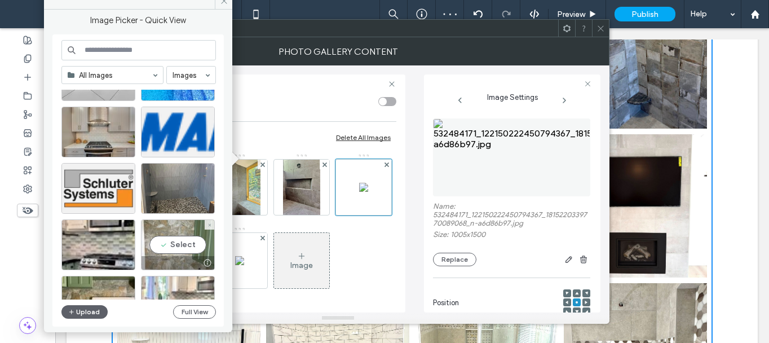
scroll to position [338, 0]
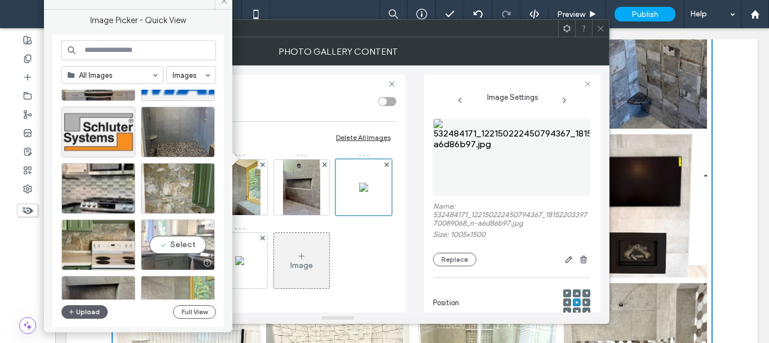
click at [180, 246] on div "Select" at bounding box center [178, 244] width 74 height 51
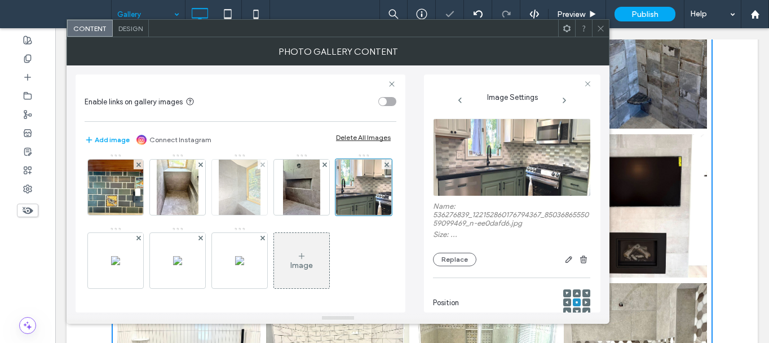
scroll to position [298, 0]
click at [120, 257] on img at bounding box center [115, 260] width 9 height 9
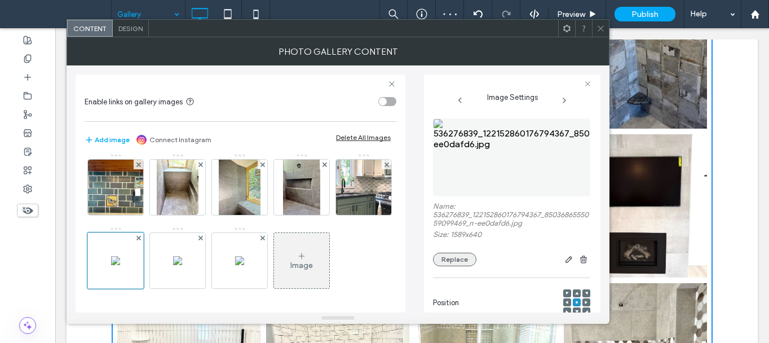
click at [448, 261] on button "Replace" at bounding box center [454, 260] width 43 height 14
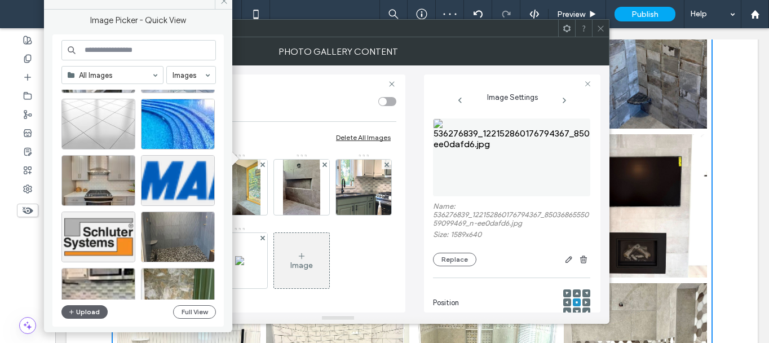
scroll to position [338, 0]
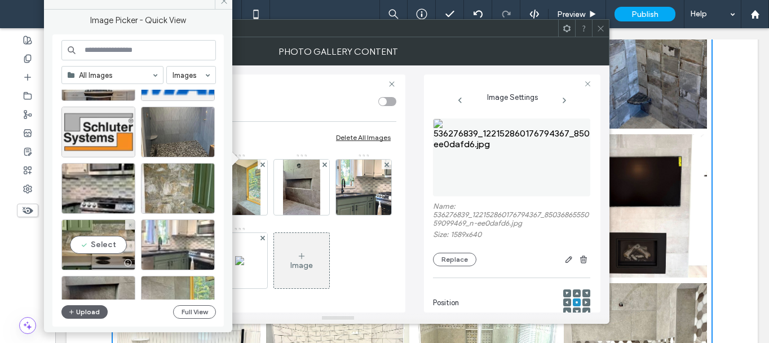
click at [96, 253] on div "Select" at bounding box center [98, 244] width 74 height 51
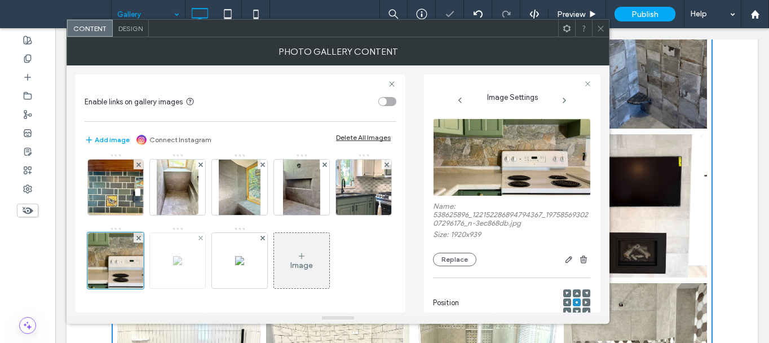
click at [173, 258] on img at bounding box center [177, 260] width 9 height 9
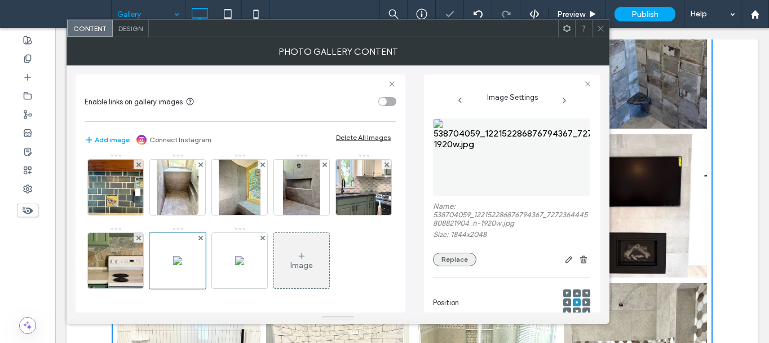
click at [453, 259] on button "Replace" at bounding box center [454, 260] width 43 height 14
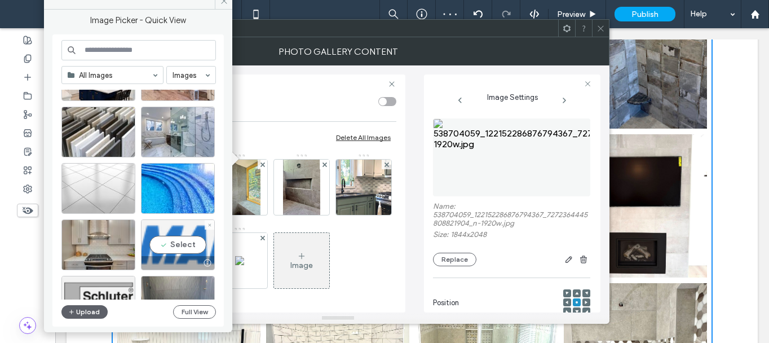
scroll to position [282, 0]
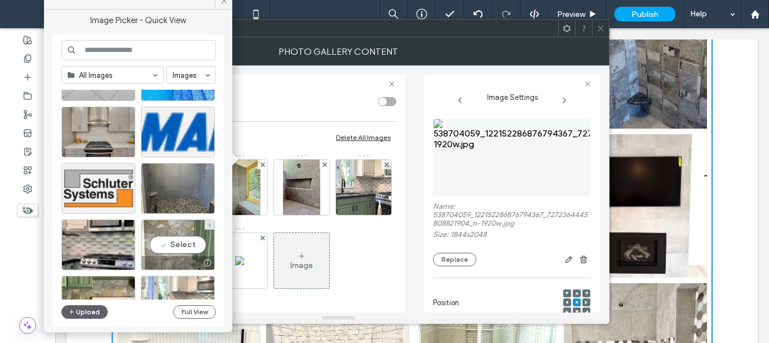
click at [174, 249] on div "Select" at bounding box center [178, 244] width 74 height 51
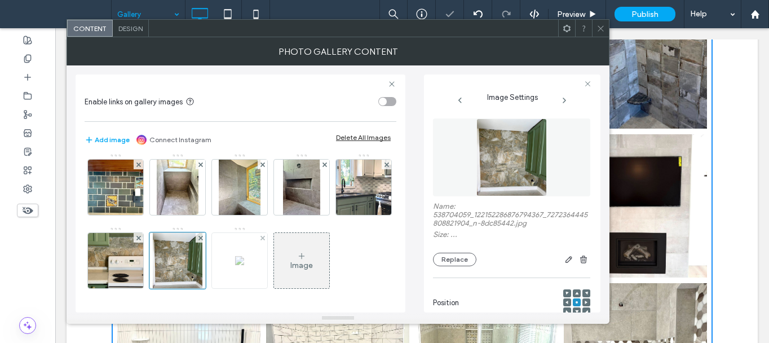
click at [244, 259] on img at bounding box center [239, 260] width 9 height 9
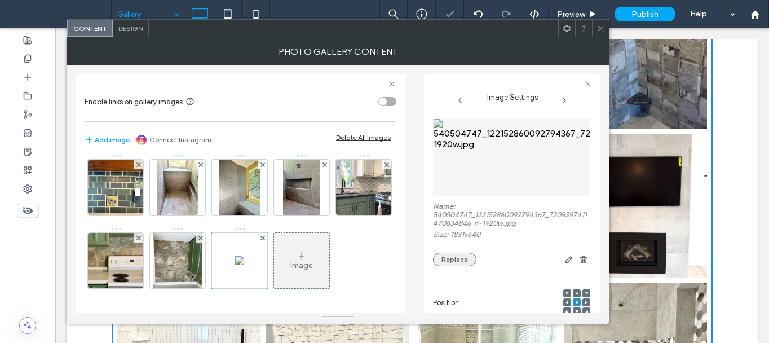
click at [459, 255] on button "Replace" at bounding box center [454, 260] width 43 height 14
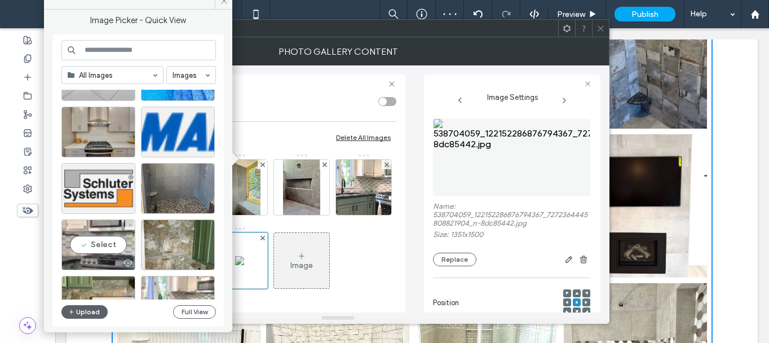
click at [122, 242] on div "Select" at bounding box center [98, 244] width 74 height 51
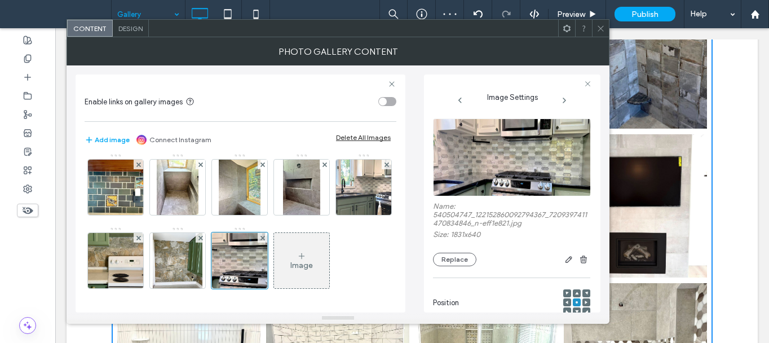
click at [599, 28] on icon at bounding box center [600, 28] width 8 height 8
